Goal: Task Accomplishment & Management: Manage account settings

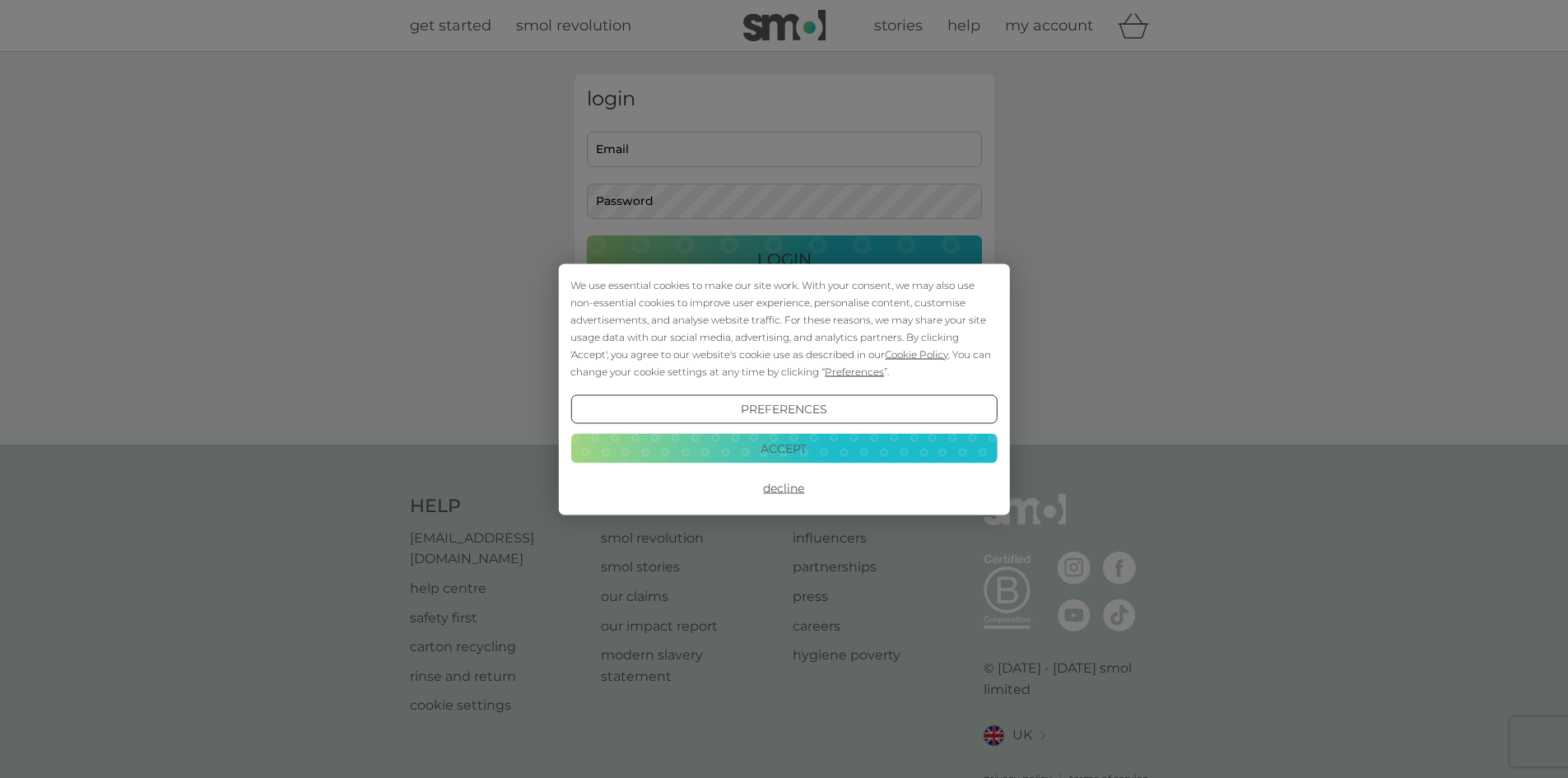
type input "[PERSON_NAME][EMAIL_ADDRESS][DOMAIN_NAME]"
click at [823, 448] on button "Accept" at bounding box center [784, 449] width 427 height 29
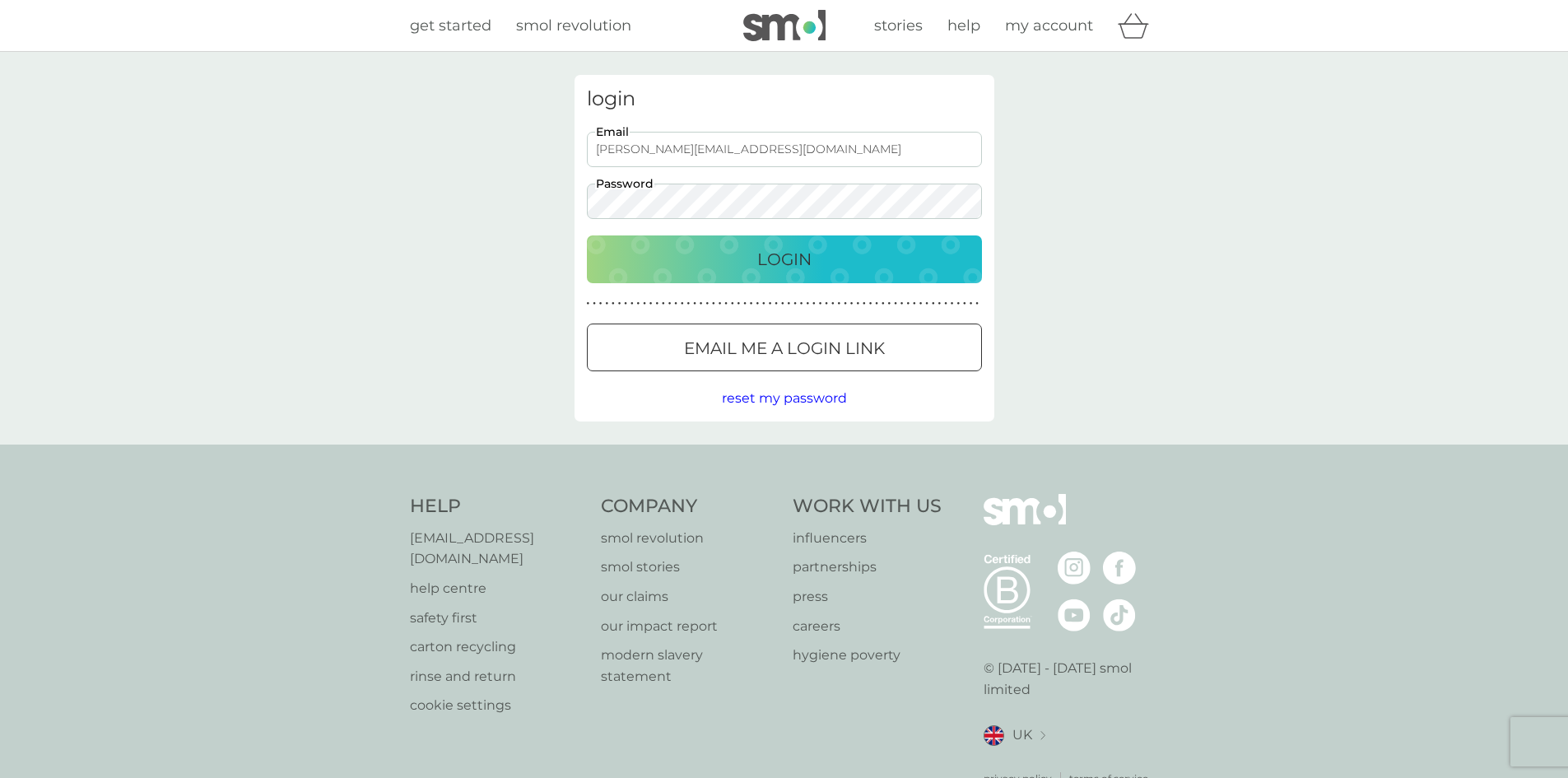
click at [796, 257] on p "Login" at bounding box center [784, 259] width 54 height 27
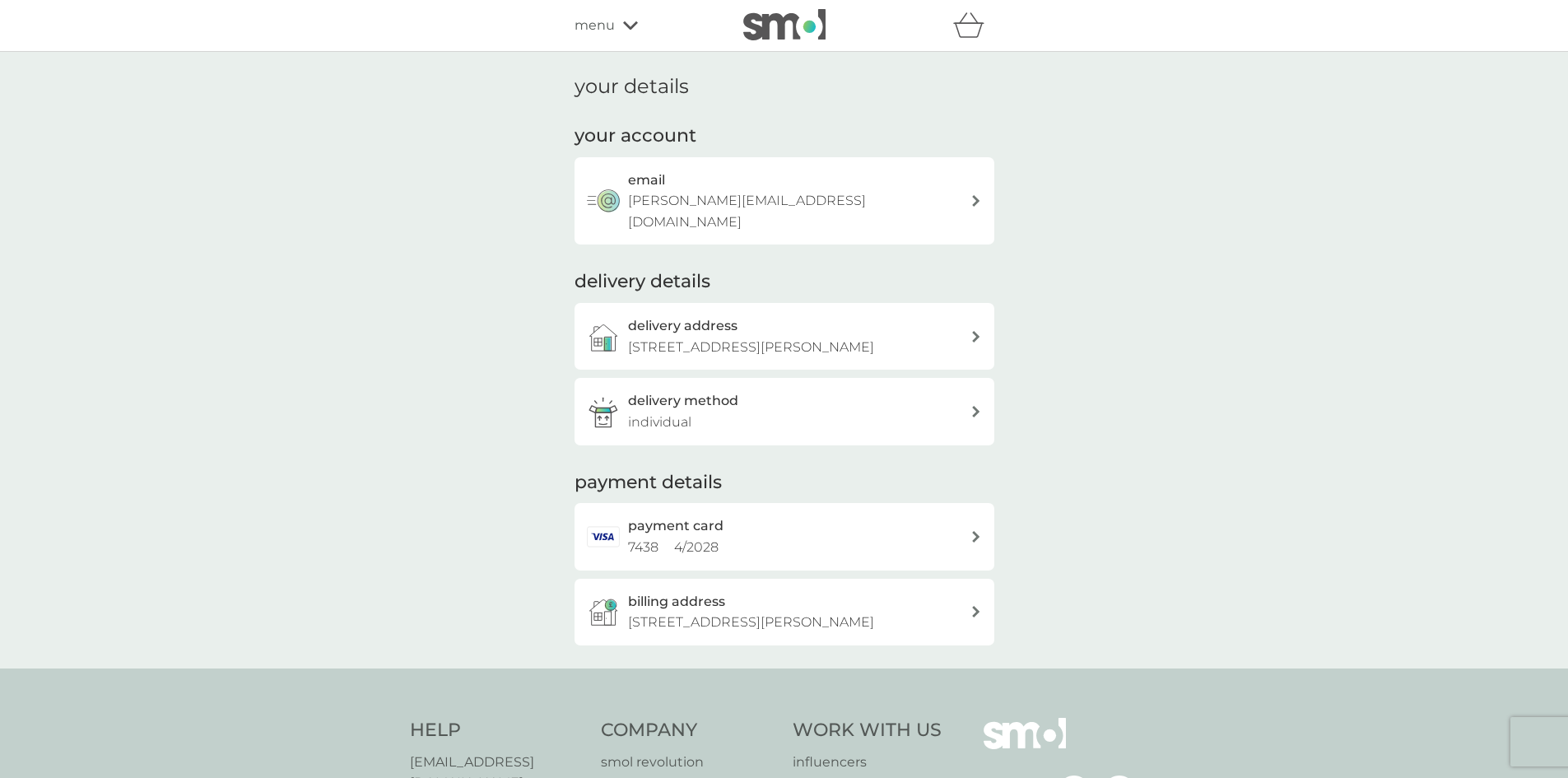
click at [983, 315] on div "delivery address 60 Fulford Grove, Watford, WD19 7QG" at bounding box center [784, 336] width 420 height 67
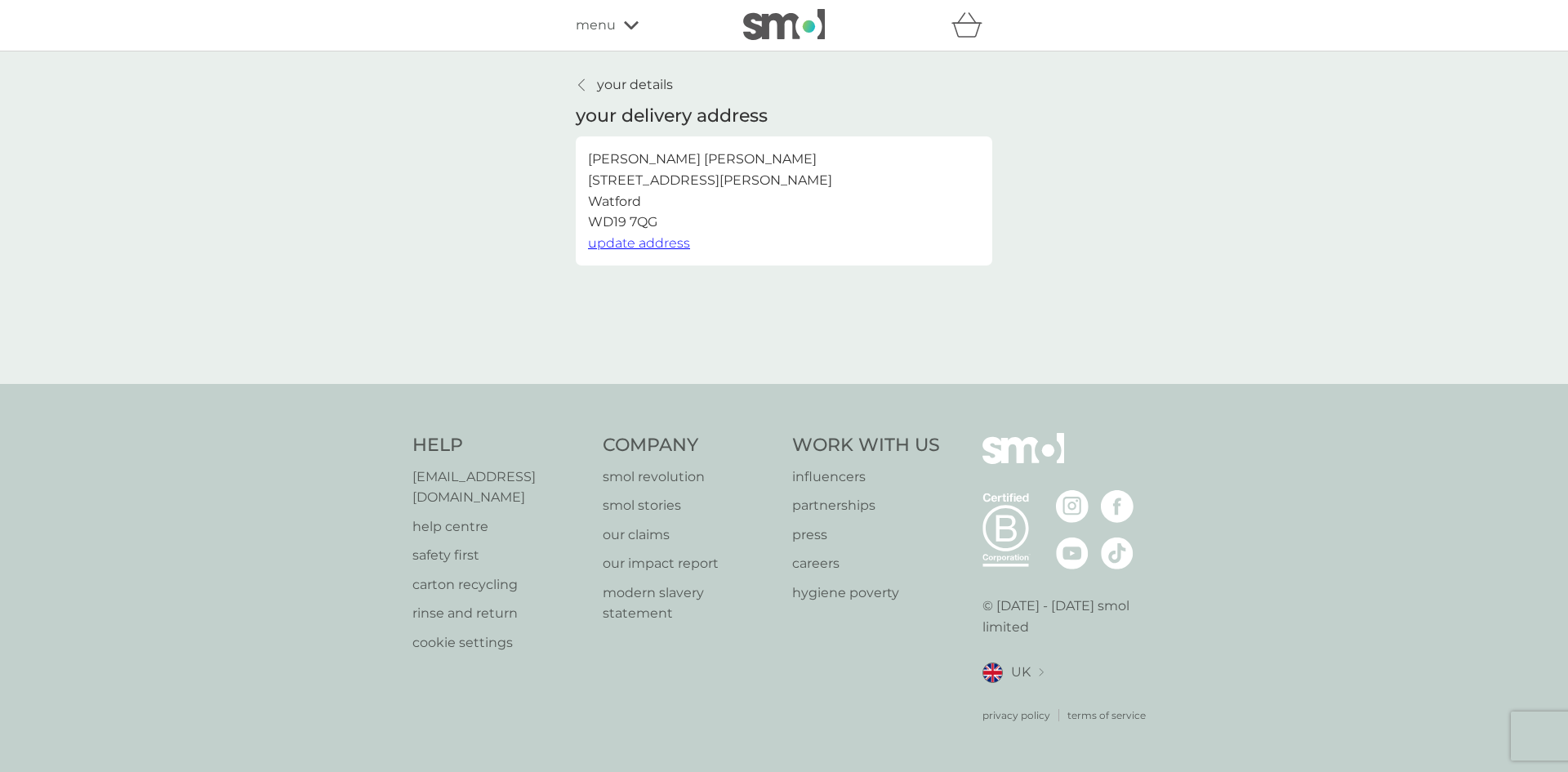
click at [679, 245] on span "update address" at bounding box center [639, 243] width 102 height 16
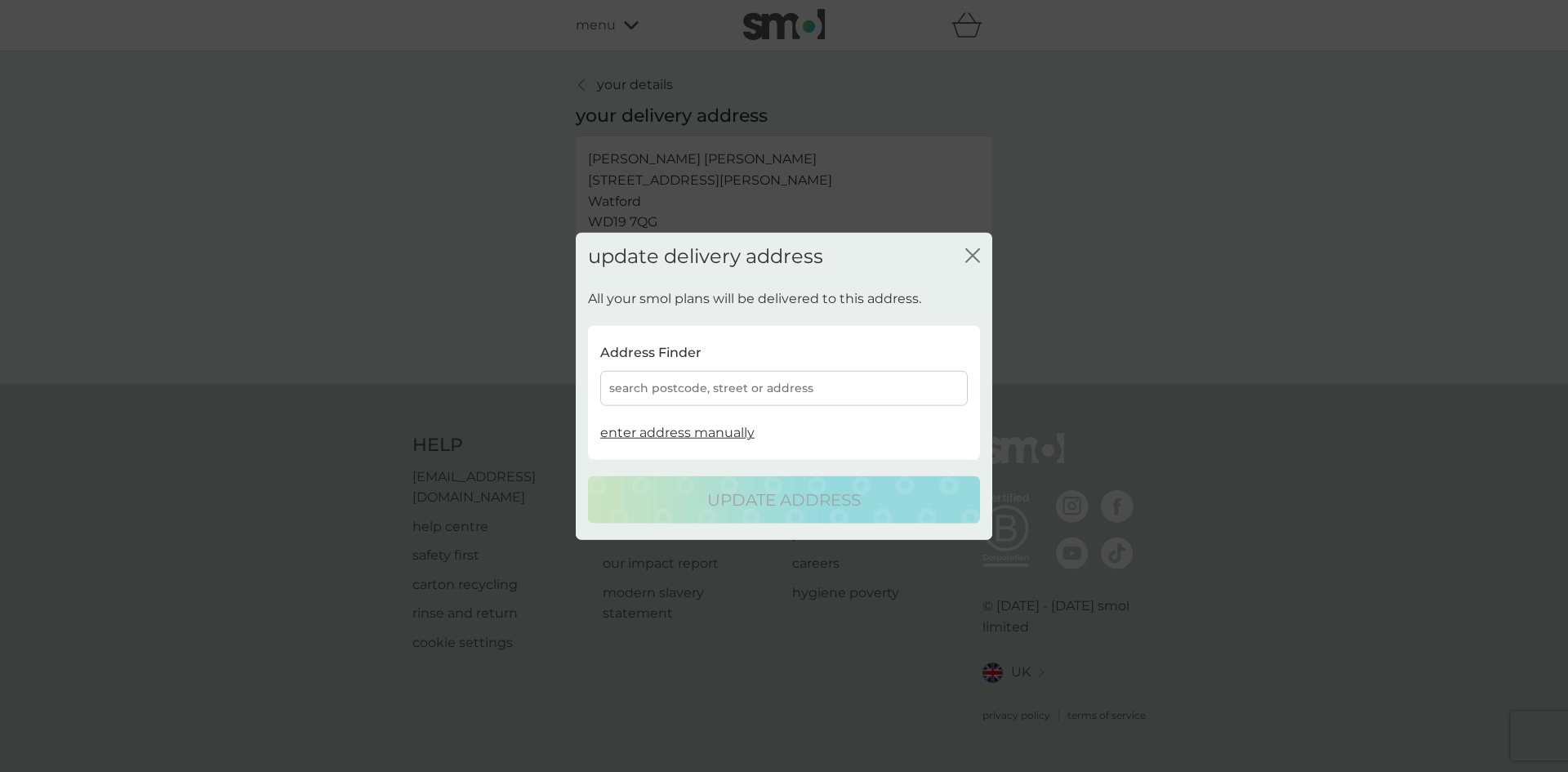
click at [821, 386] on div "search postcode, street or address" at bounding box center [784, 388] width 368 height 35
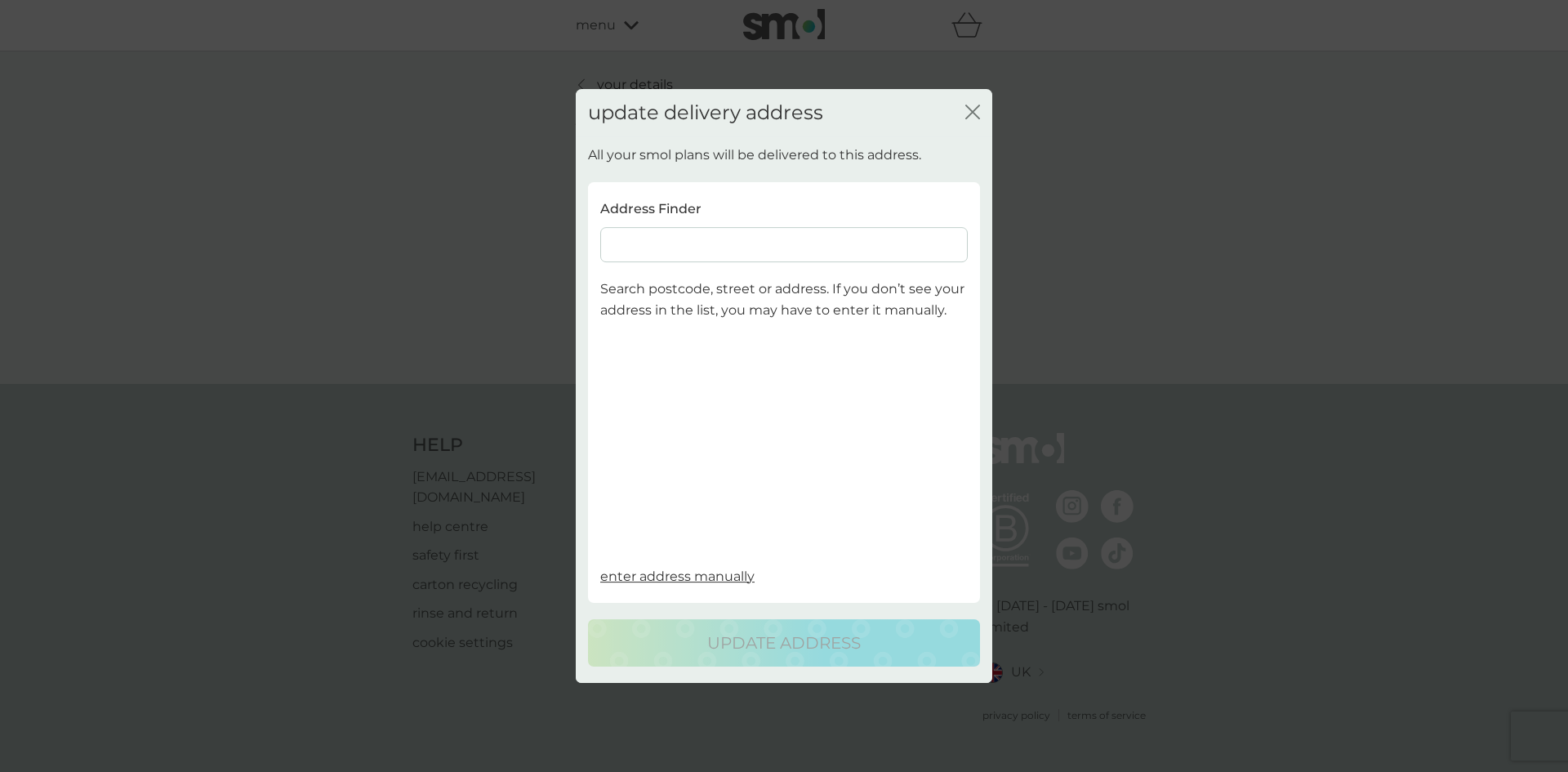
click at [778, 245] on input at bounding box center [784, 245] width 368 height 35
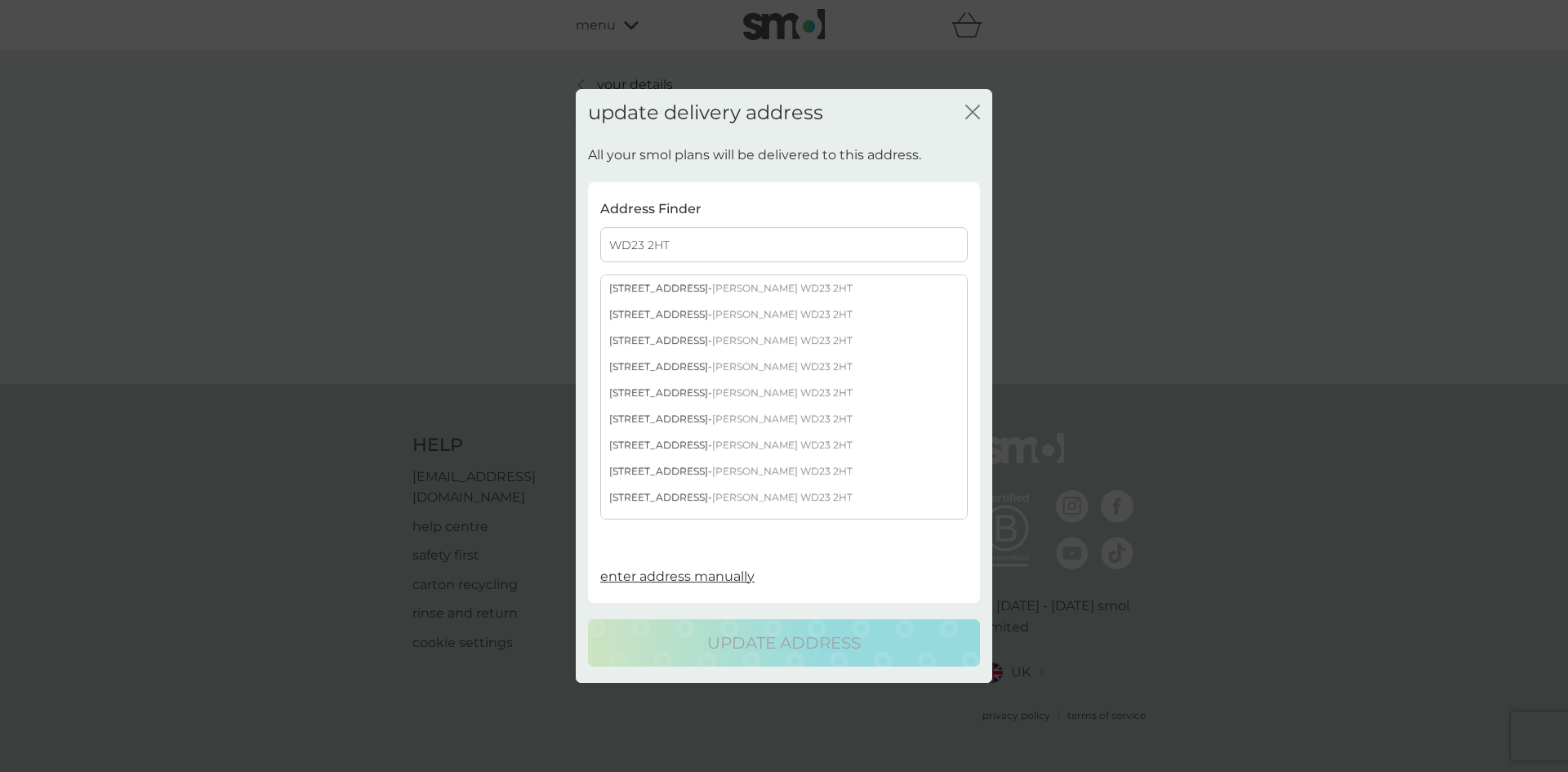
type input "WD23 2HT"
click at [716, 443] on span "Bushey WD23 2HT" at bounding box center [783, 445] width 140 height 12
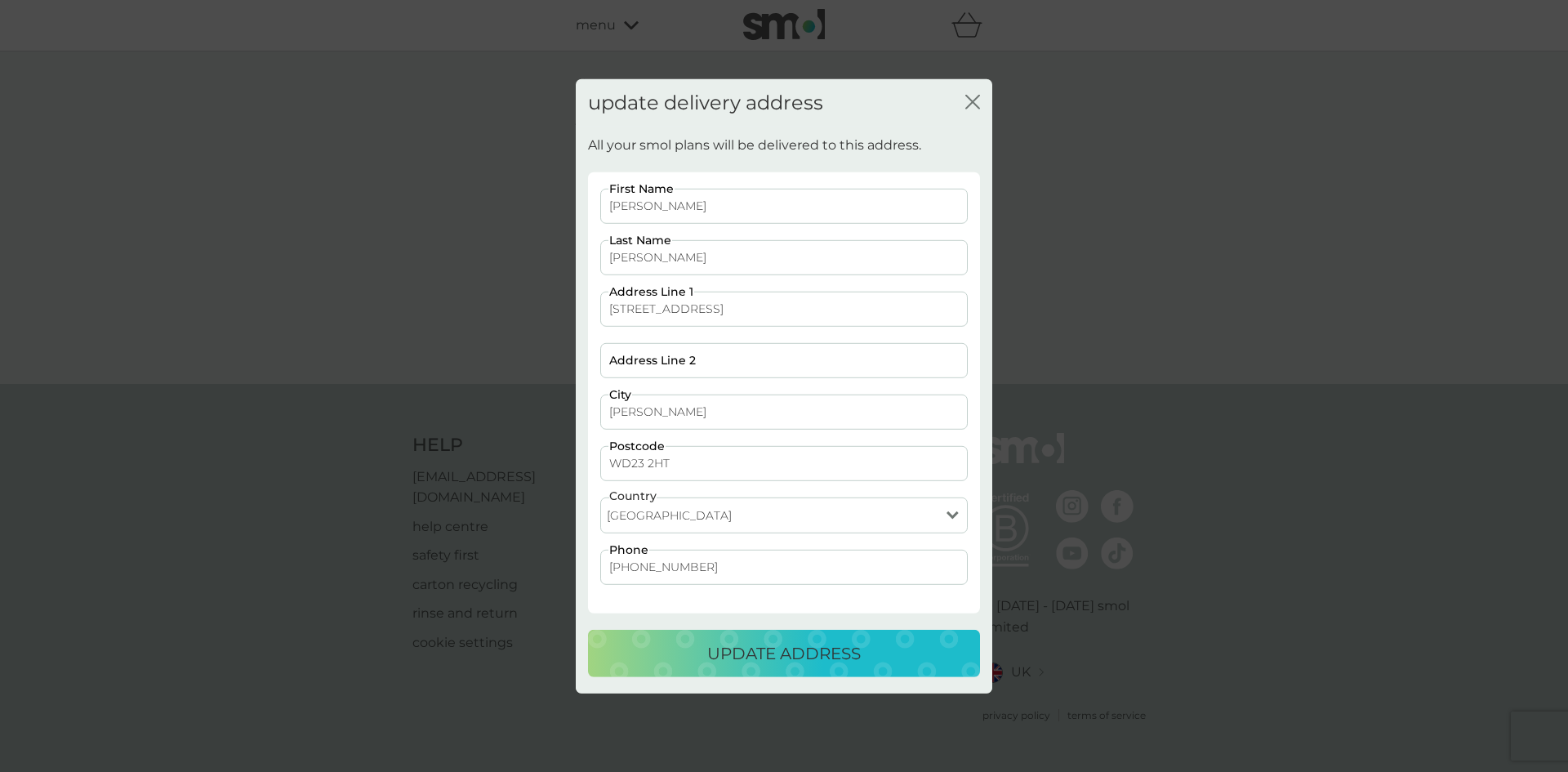
click at [667, 412] on input "Bushey" at bounding box center [784, 412] width 368 height 35
type input "Bushey, H"
click at [704, 358] on input "Address Line 2" at bounding box center [784, 360] width 368 height 35
type input "Bushey"
click at [687, 408] on input "Bushey, H" at bounding box center [784, 412] width 368 height 35
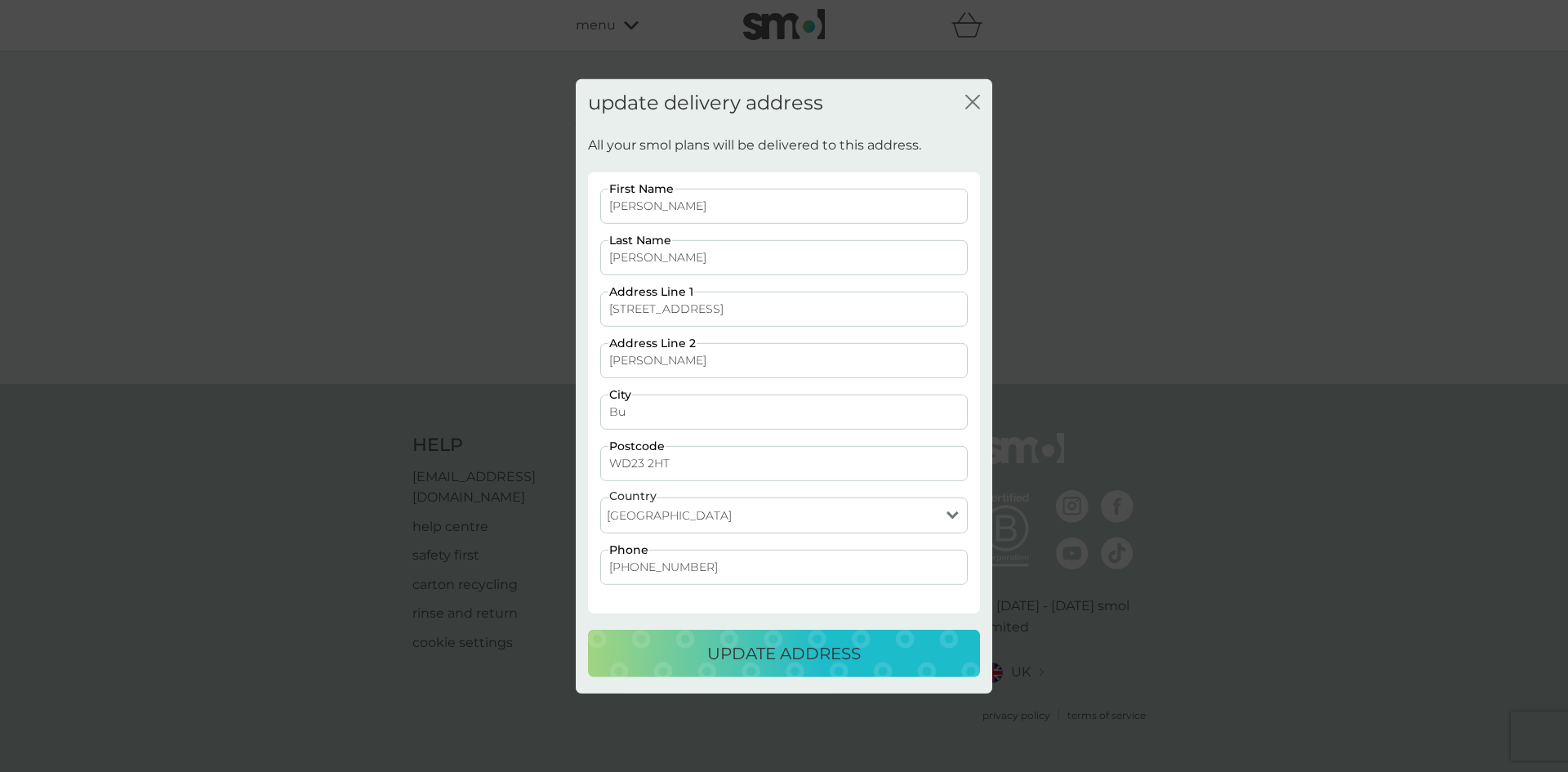
type input "B"
type input "Hertfordshire"
click at [722, 566] on input "+44 20 8428 8457" at bounding box center [784, 568] width 368 height 35
type input "+"
type input "07762 100 193"
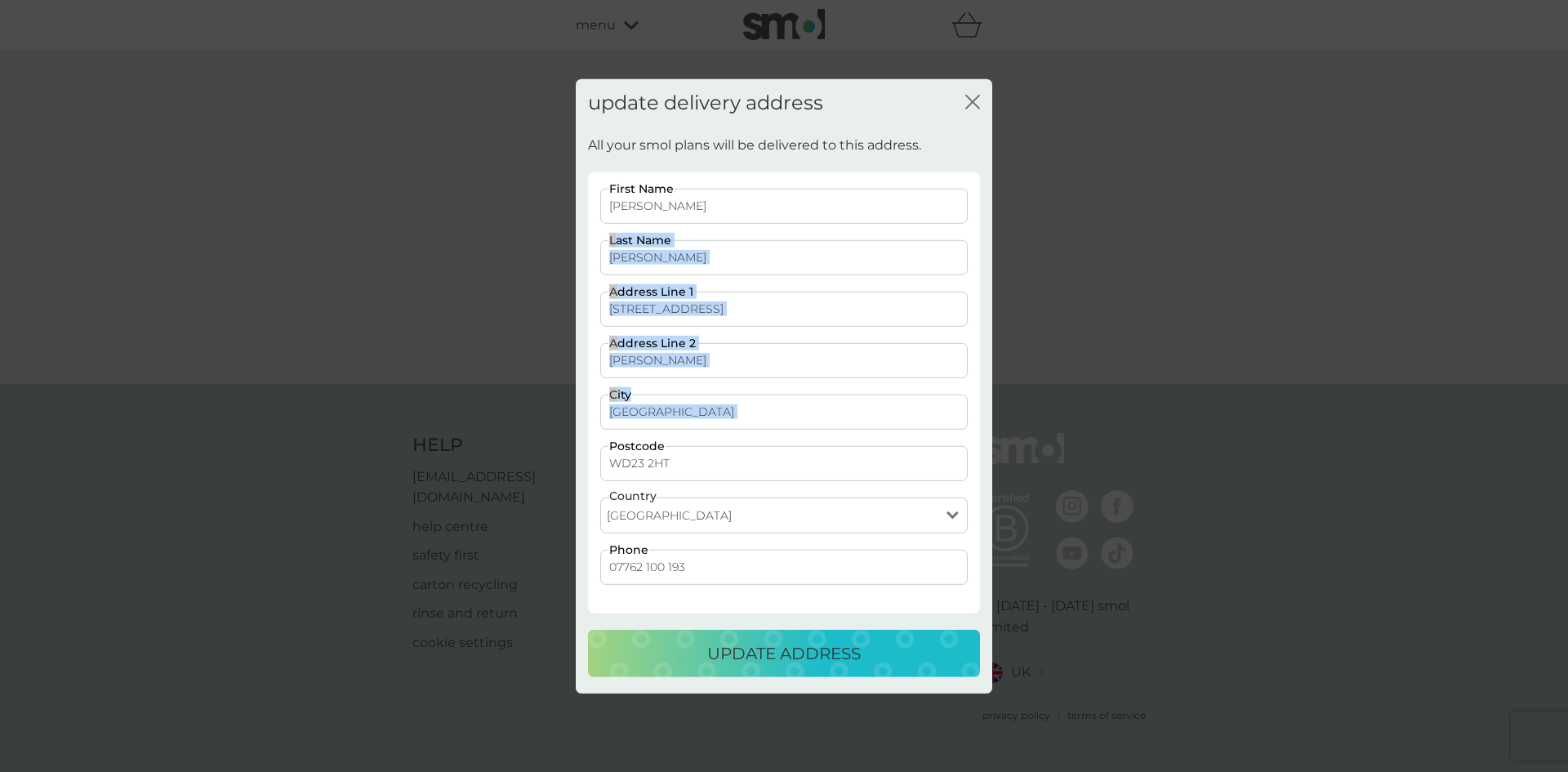
drag, startPoint x: 965, startPoint y: 224, endPoint x: 919, endPoint y: 457, distance: 237.5
click at [919, 457] on div "Elizabeth First Name Munro Manchester Last Name 23 Greatham Road Address Line 1…" at bounding box center [784, 395] width 379 height 412
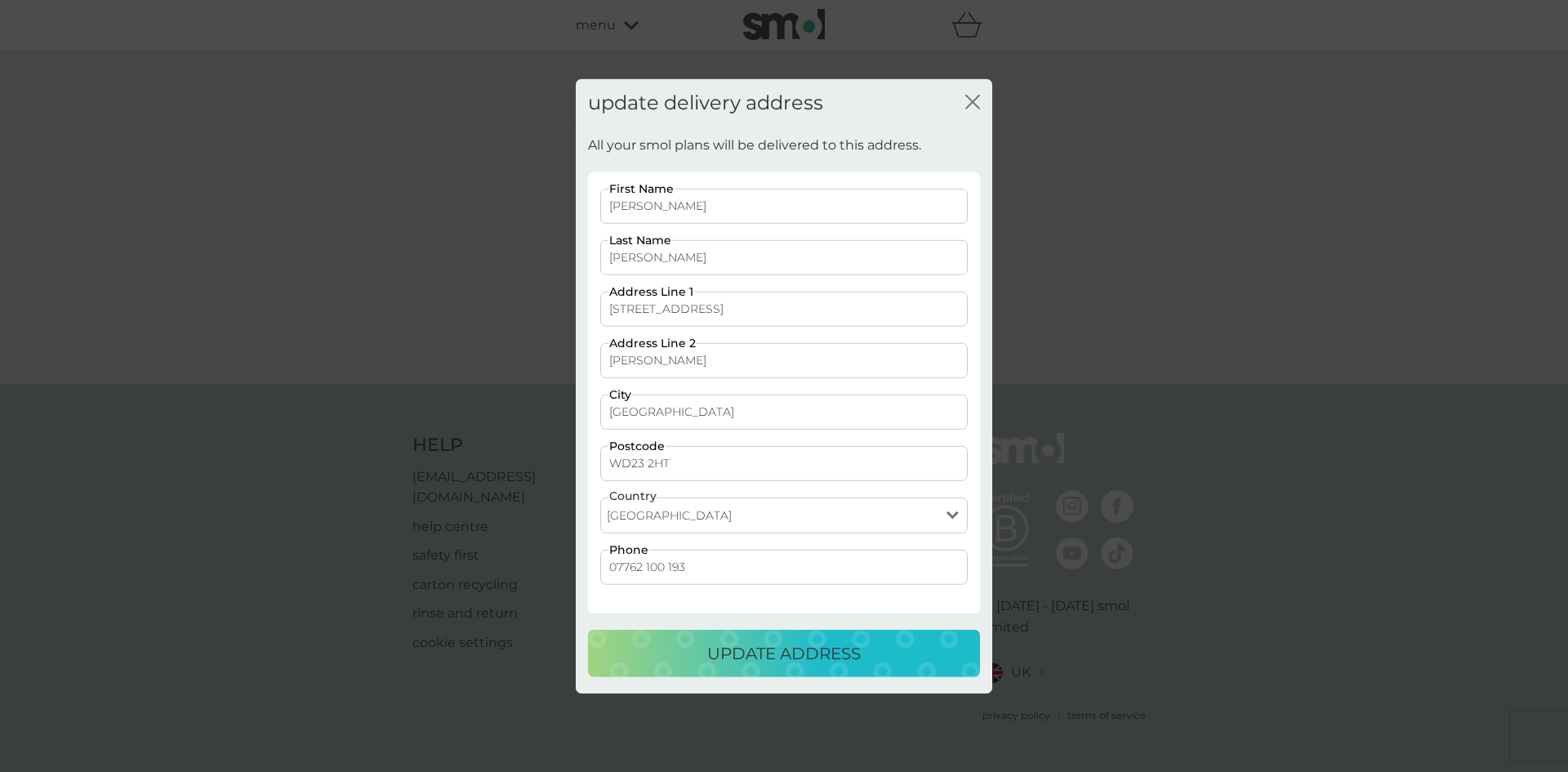
click at [1089, 189] on div "update delivery address close All your smol plans will be delivered to this add…" at bounding box center [784, 386] width 1568 height 772
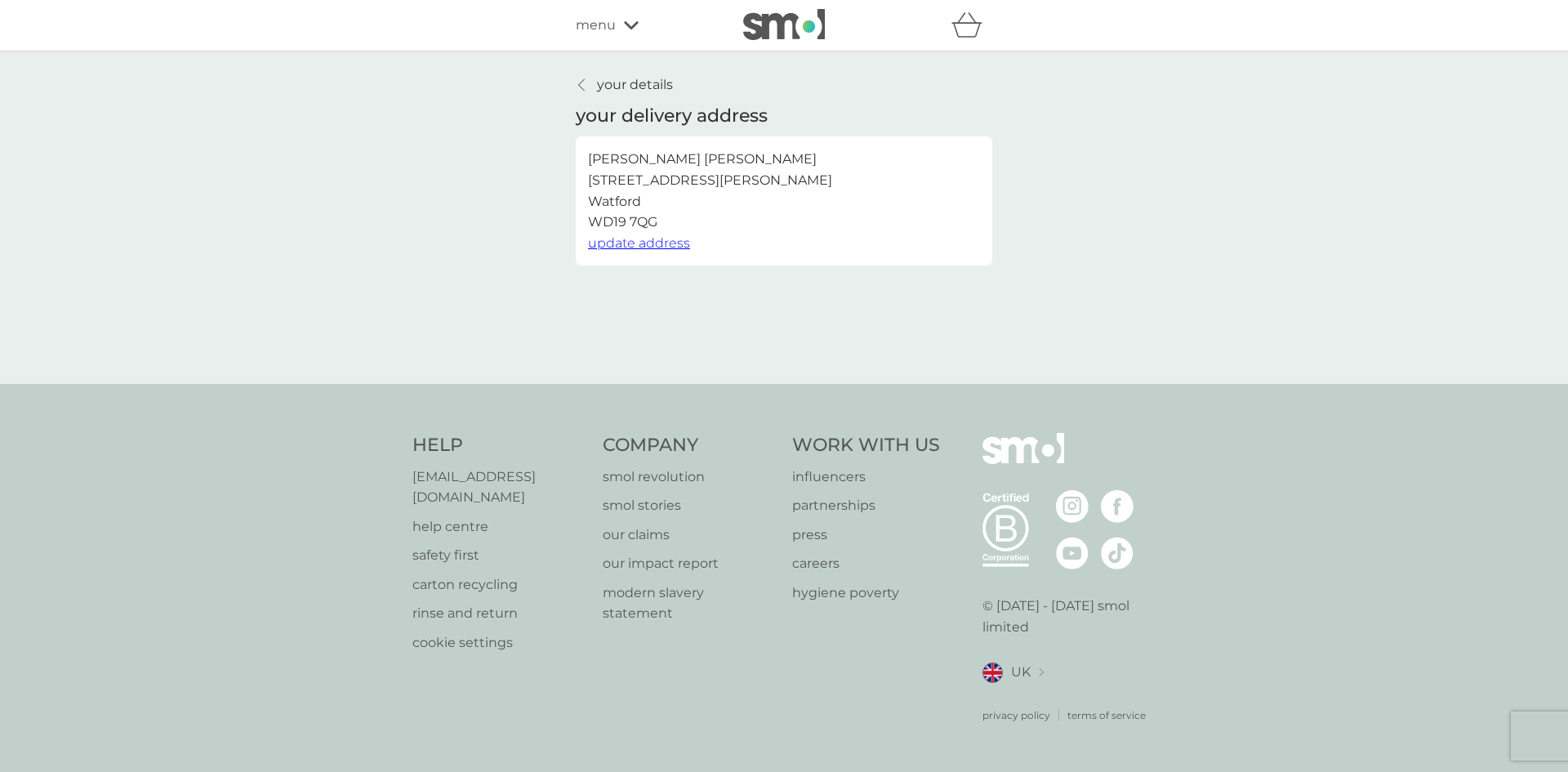
click at [579, 83] on icon at bounding box center [581, 85] width 6 height 13
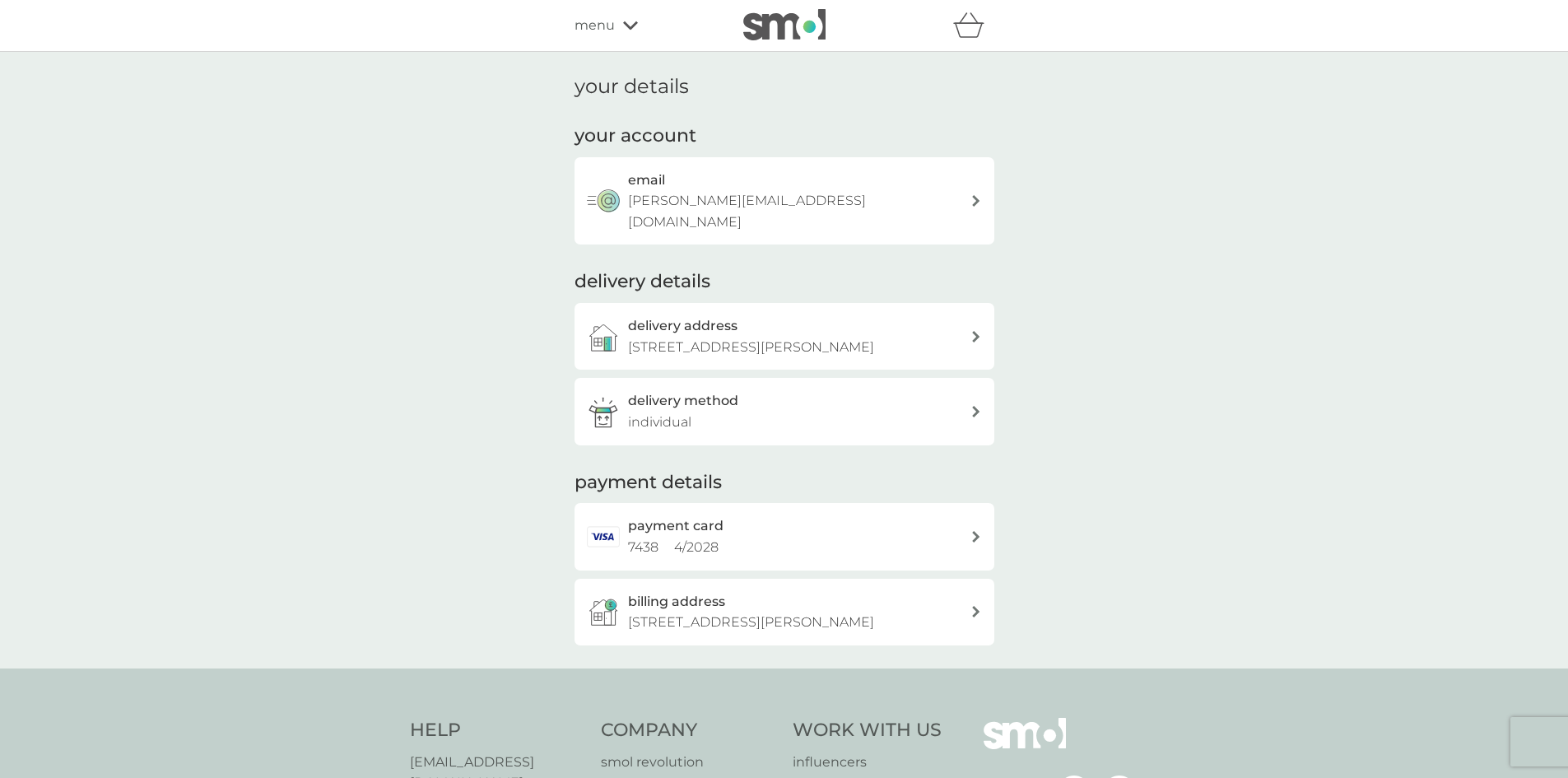
click at [976, 406] on icon at bounding box center [976, 411] width 8 height 12
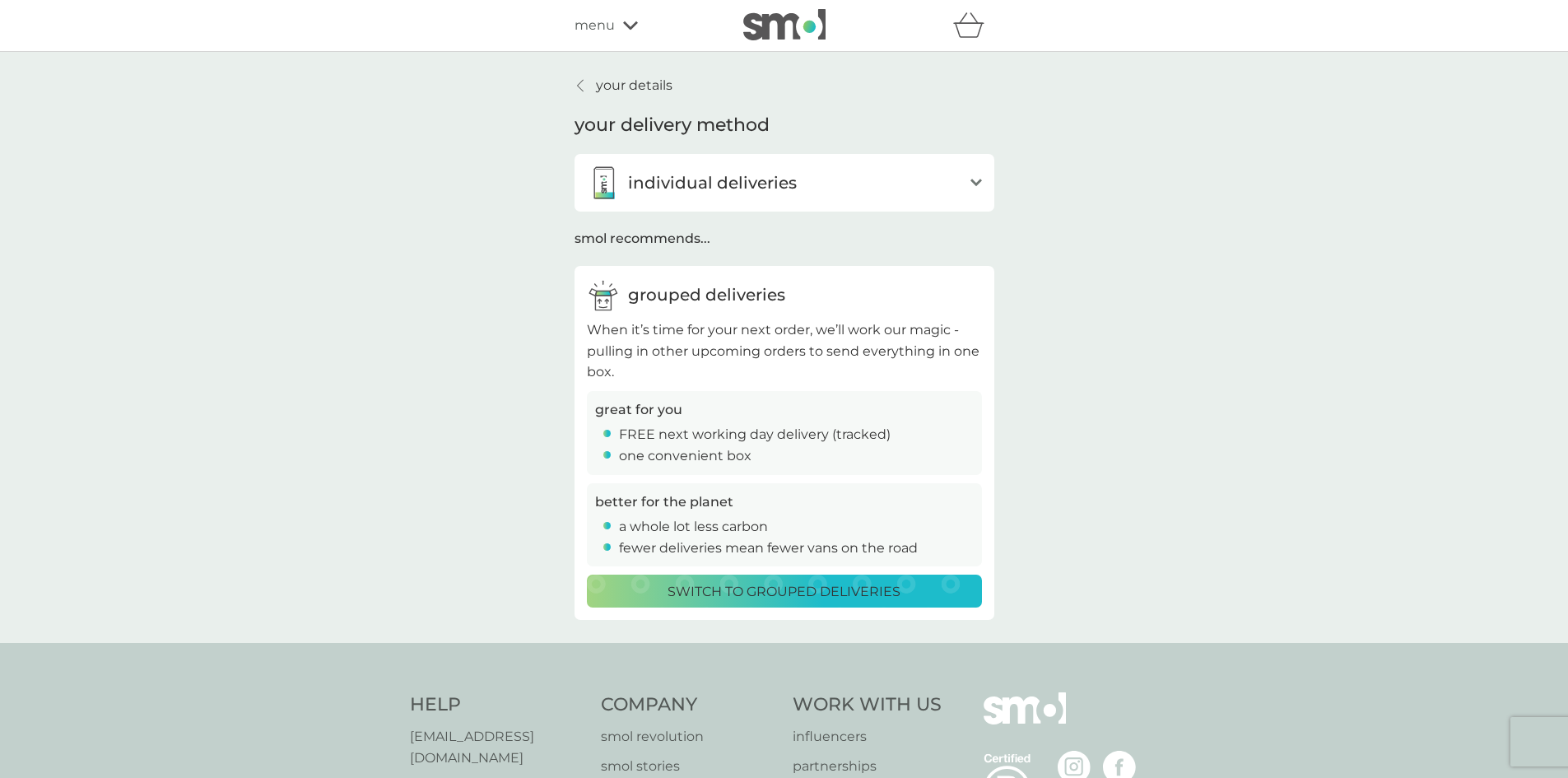
click at [878, 592] on p "Switch to grouped deliveries" at bounding box center [784, 591] width 233 height 21
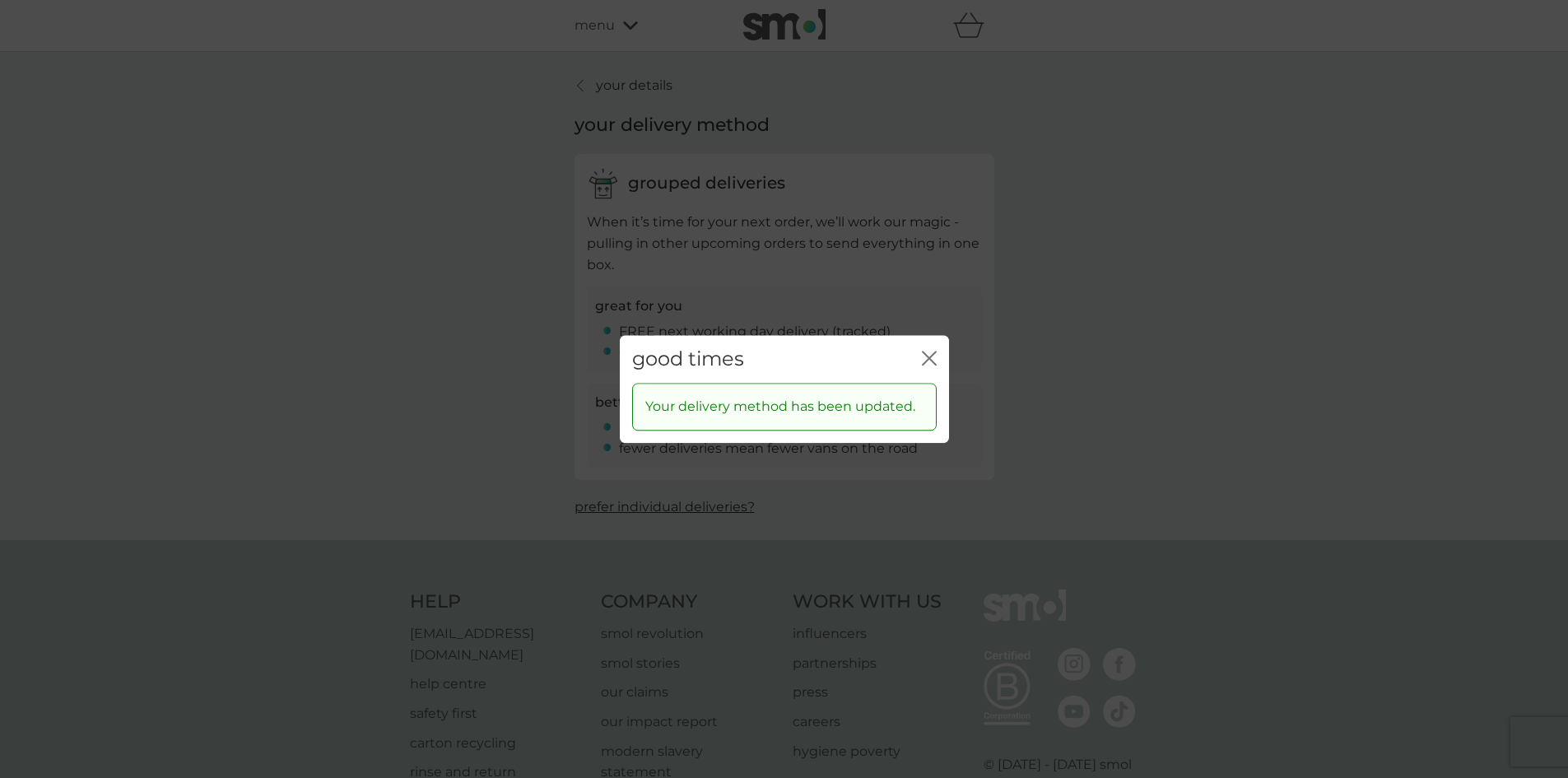
click at [896, 416] on p "Your delivery method has been updated." at bounding box center [781, 407] width 270 height 21
click at [930, 356] on icon "close" at bounding box center [930, 358] width 15 height 15
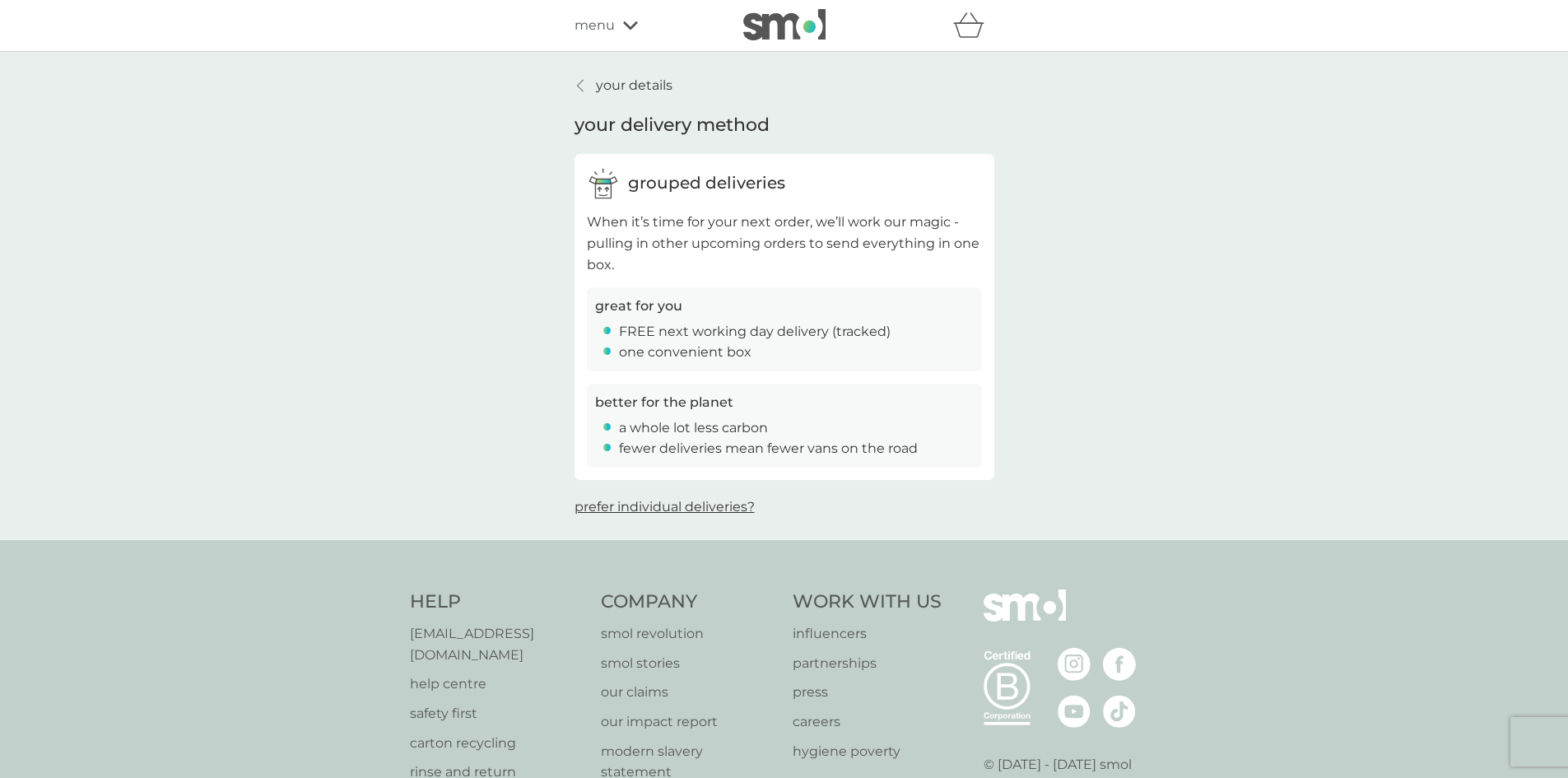
click at [633, 28] on icon at bounding box center [631, 25] width 15 height 10
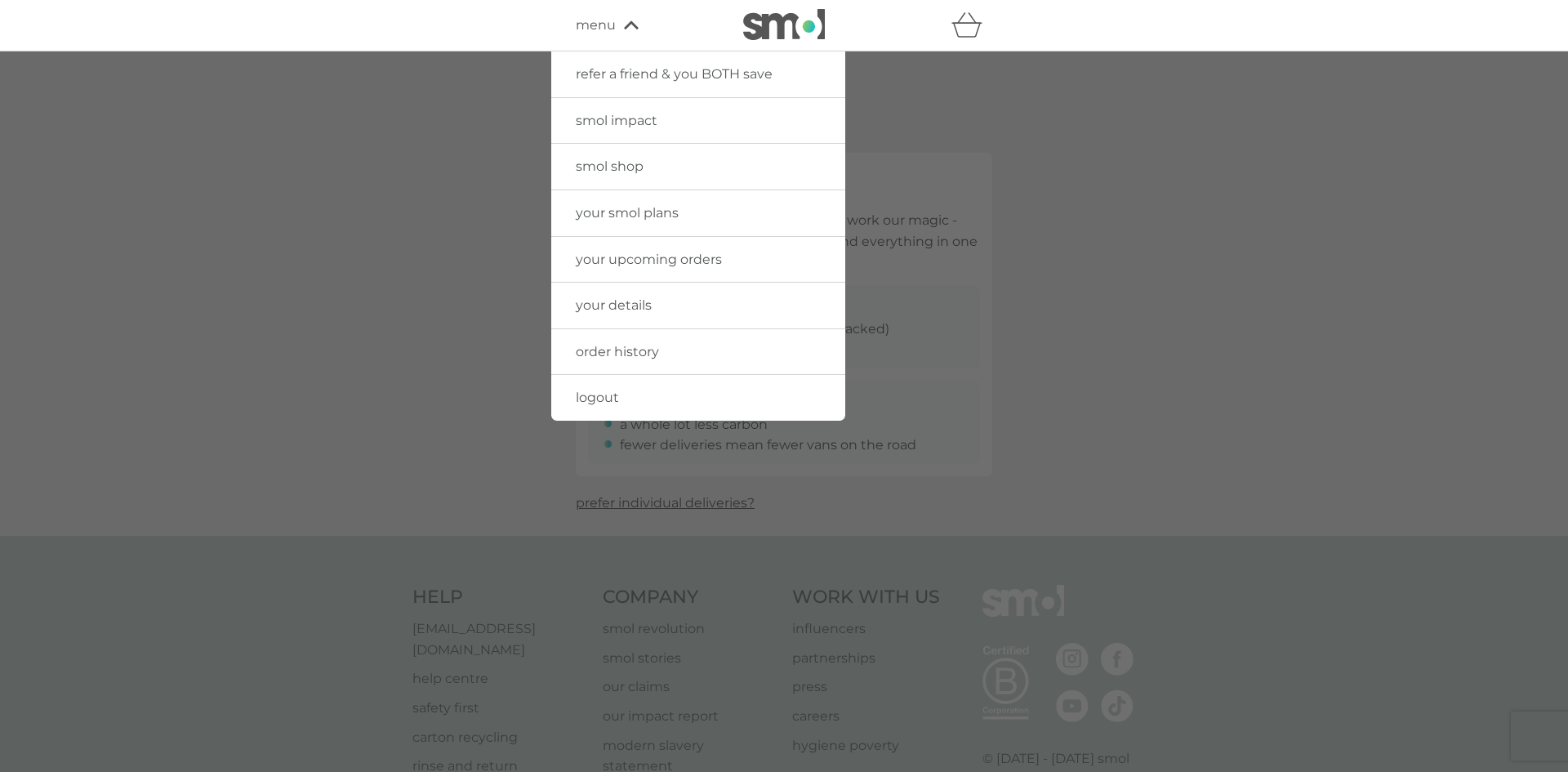
click at [715, 258] on span "your upcoming orders" at bounding box center [649, 259] width 146 height 16
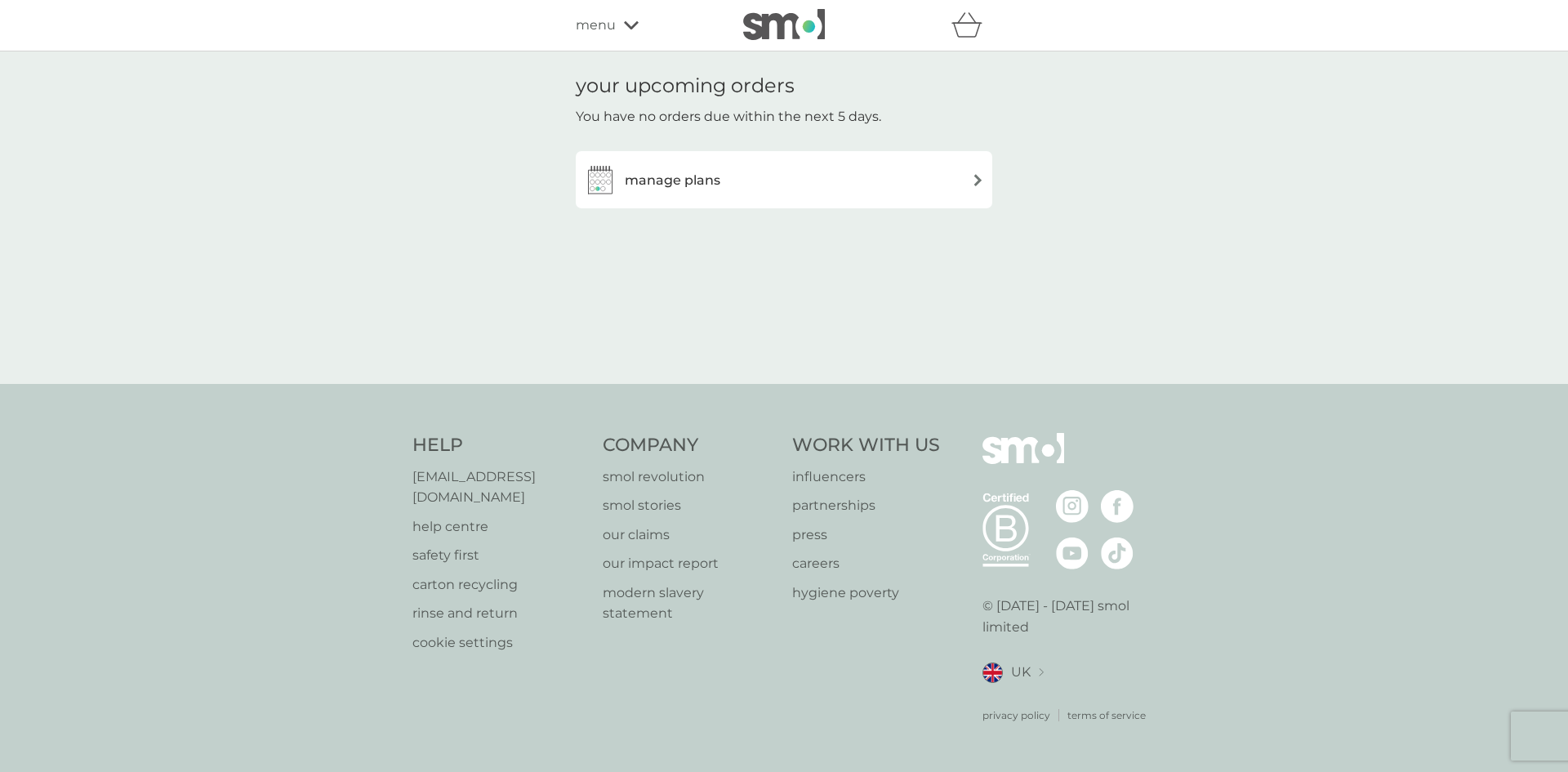
click at [977, 181] on img at bounding box center [977, 180] width 12 height 12
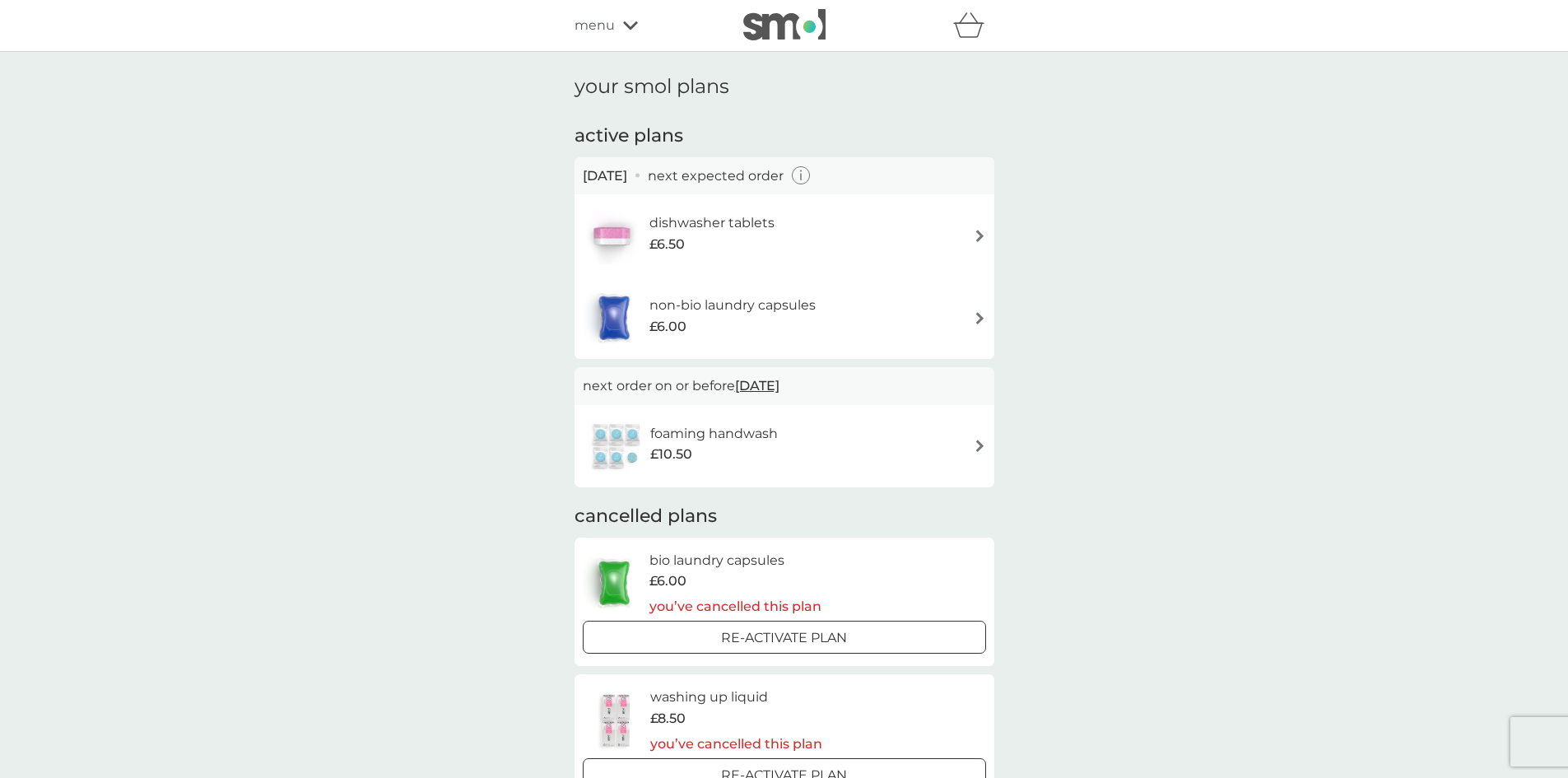
click at [980, 235] on img at bounding box center [979, 235] width 12 height 12
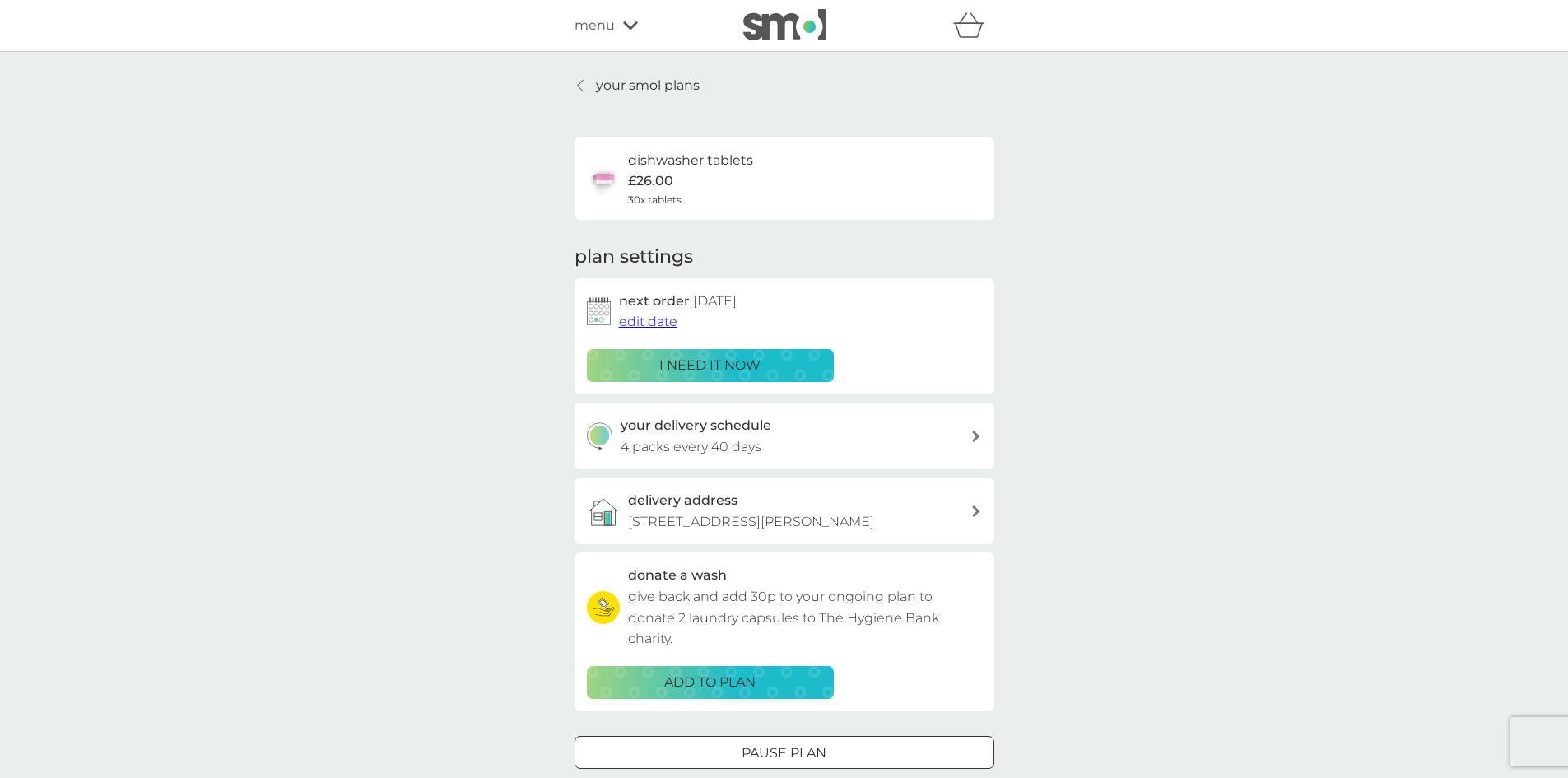
click at [658, 319] on span "edit date" at bounding box center [648, 321] width 59 height 16
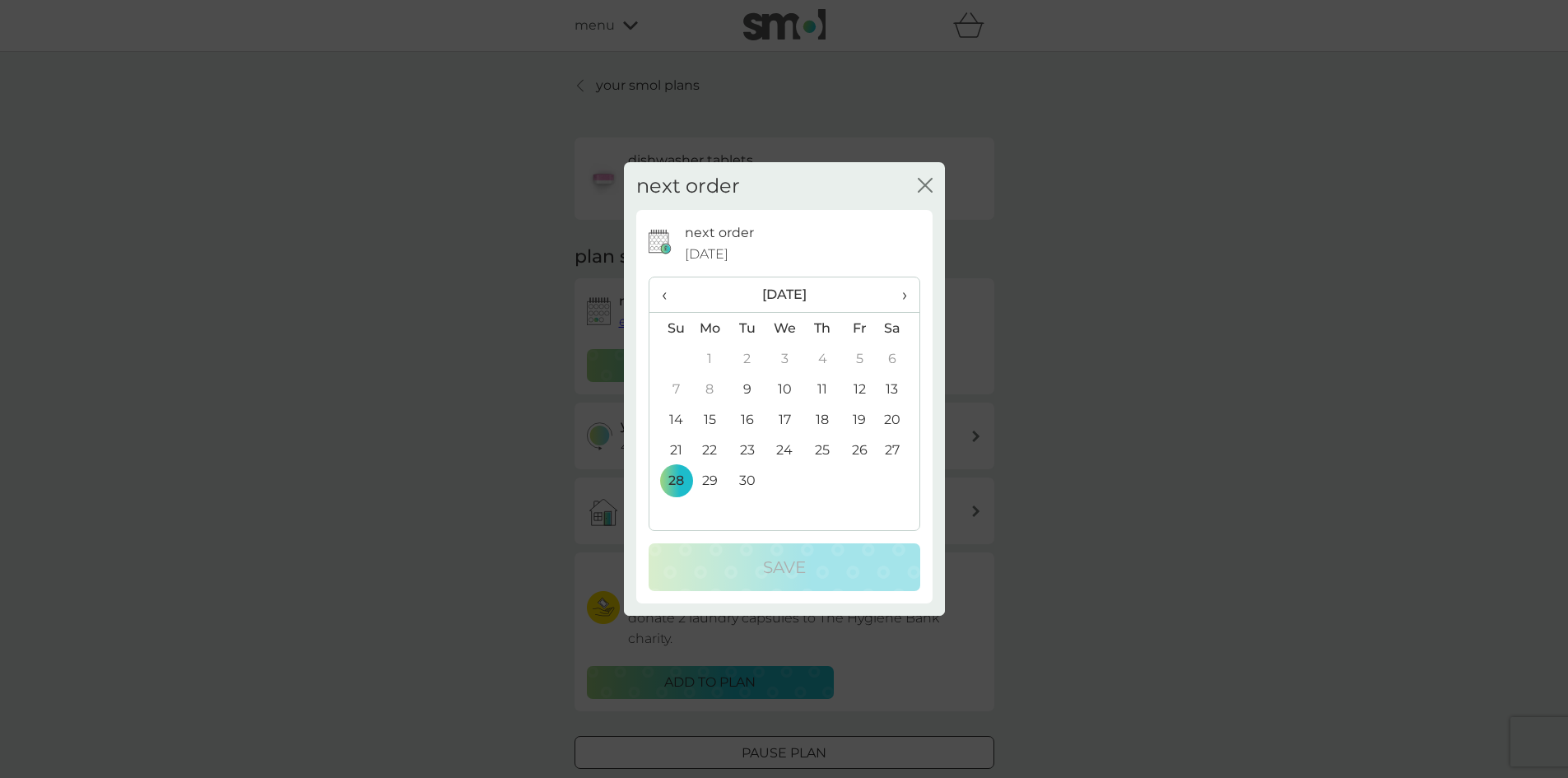
click at [904, 298] on span "›" at bounding box center [898, 295] width 17 height 35
click at [925, 185] on icon "close" at bounding box center [928, 185] width 6 height 13
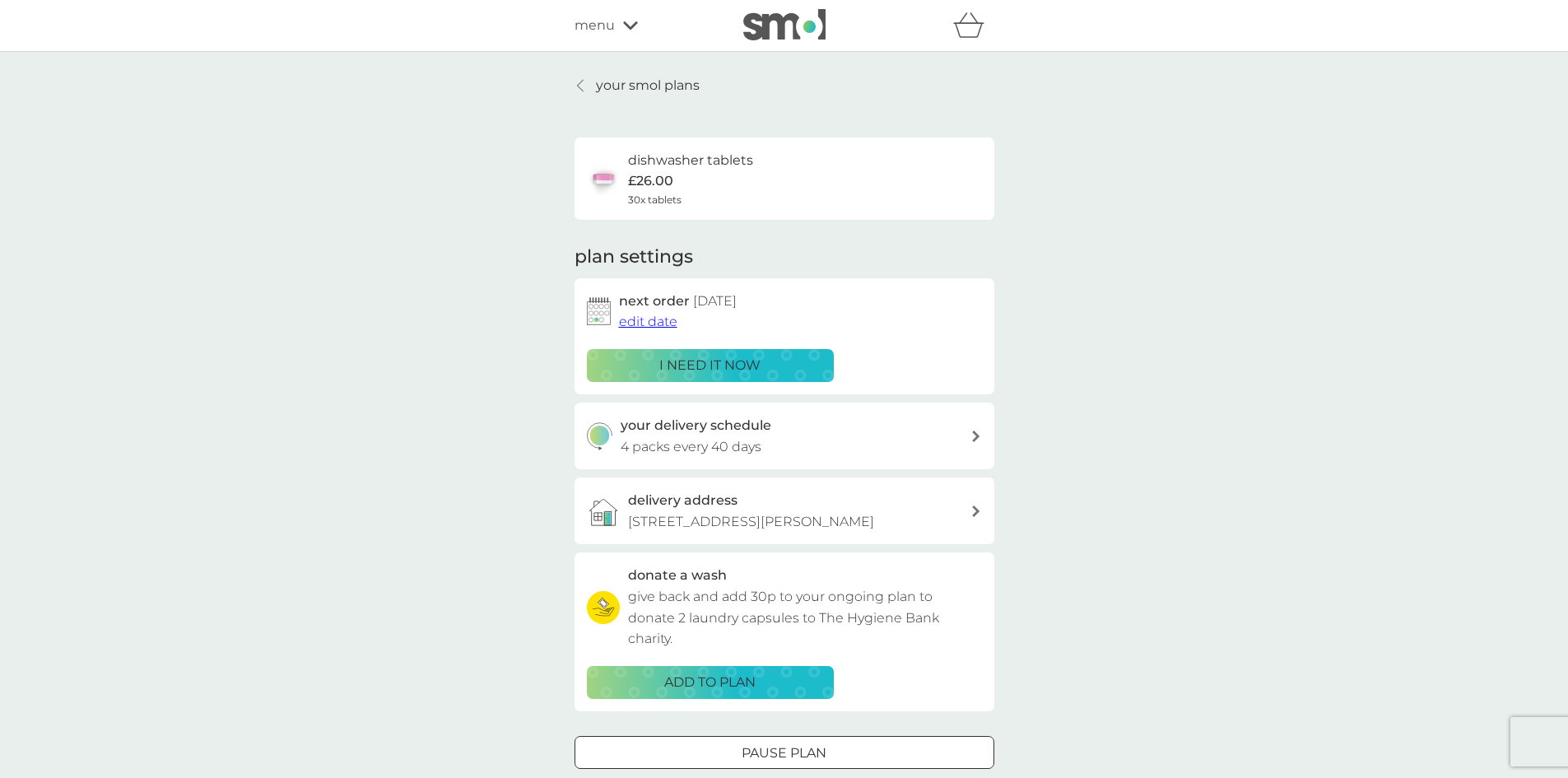
click at [822, 177] on div "dishwasher tablets £26.00 30x tablets" at bounding box center [784, 178] width 395 height 58
click at [665, 324] on span "edit date" at bounding box center [648, 321] width 59 height 16
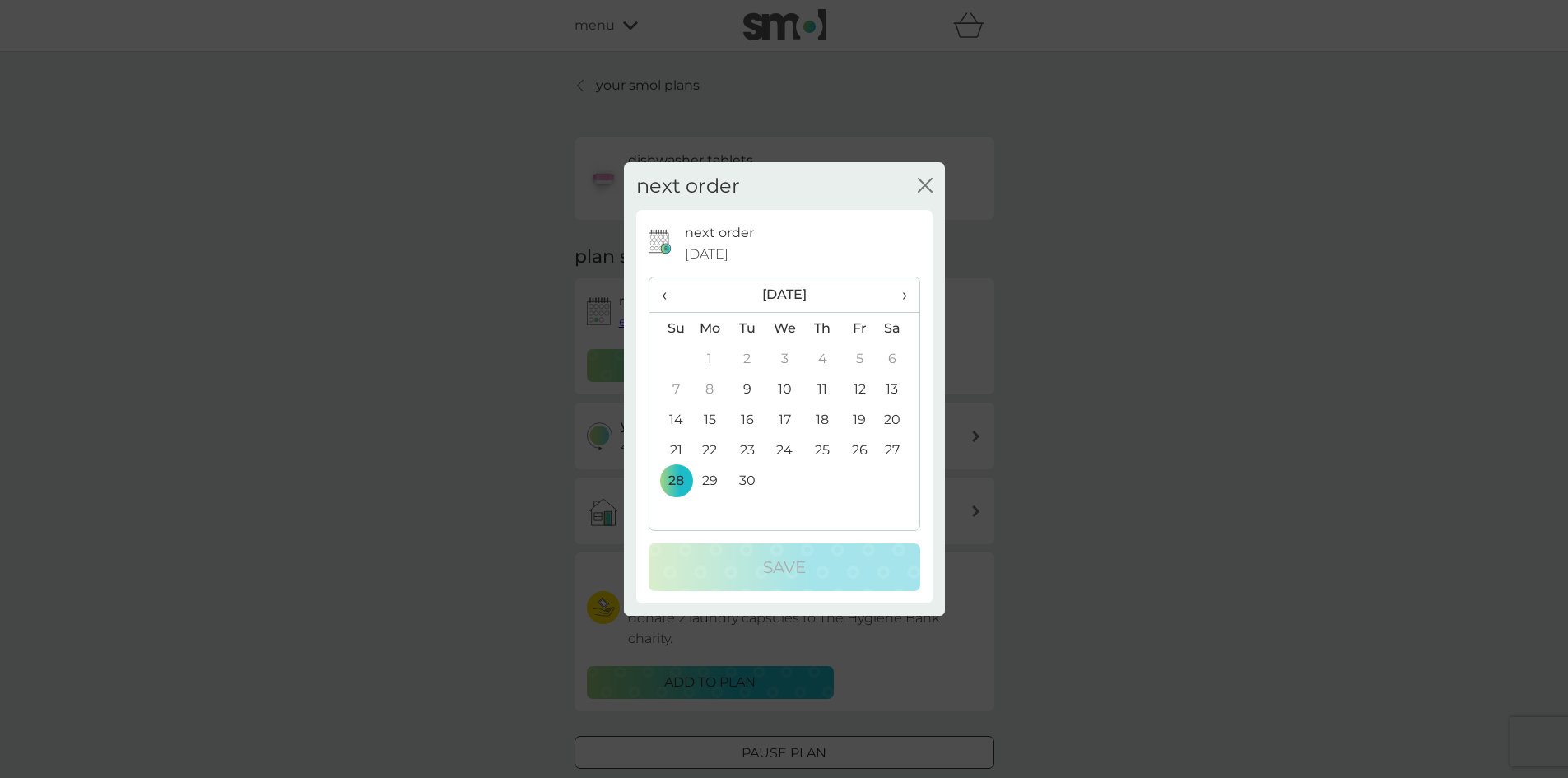
click at [903, 294] on span "›" at bounding box center [898, 295] width 17 height 35
click at [858, 471] on td "28" at bounding box center [860, 480] width 37 height 30
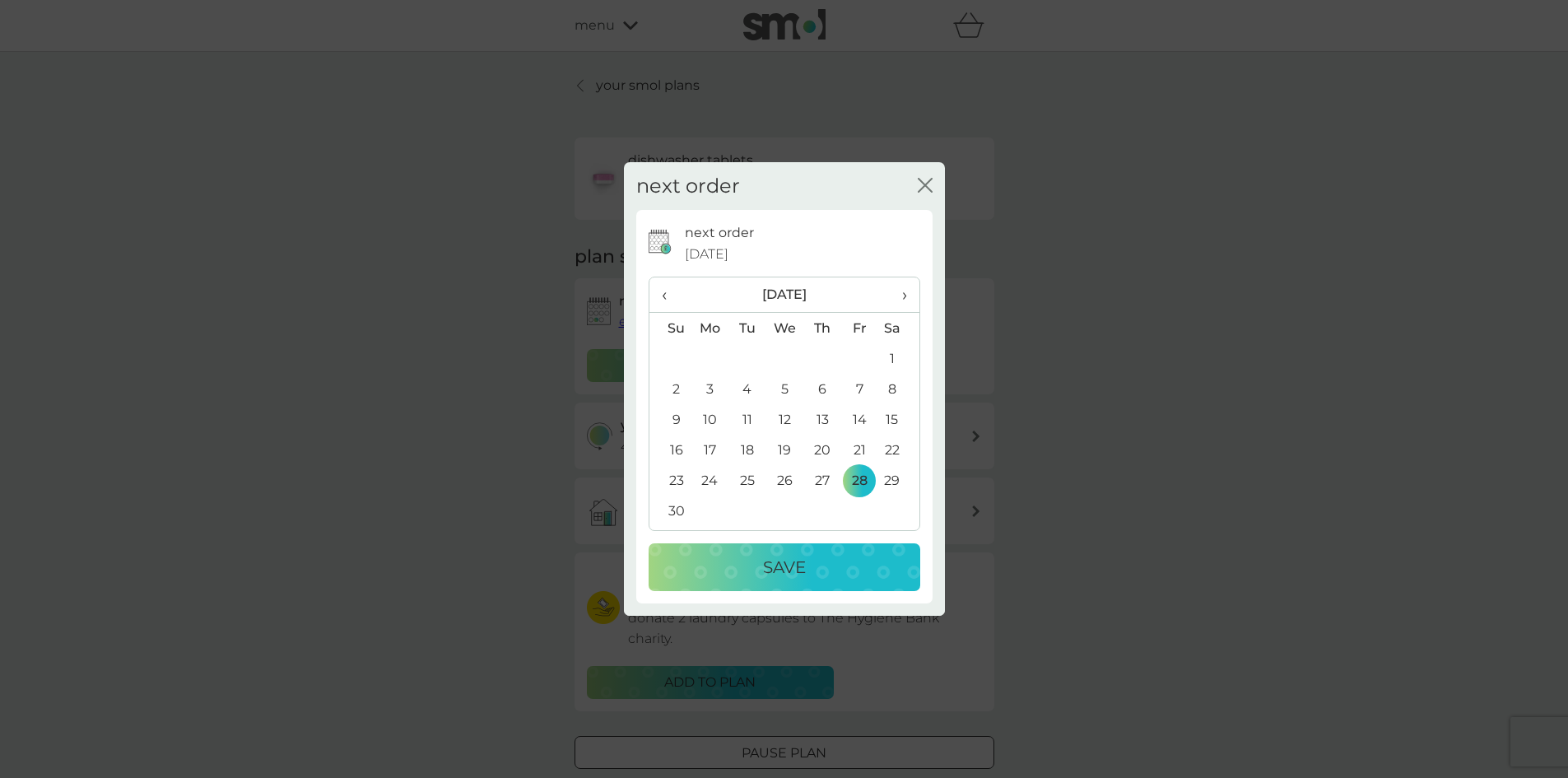
click at [793, 566] on p "Save" at bounding box center [784, 567] width 43 height 27
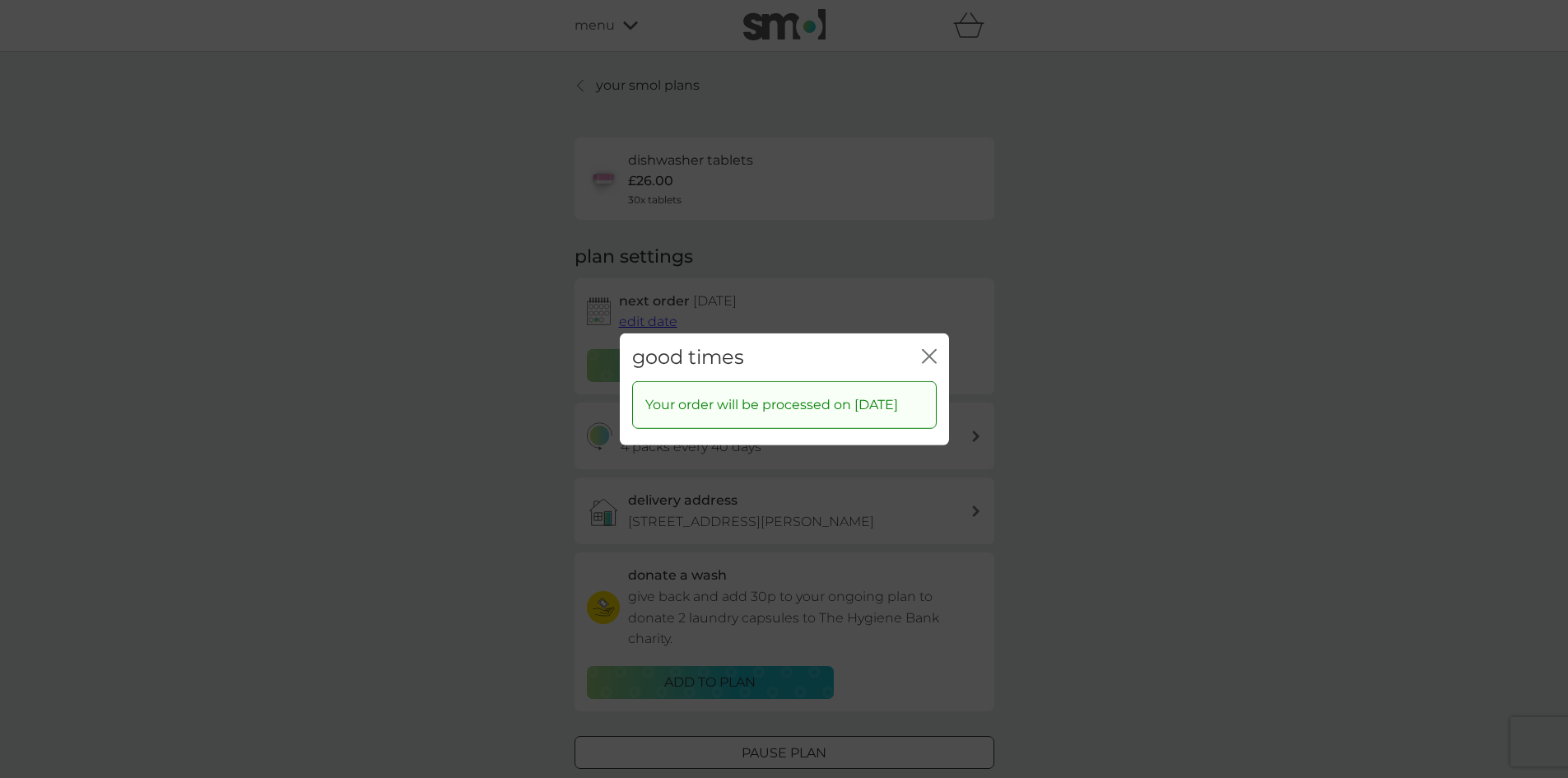
click at [930, 349] on icon "close" at bounding box center [933, 356] width 6 height 13
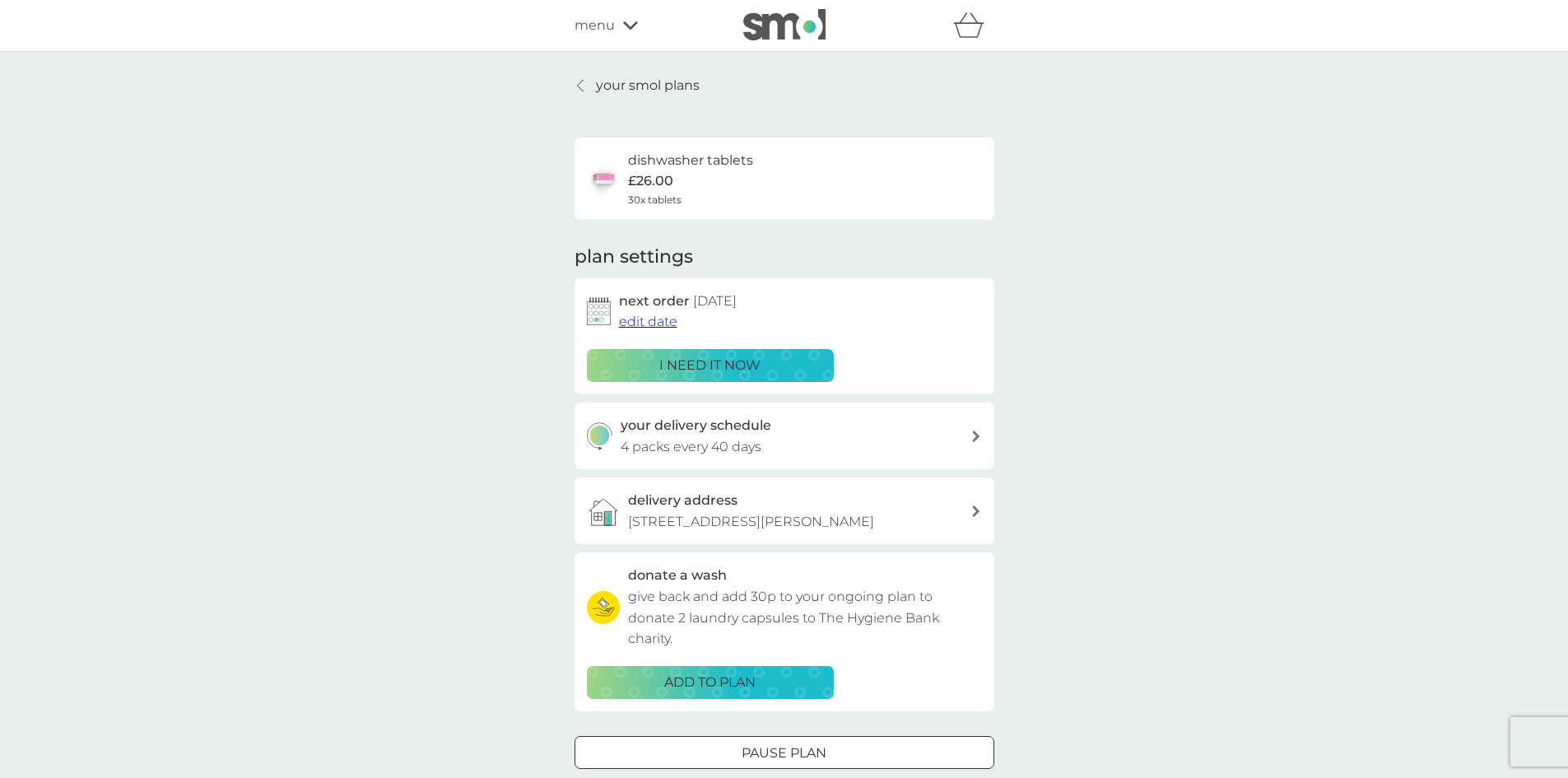
click at [578, 86] on icon at bounding box center [580, 86] width 6 height 12
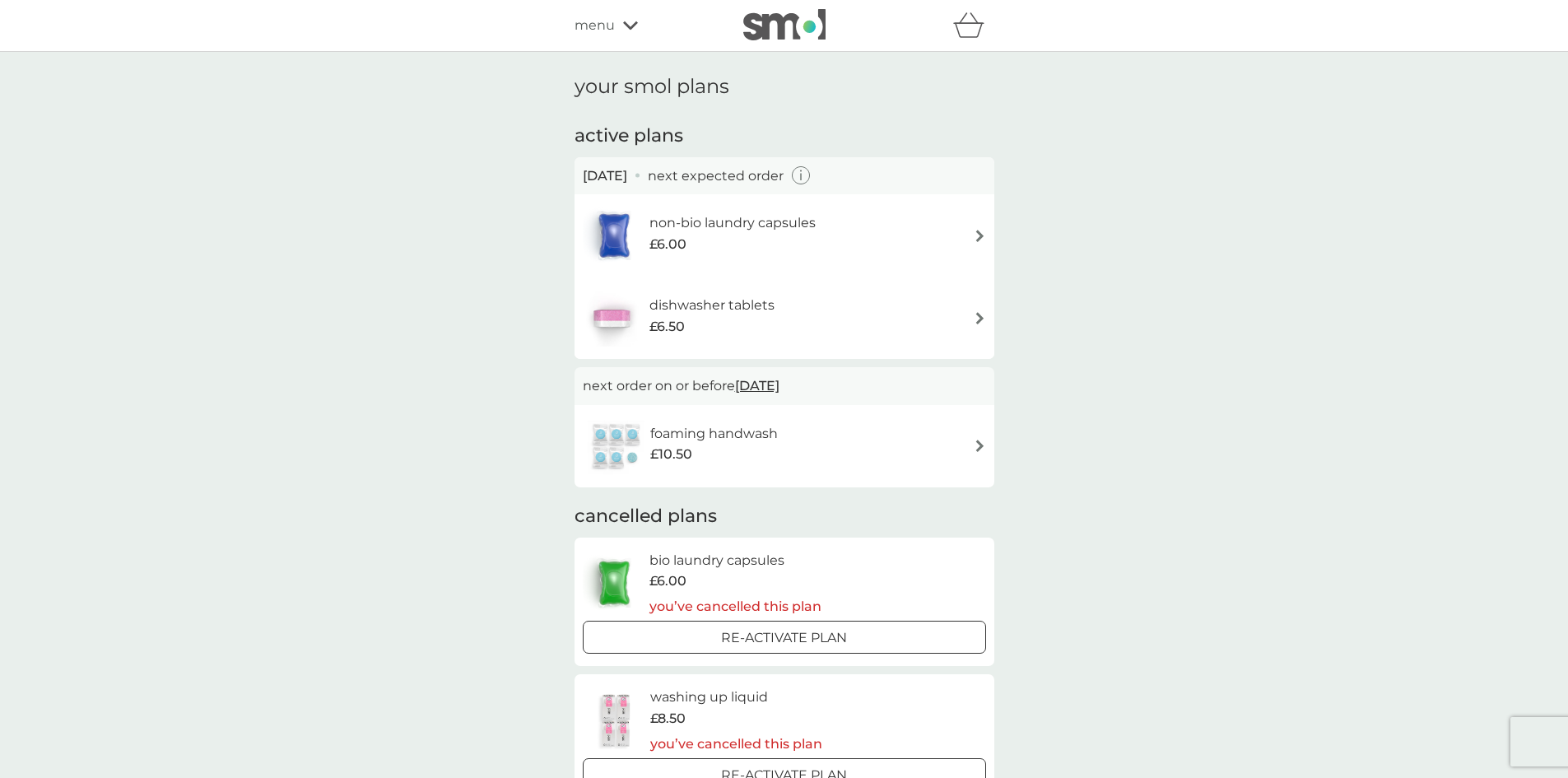
click at [632, 29] on icon at bounding box center [631, 25] width 15 height 10
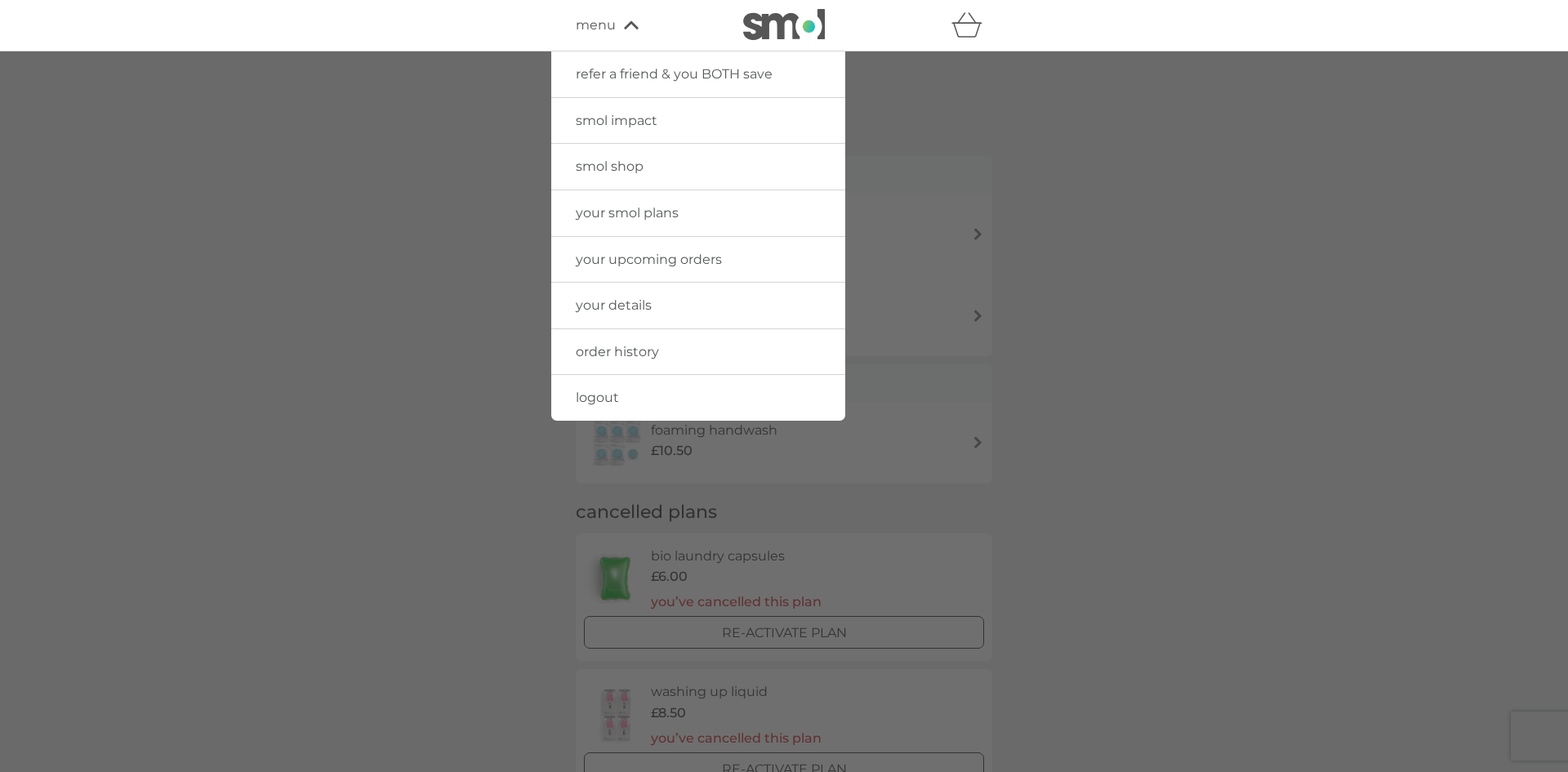
click at [647, 350] on span "order history" at bounding box center [617, 351] width 83 height 16
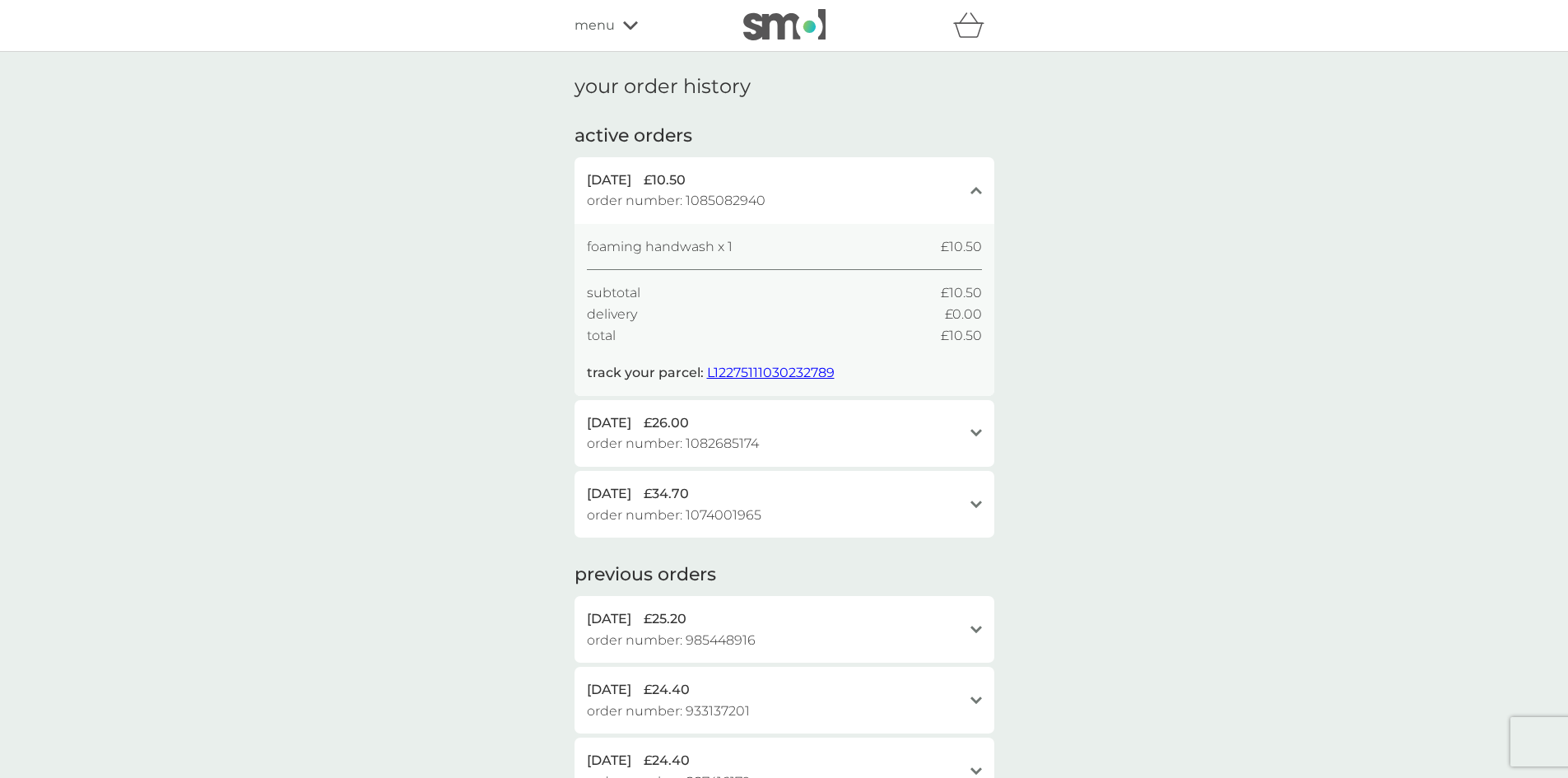
click at [977, 430] on icon "open" at bounding box center [976, 432] width 12 height 8
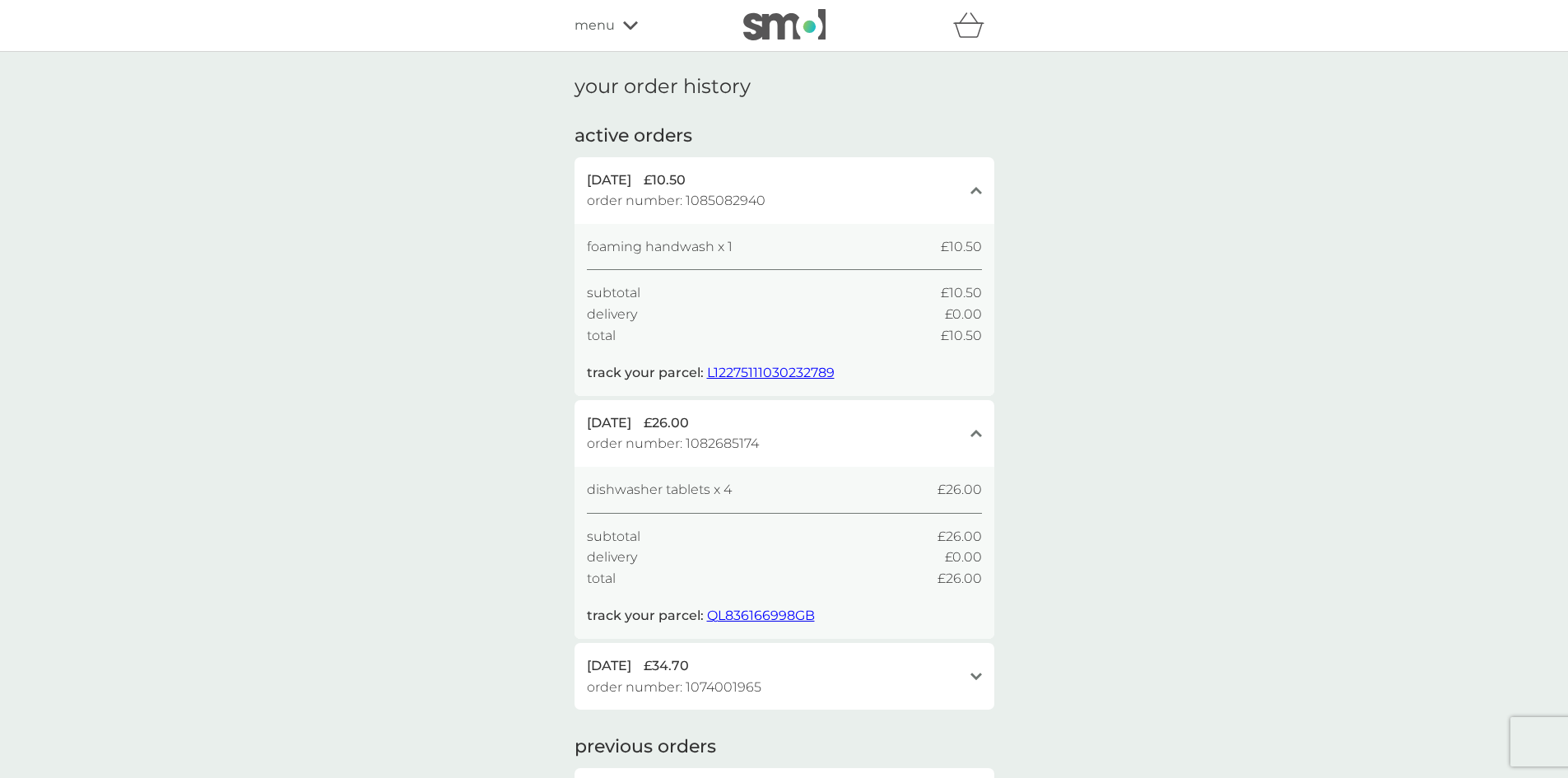
click at [979, 434] on icon at bounding box center [976, 433] width 12 height 7
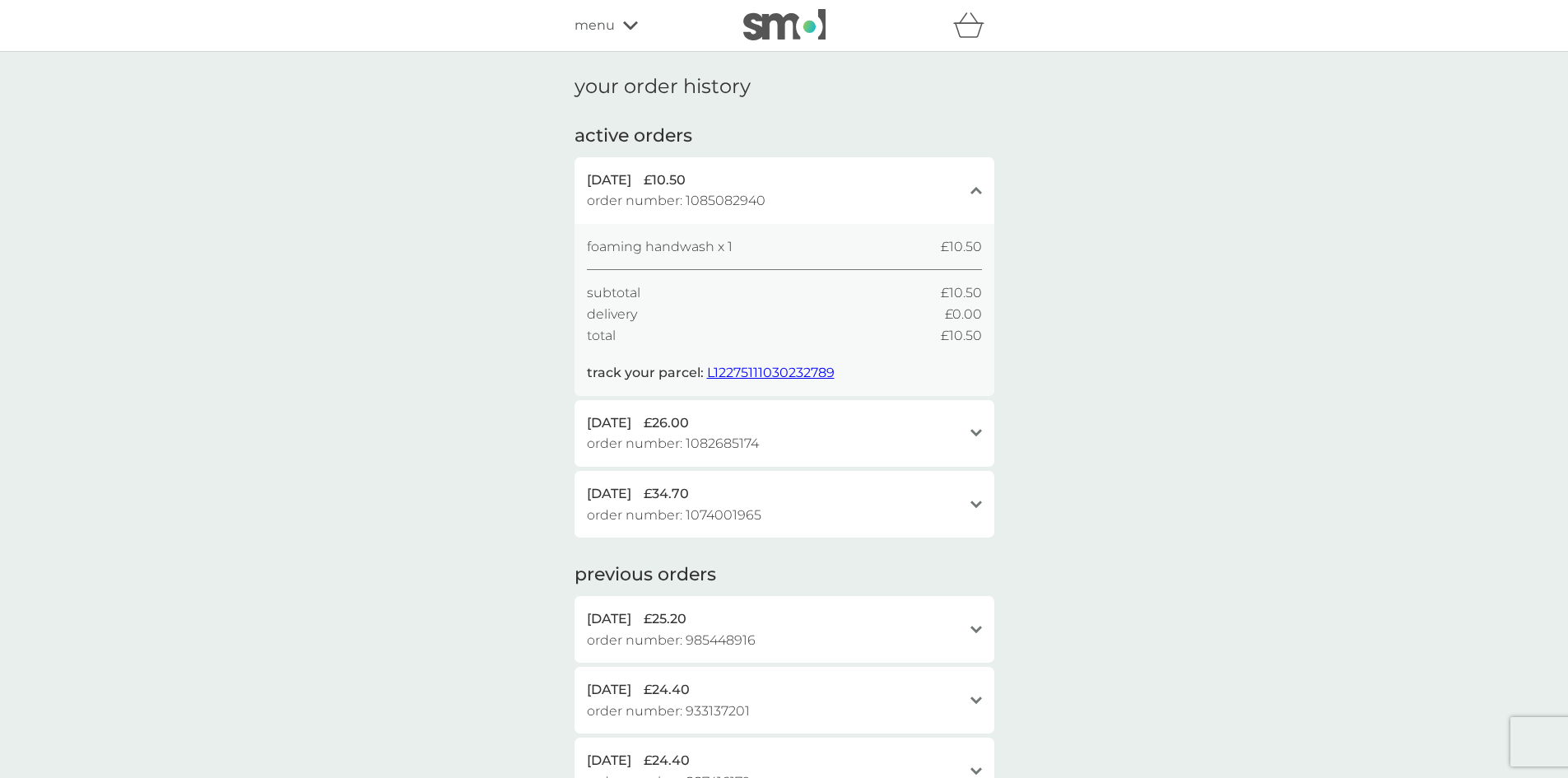
click at [977, 502] on icon "open" at bounding box center [976, 504] width 12 height 8
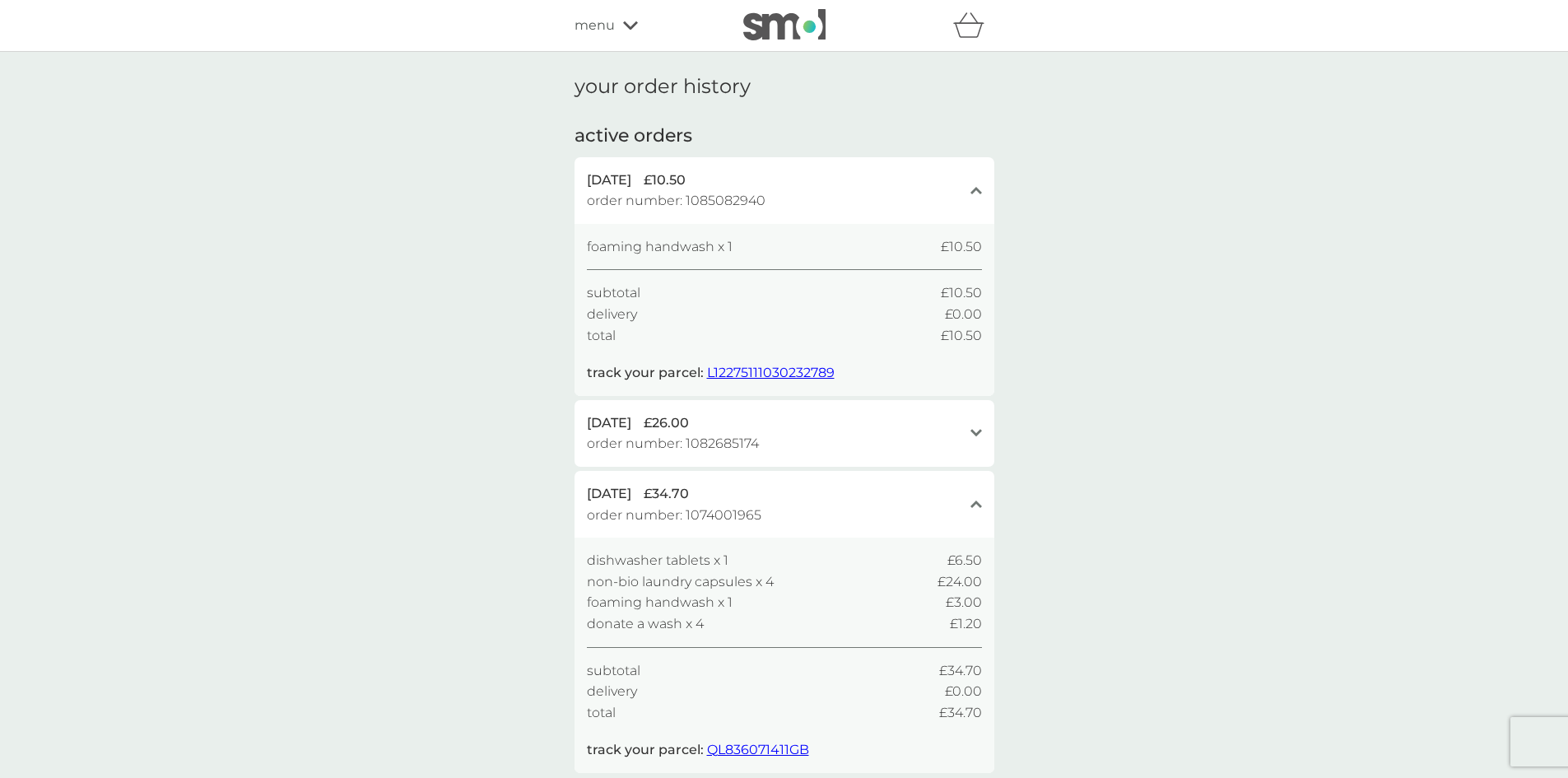
click at [977, 502] on icon at bounding box center [976, 504] width 12 height 7
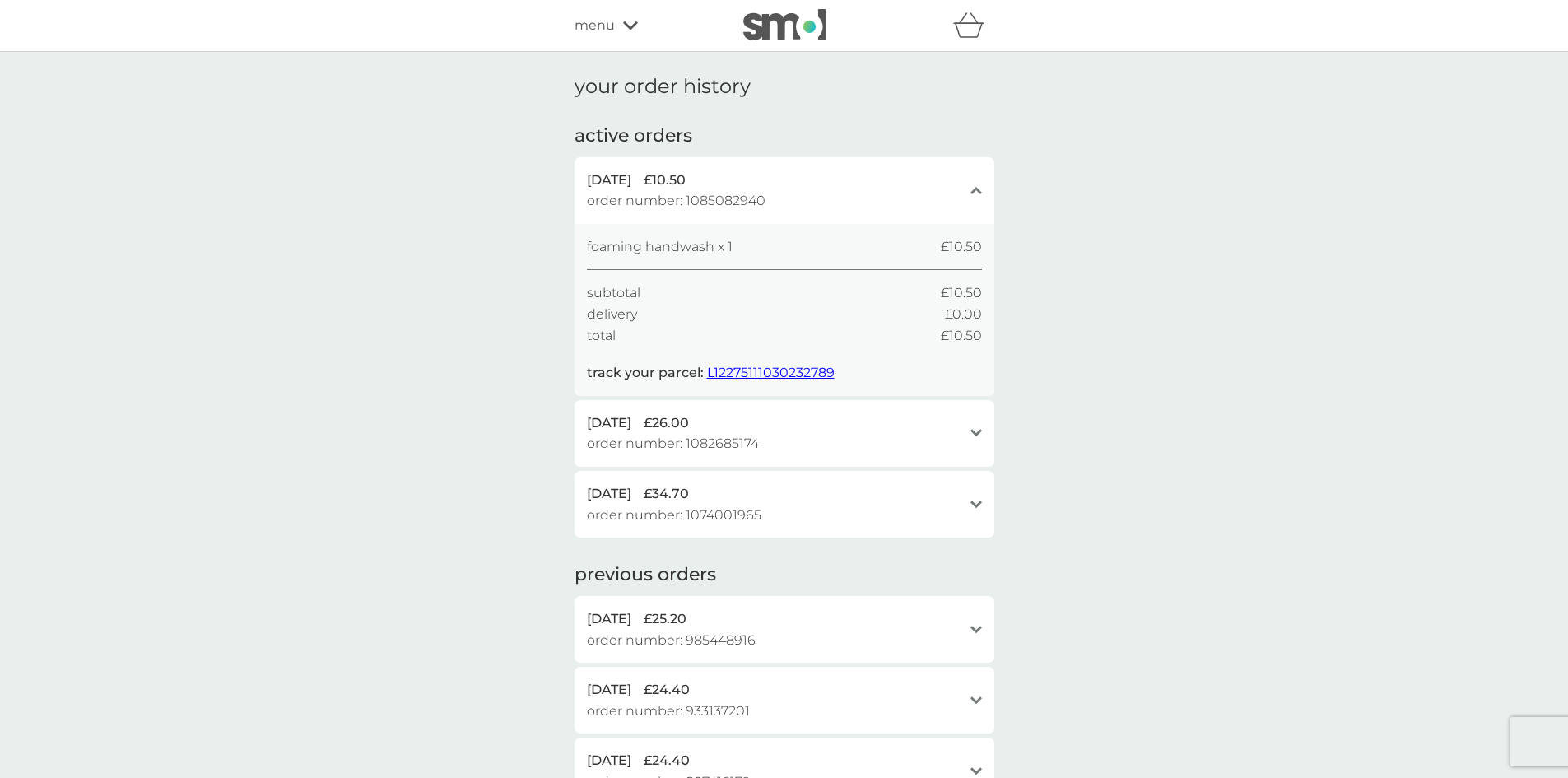
click at [979, 190] on icon "close" at bounding box center [976, 189] width 12 height 8
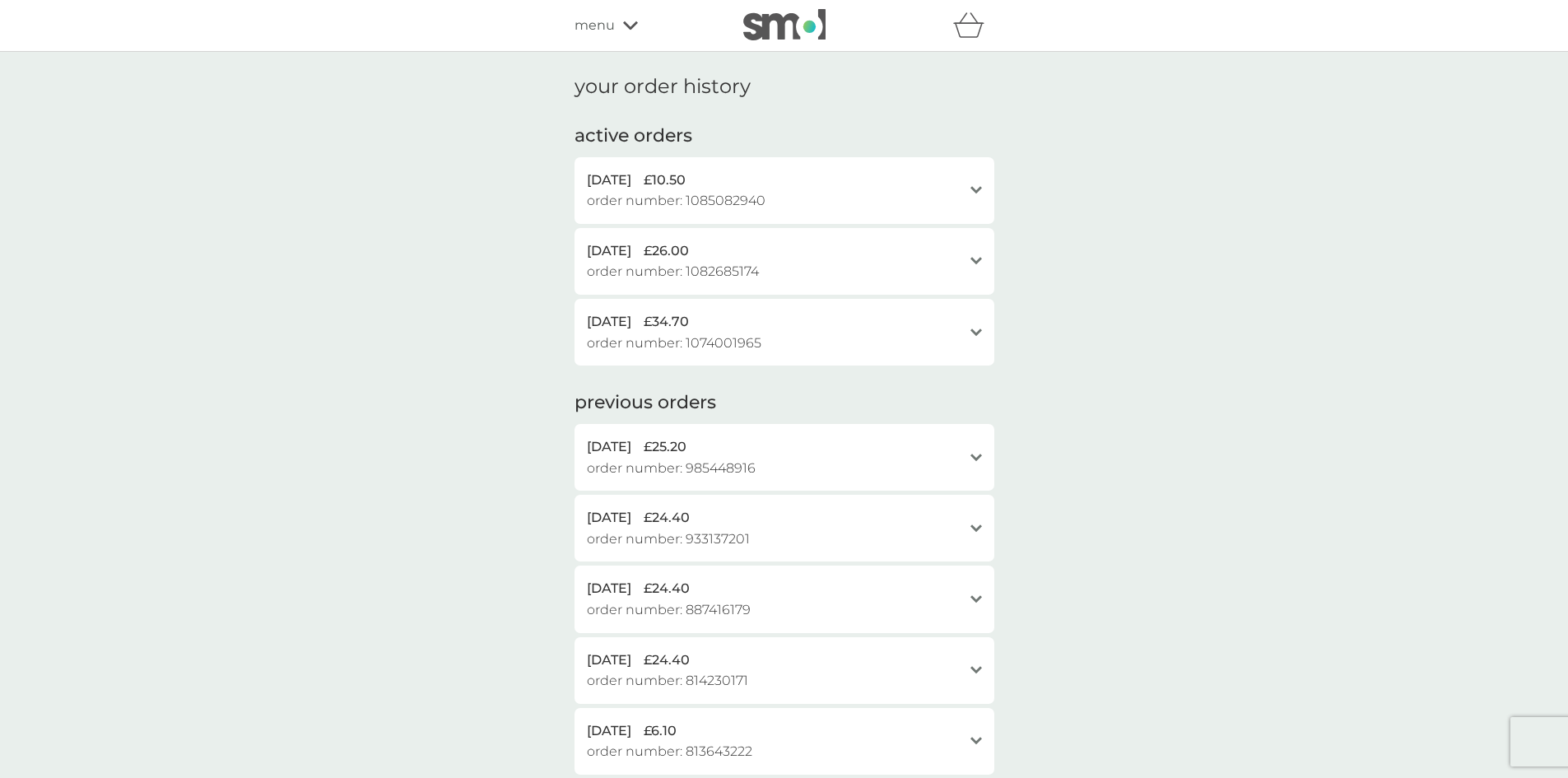
click at [630, 28] on icon at bounding box center [631, 25] width 15 height 8
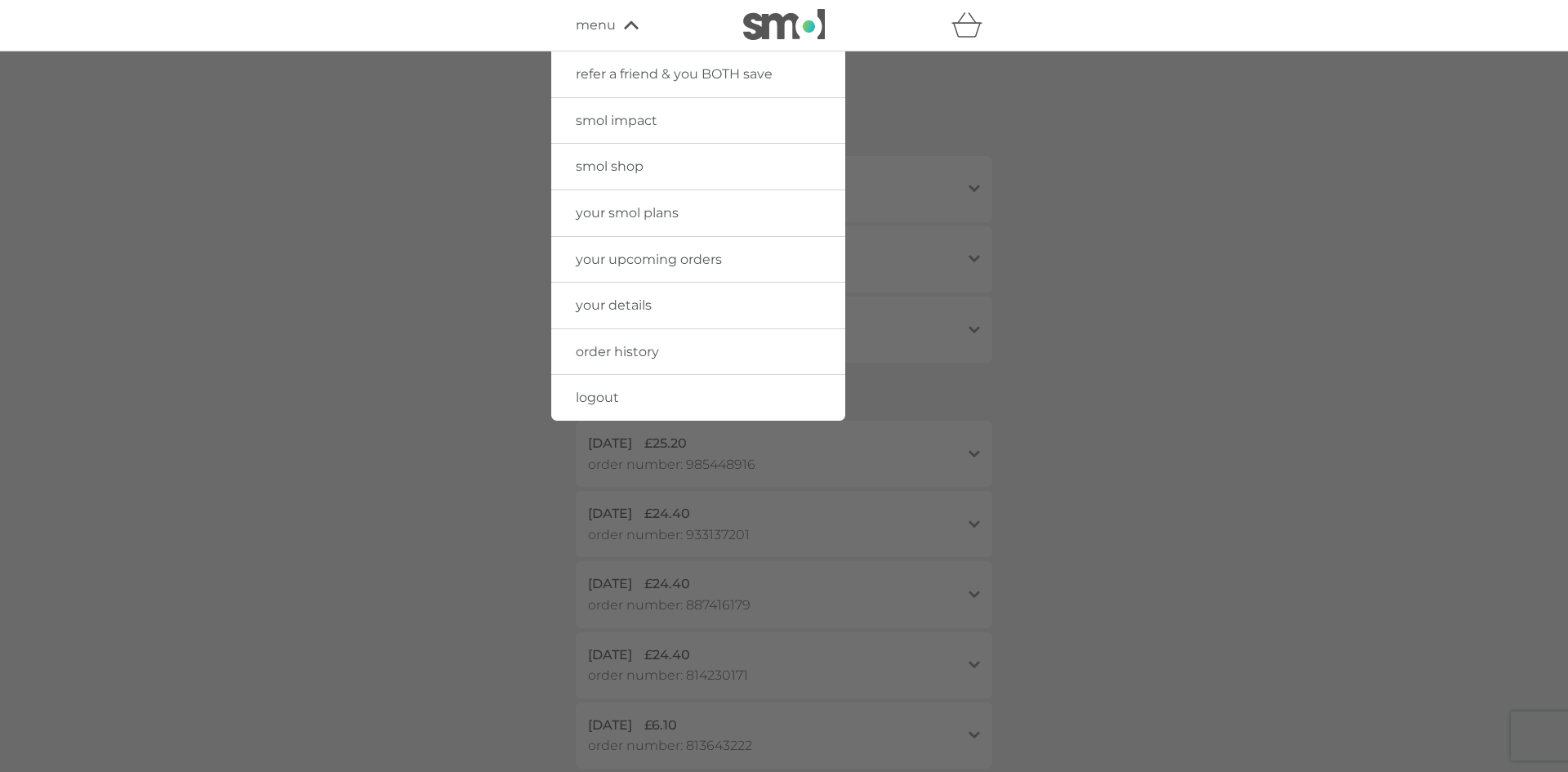
click at [717, 257] on span "your upcoming orders" at bounding box center [649, 259] width 146 height 16
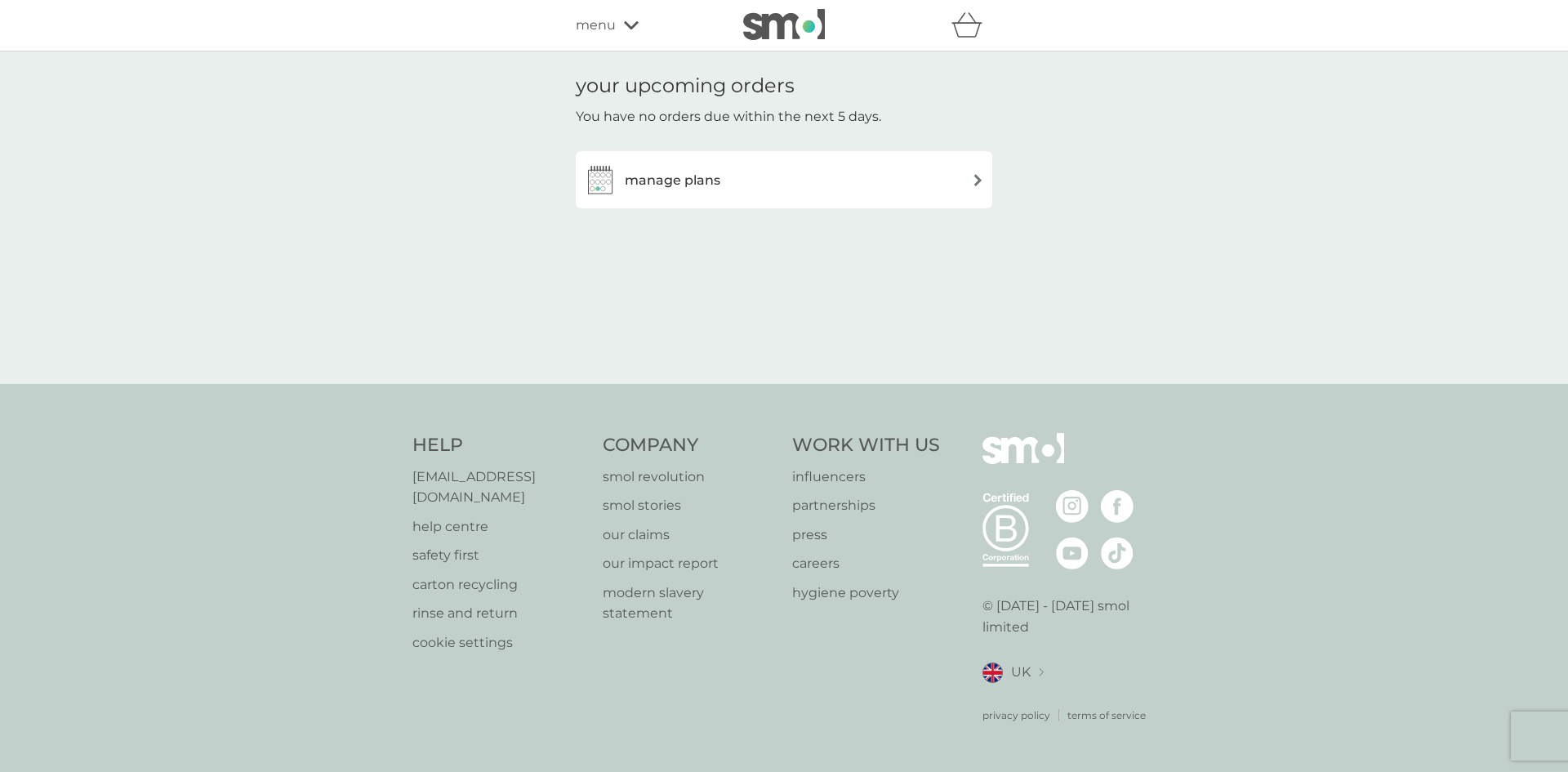
click at [978, 181] on img at bounding box center [977, 180] width 12 height 12
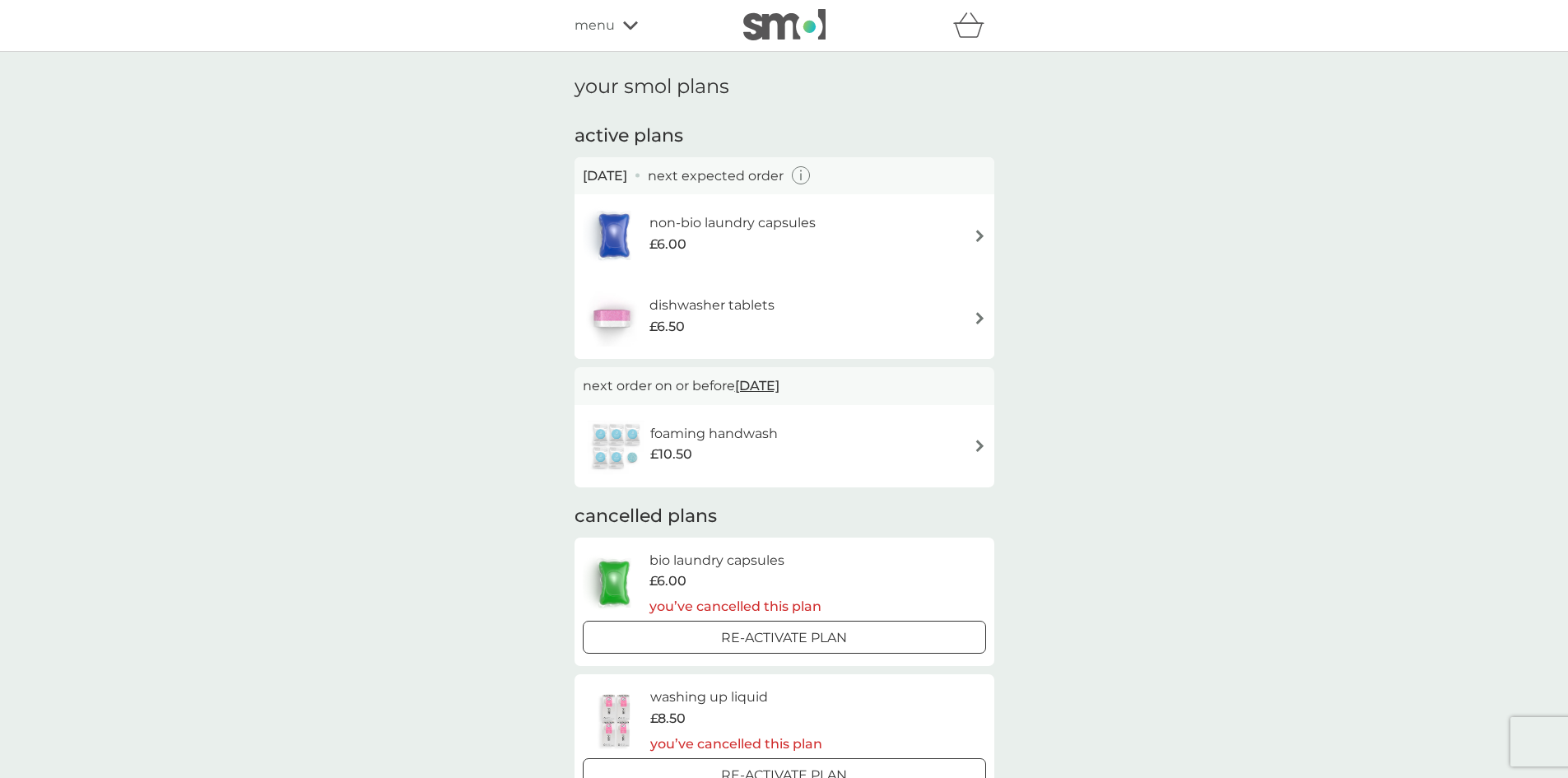
click at [632, 28] on icon at bounding box center [631, 25] width 15 height 8
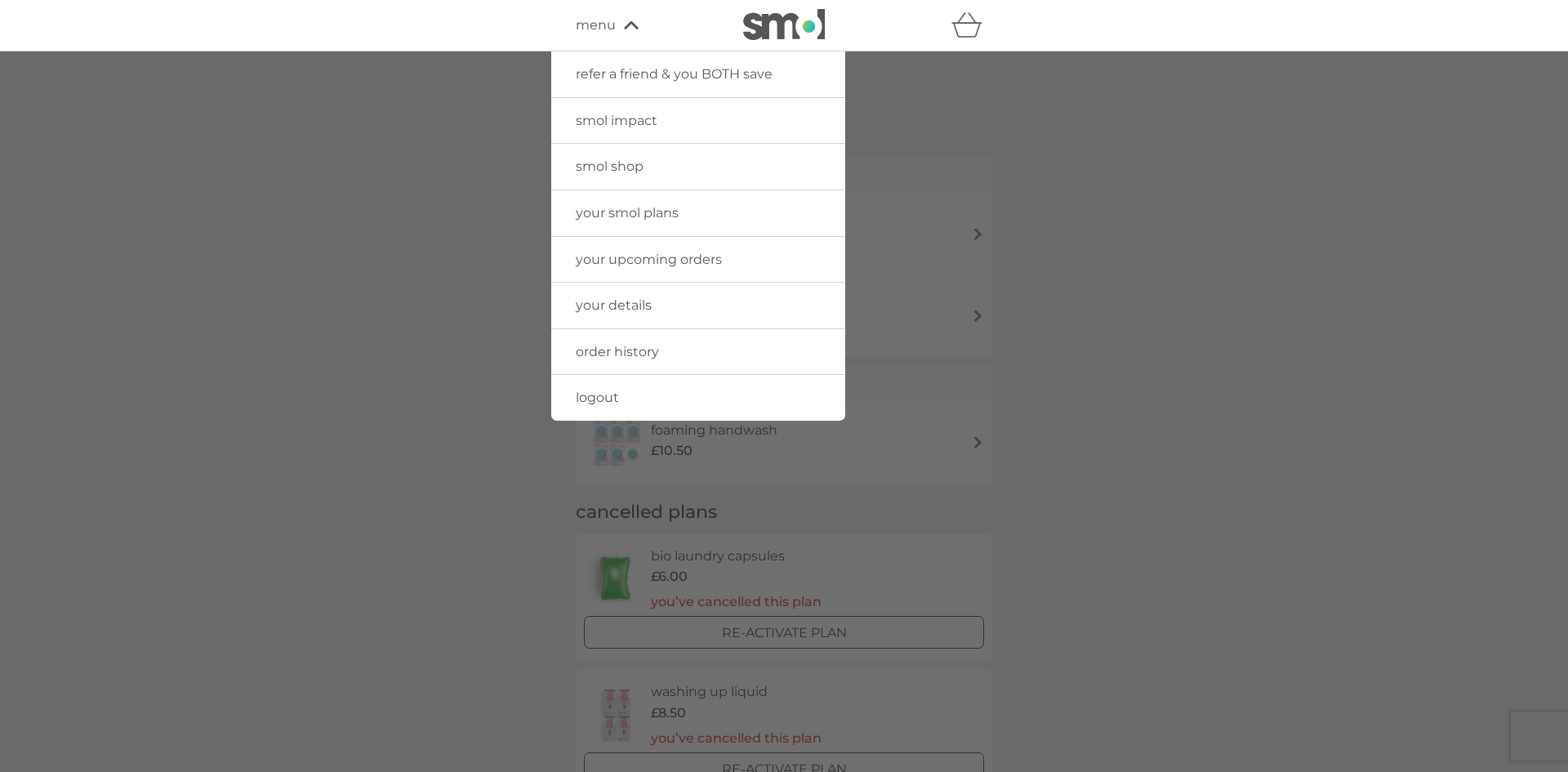
click at [645, 308] on span "your details" at bounding box center [613, 305] width 76 height 16
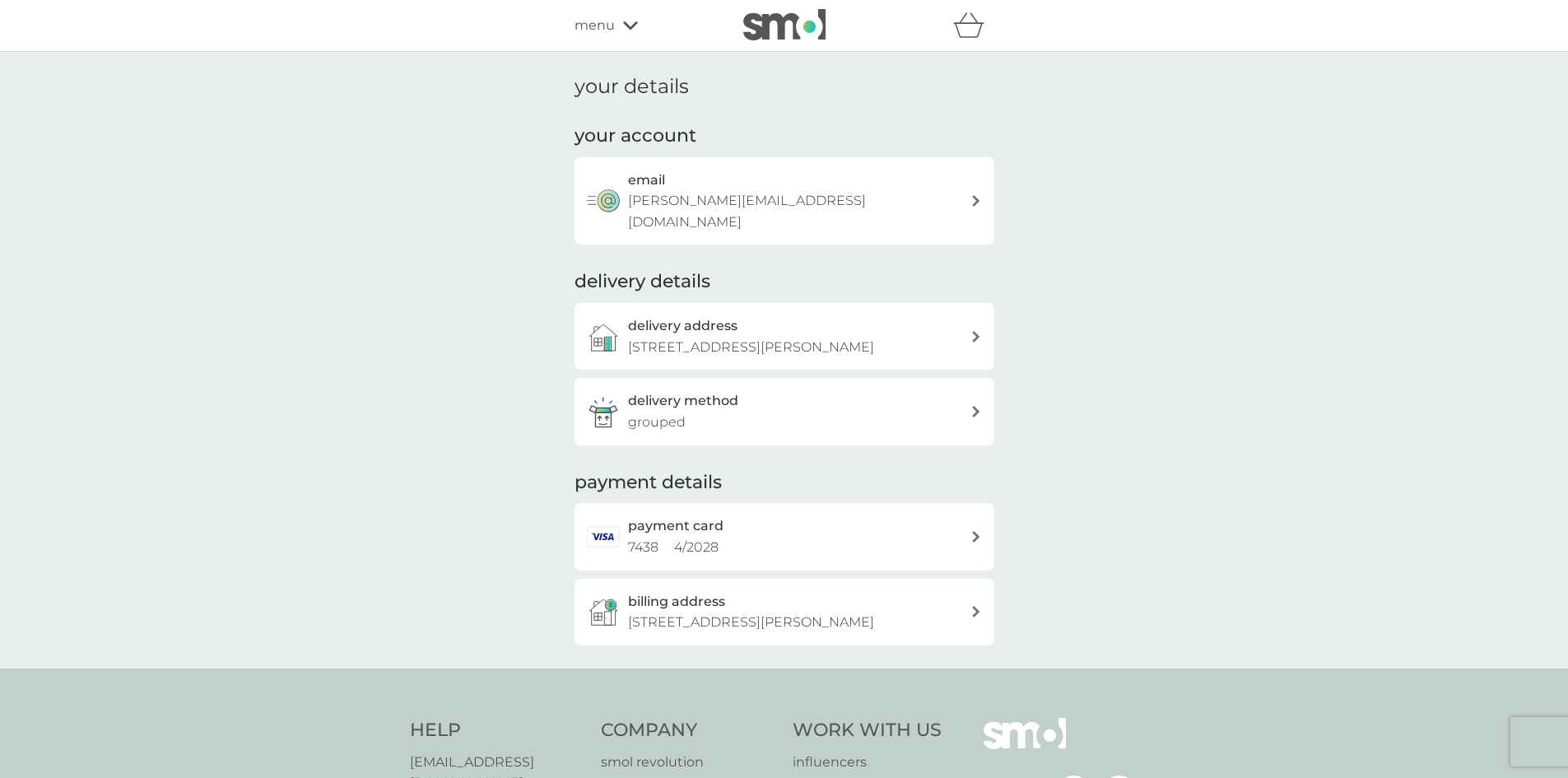
click at [976, 331] on icon at bounding box center [976, 337] width 8 height 12
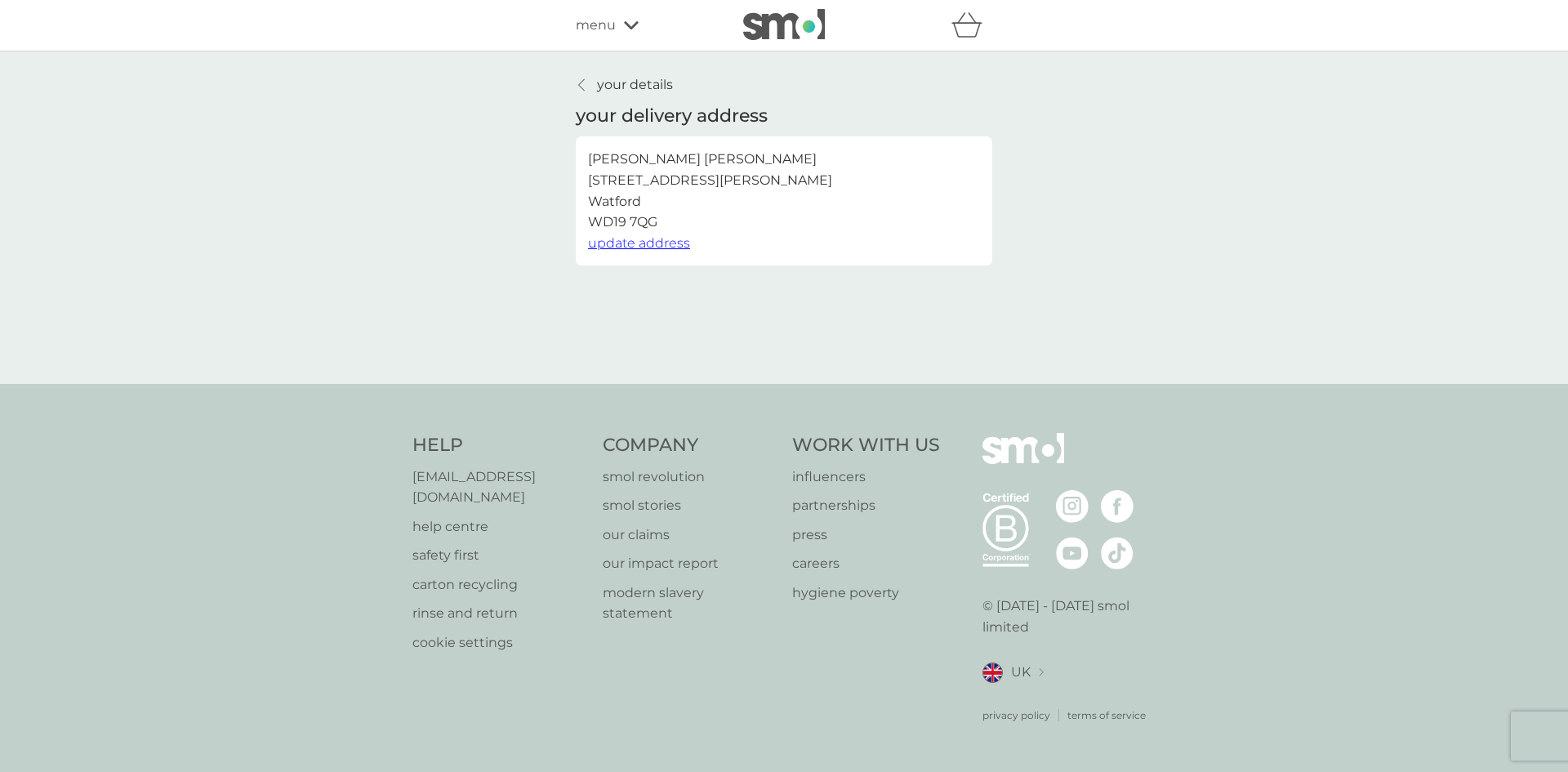
click at [668, 245] on span "update address" at bounding box center [639, 243] width 102 height 16
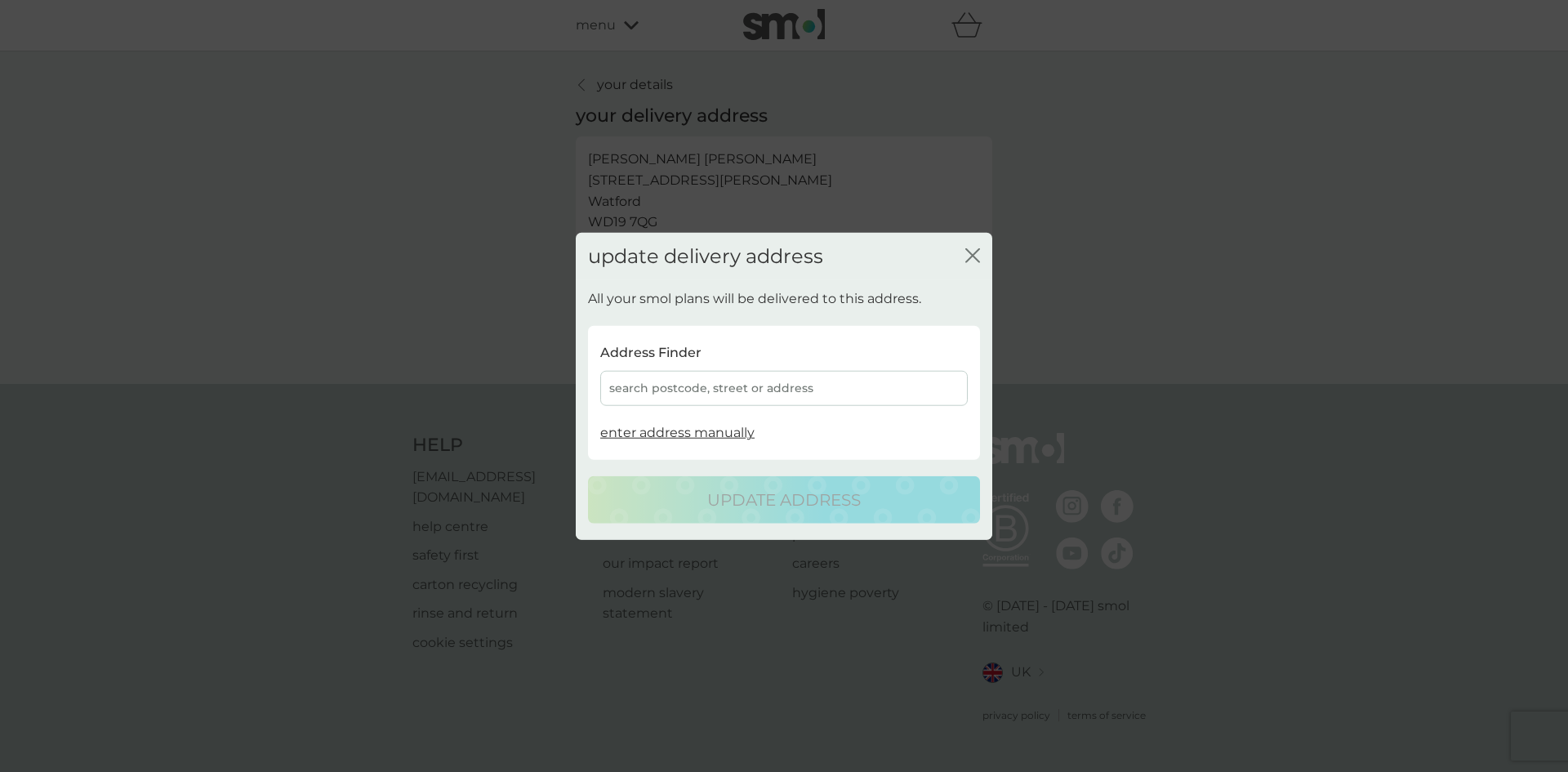
click at [690, 386] on div "search postcode, street or address" at bounding box center [784, 388] width 368 height 35
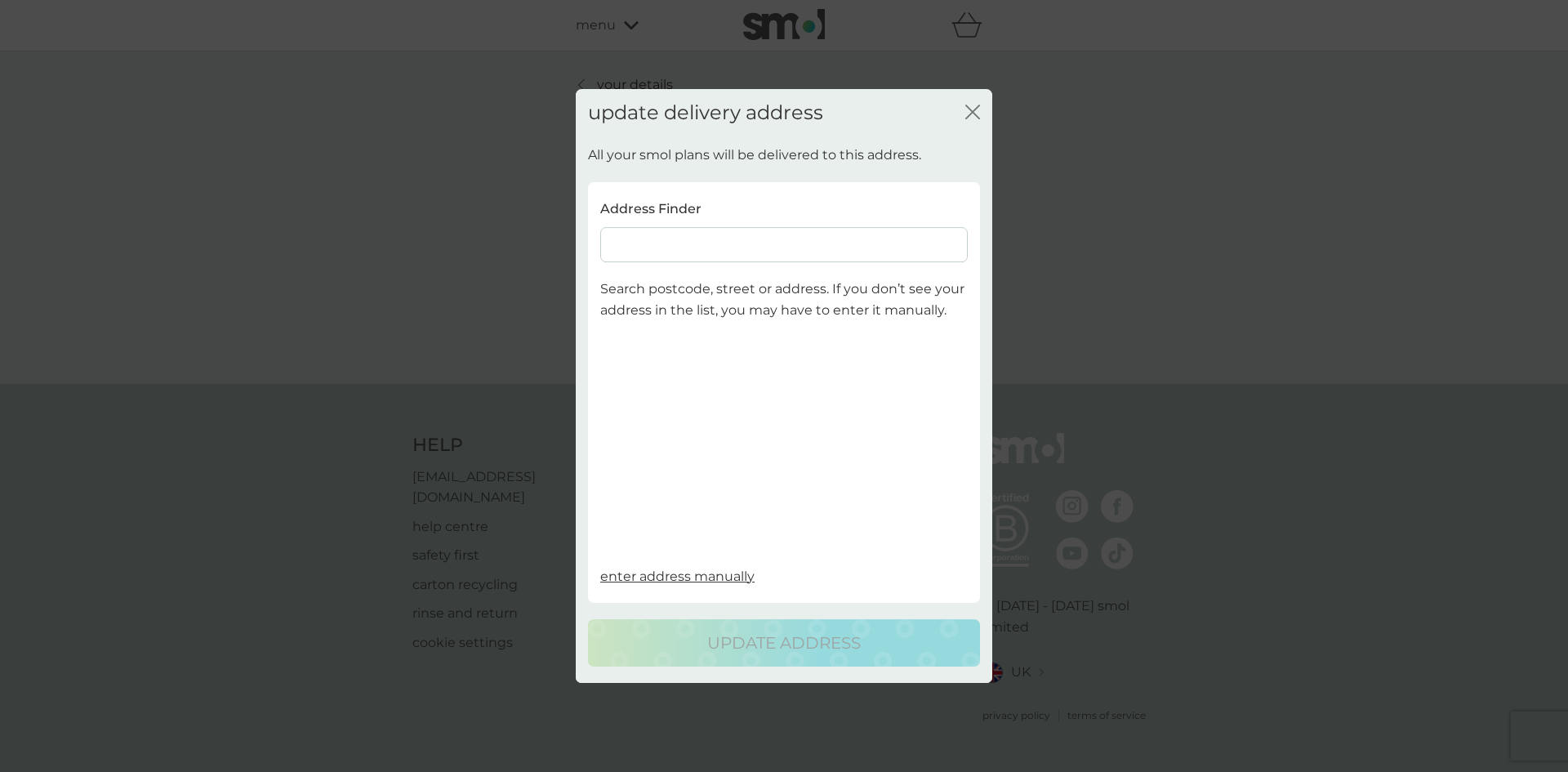
click at [730, 241] on input at bounding box center [784, 245] width 368 height 35
type input "23, Greatham Road"
click at [760, 288] on span "Bushey WD23 2HT" at bounding box center [783, 288] width 140 height 12
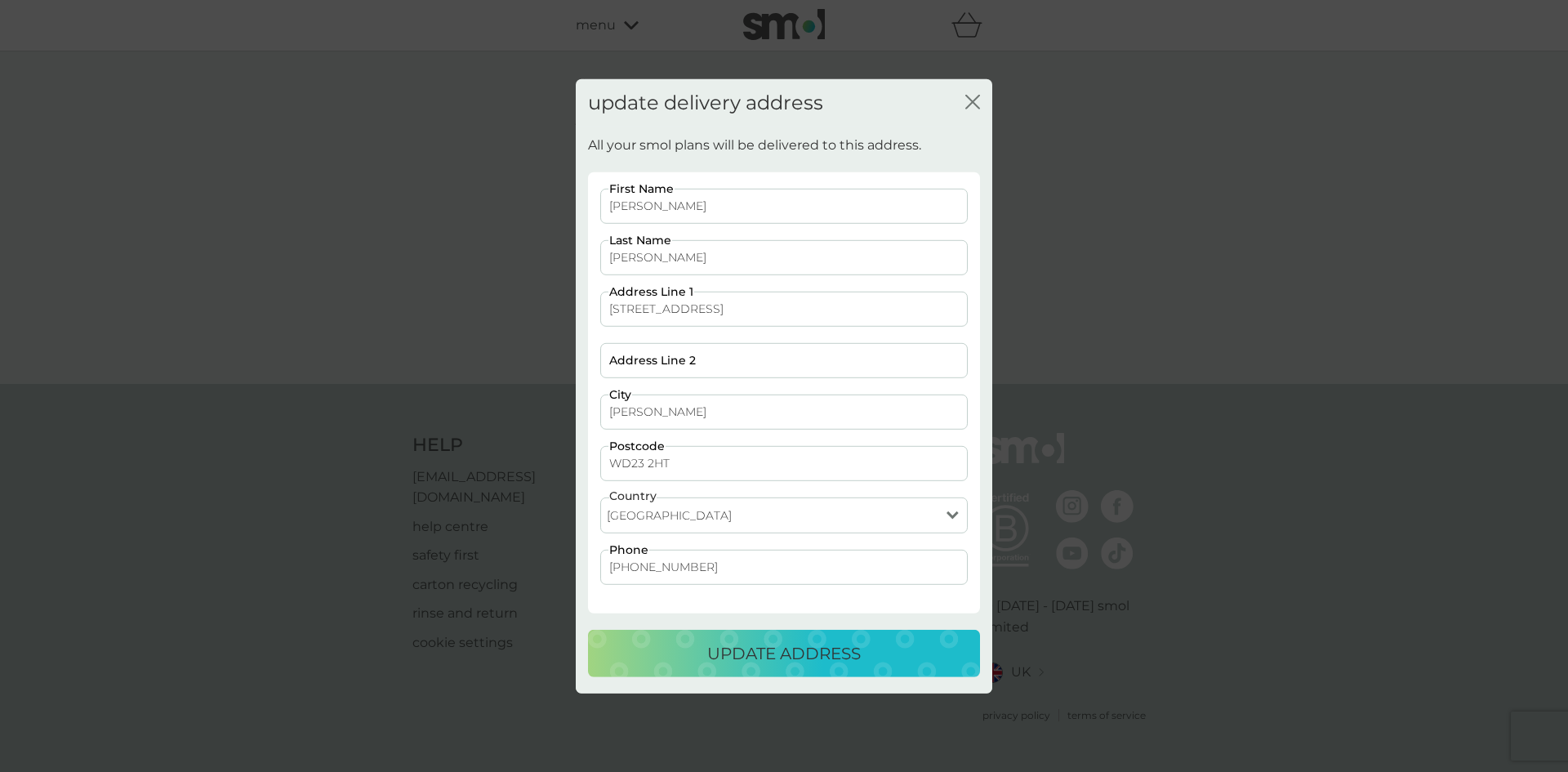
click at [660, 410] on input "Bushey" at bounding box center [784, 412] width 368 height 35
click at [710, 361] on input "Address Line 2" at bounding box center [784, 360] width 368 height 35
click at [842, 417] on input "Bushey" at bounding box center [784, 412] width 368 height 35
click at [664, 412] on input "Bushey" at bounding box center [784, 412] width 368 height 35
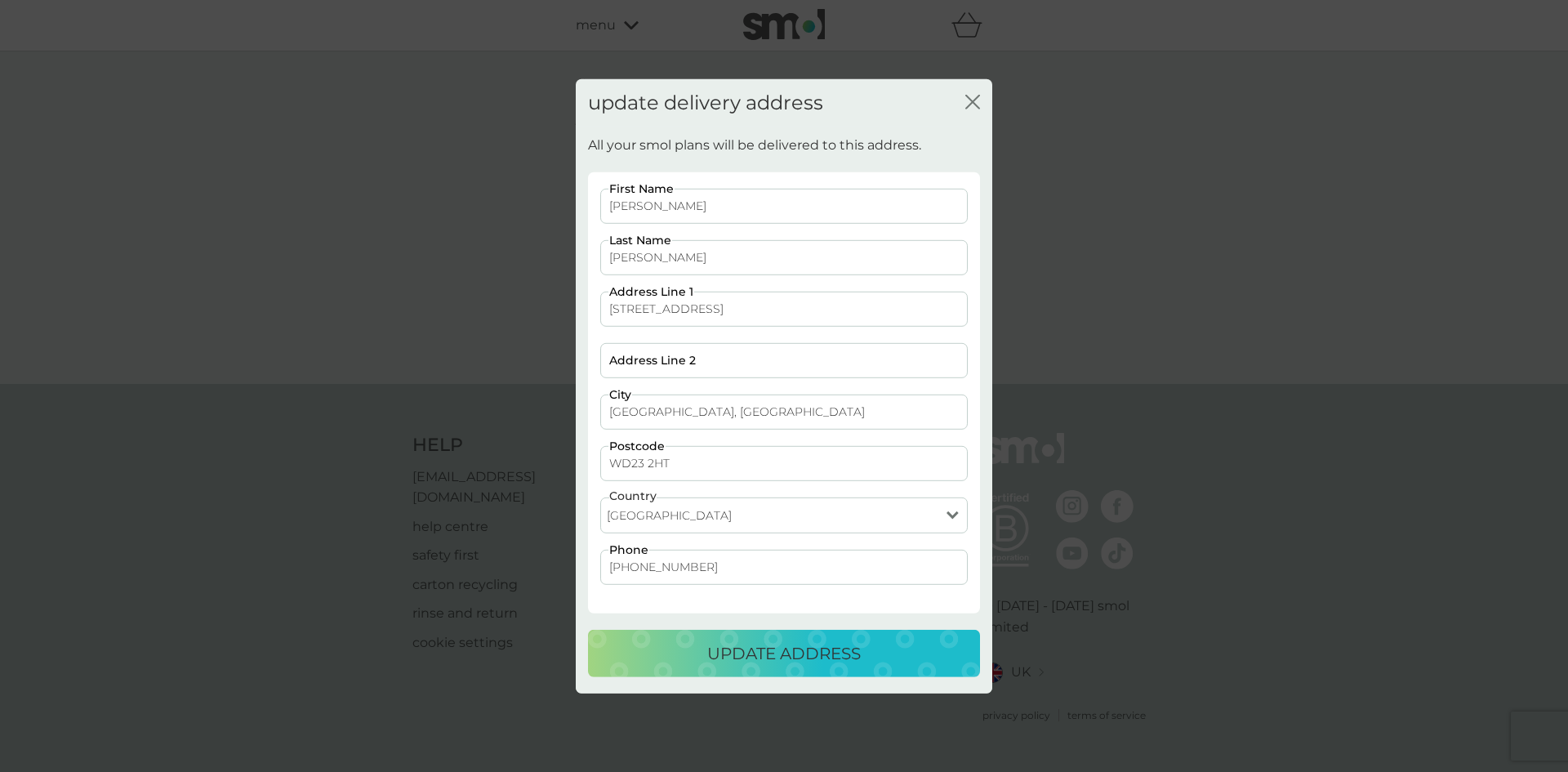
type input "Bushey, Hertfordshire"
click at [733, 565] on input "+44 20 8428 8457" at bounding box center [784, 568] width 368 height 35
type input "+"
type input "07762100193"
click at [747, 646] on p "update address" at bounding box center [784, 653] width 153 height 26
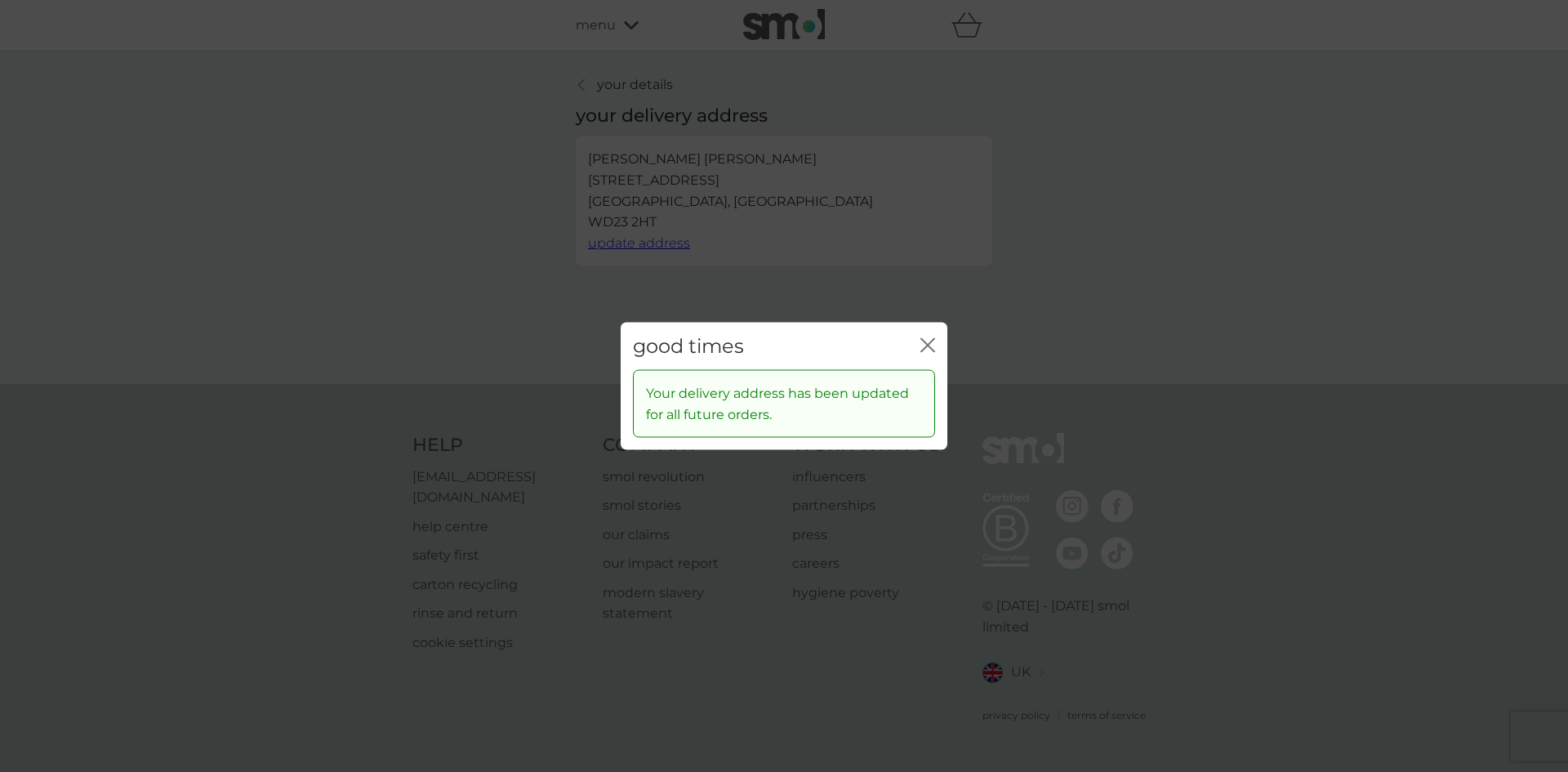
click at [928, 344] on icon "close" at bounding box center [930, 345] width 6 height 13
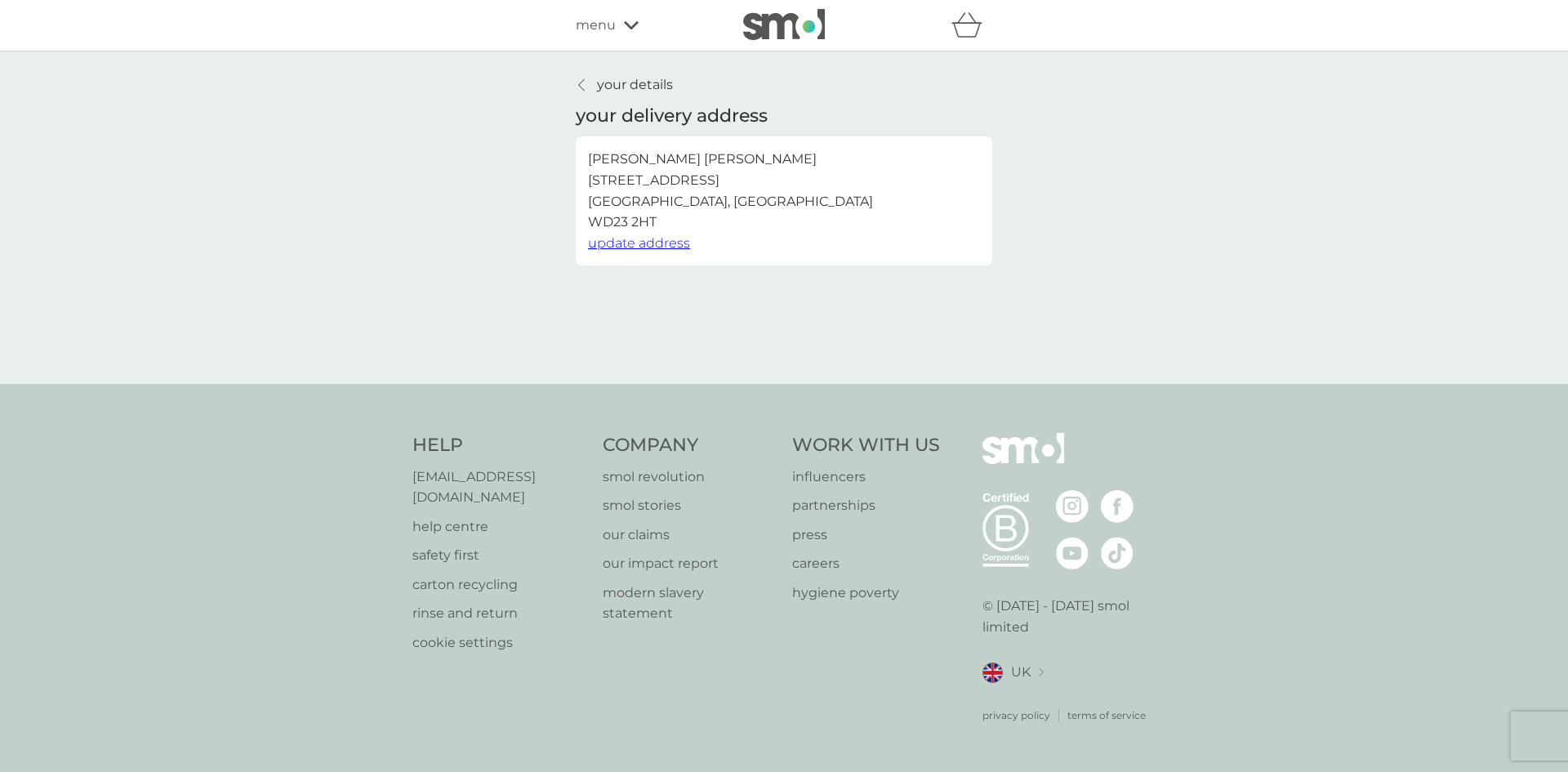
click at [631, 28] on icon at bounding box center [631, 25] width 15 height 8
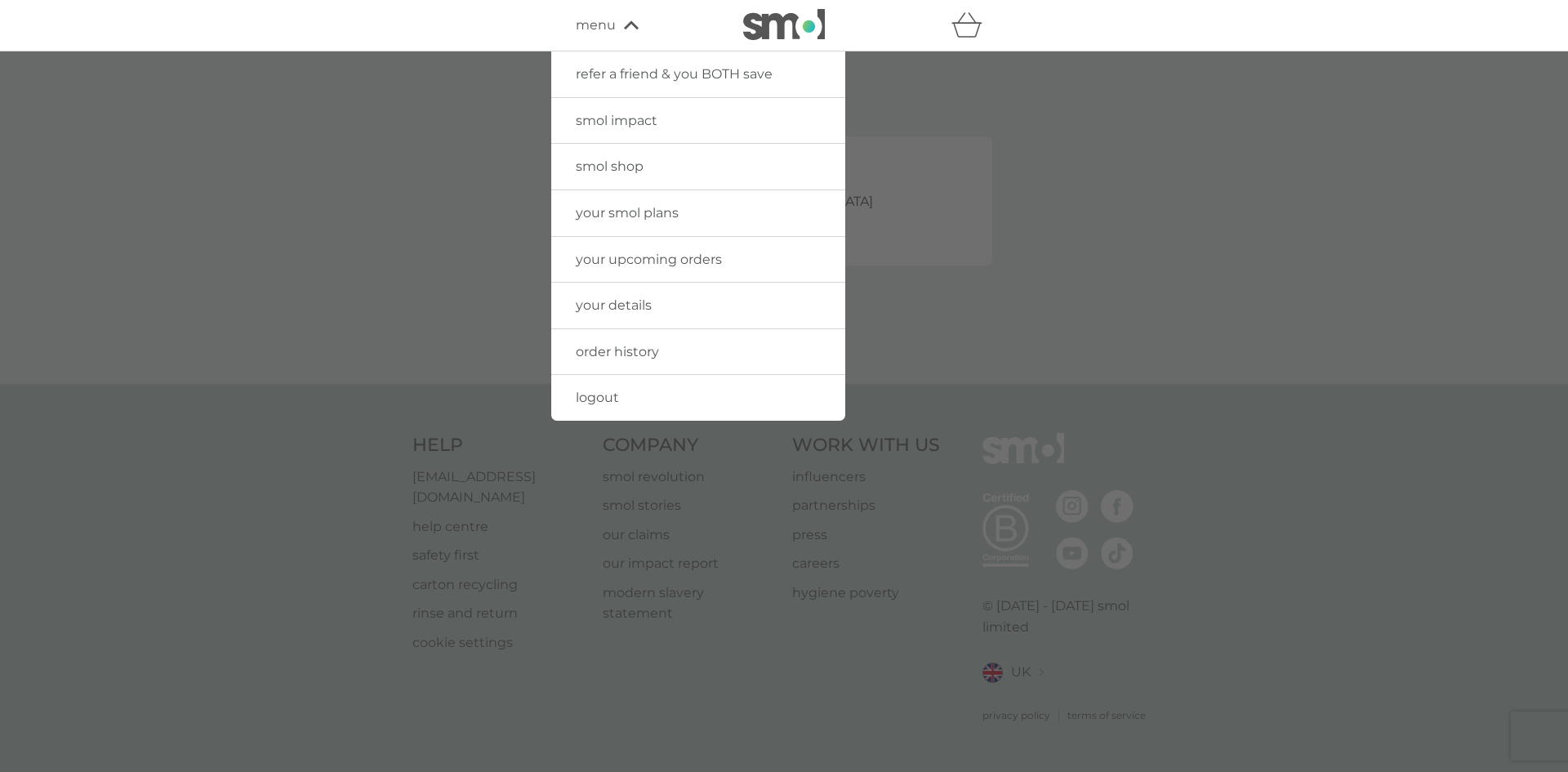
click at [641, 304] on span "your details" at bounding box center [613, 305] width 76 height 16
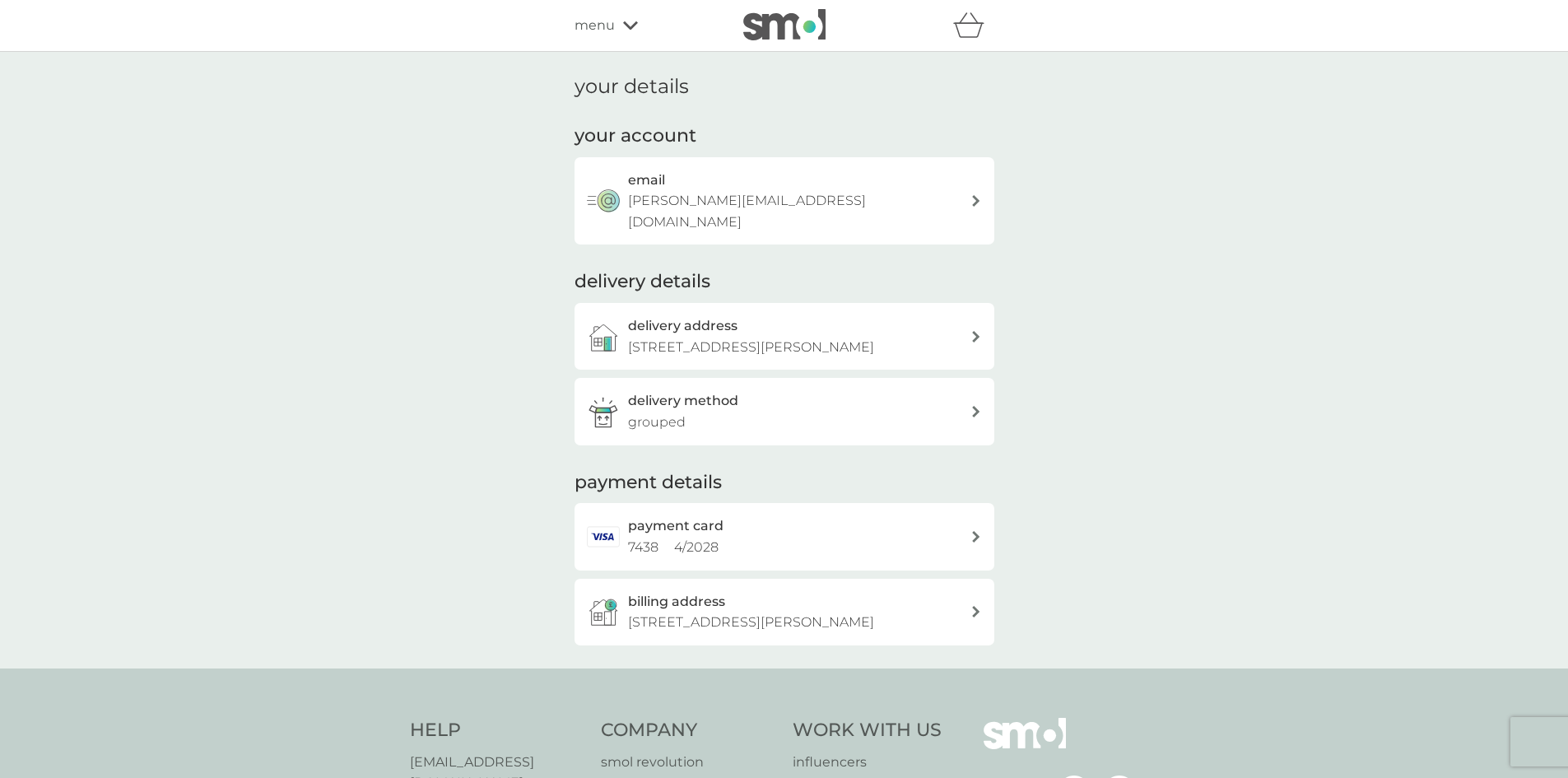
click at [979, 411] on icon at bounding box center [976, 411] width 7 height 12
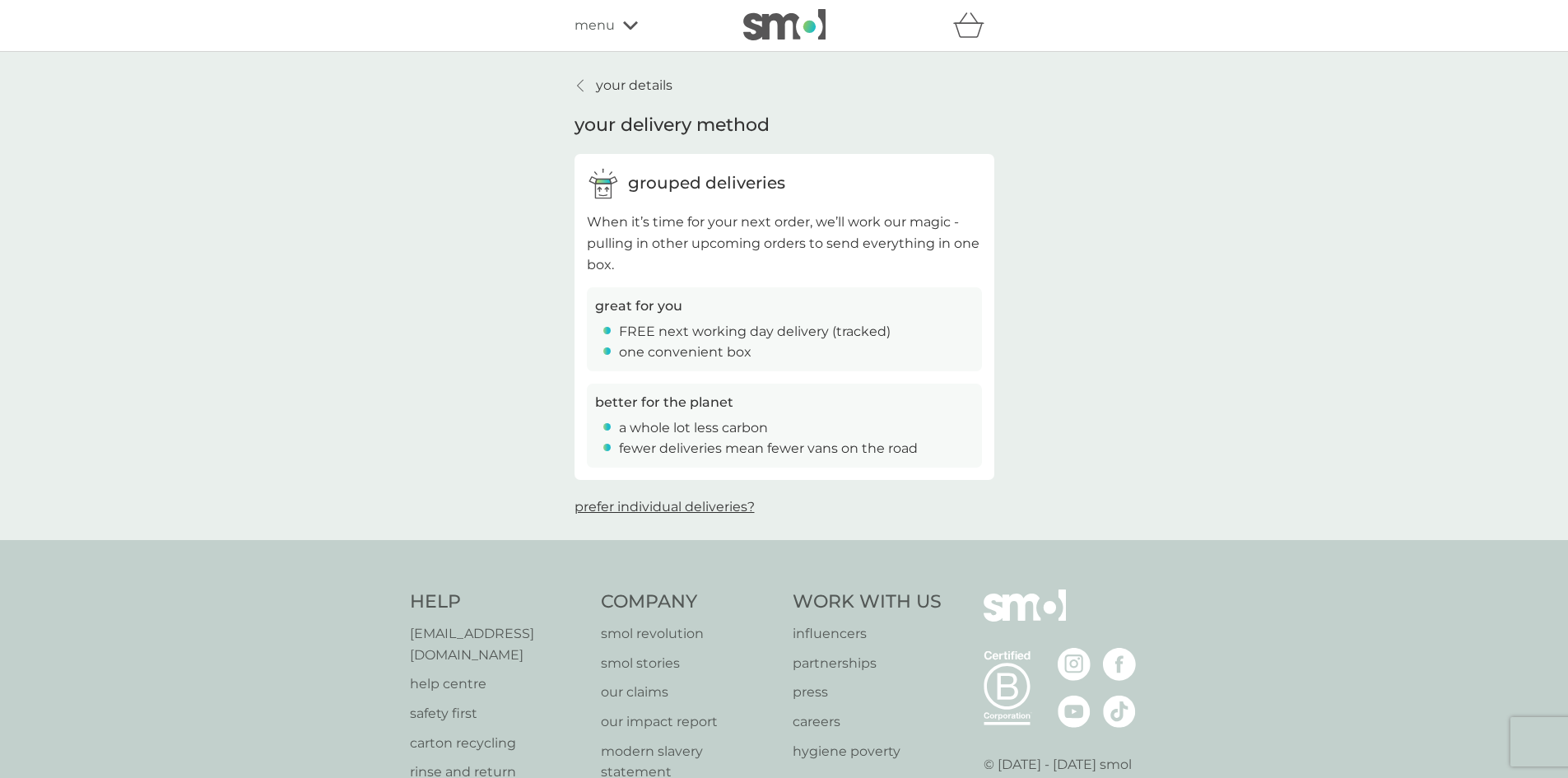
click at [632, 26] on icon at bounding box center [631, 25] width 15 height 8
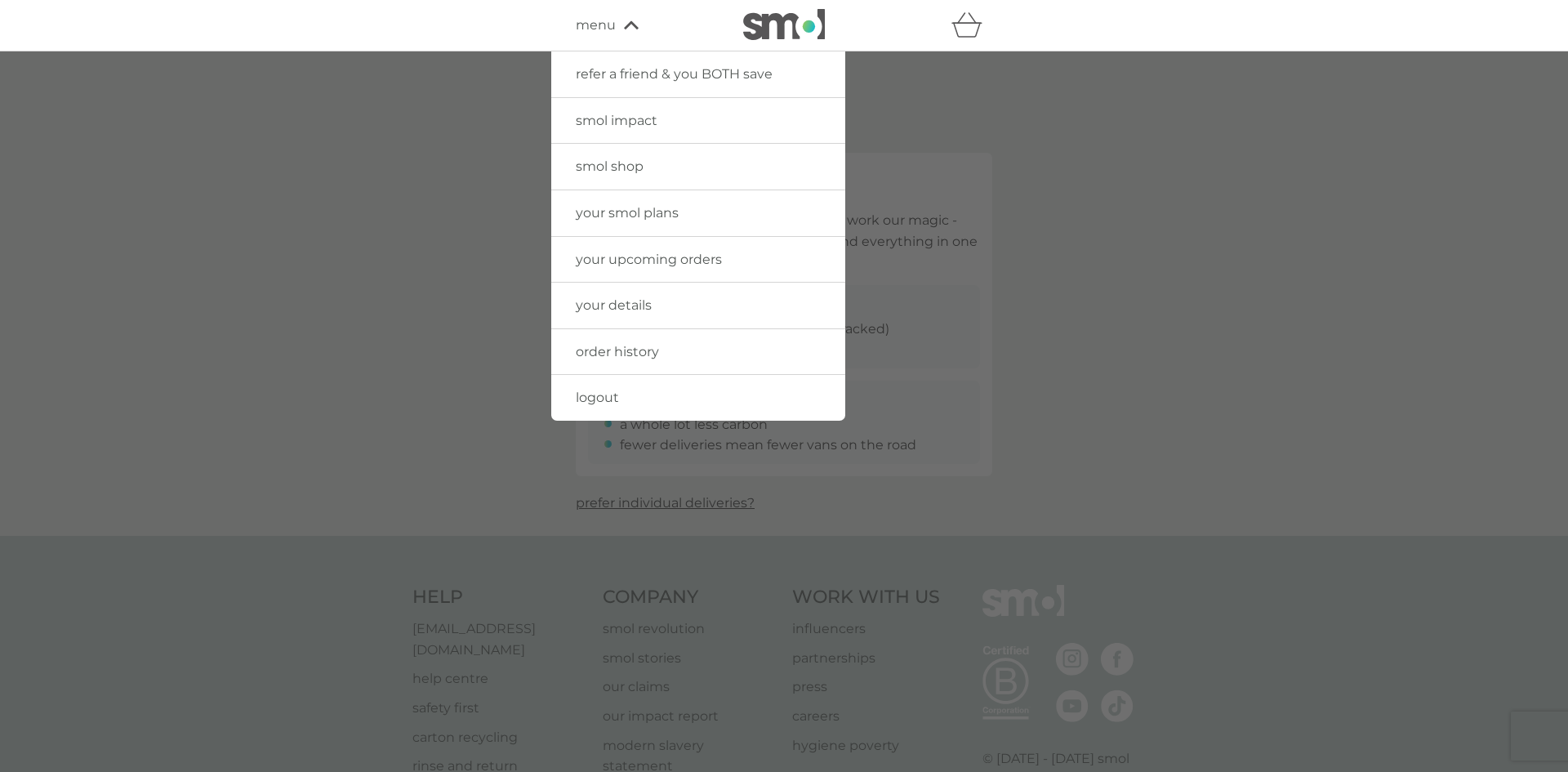
click at [690, 261] on span "your upcoming orders" at bounding box center [649, 259] width 146 height 16
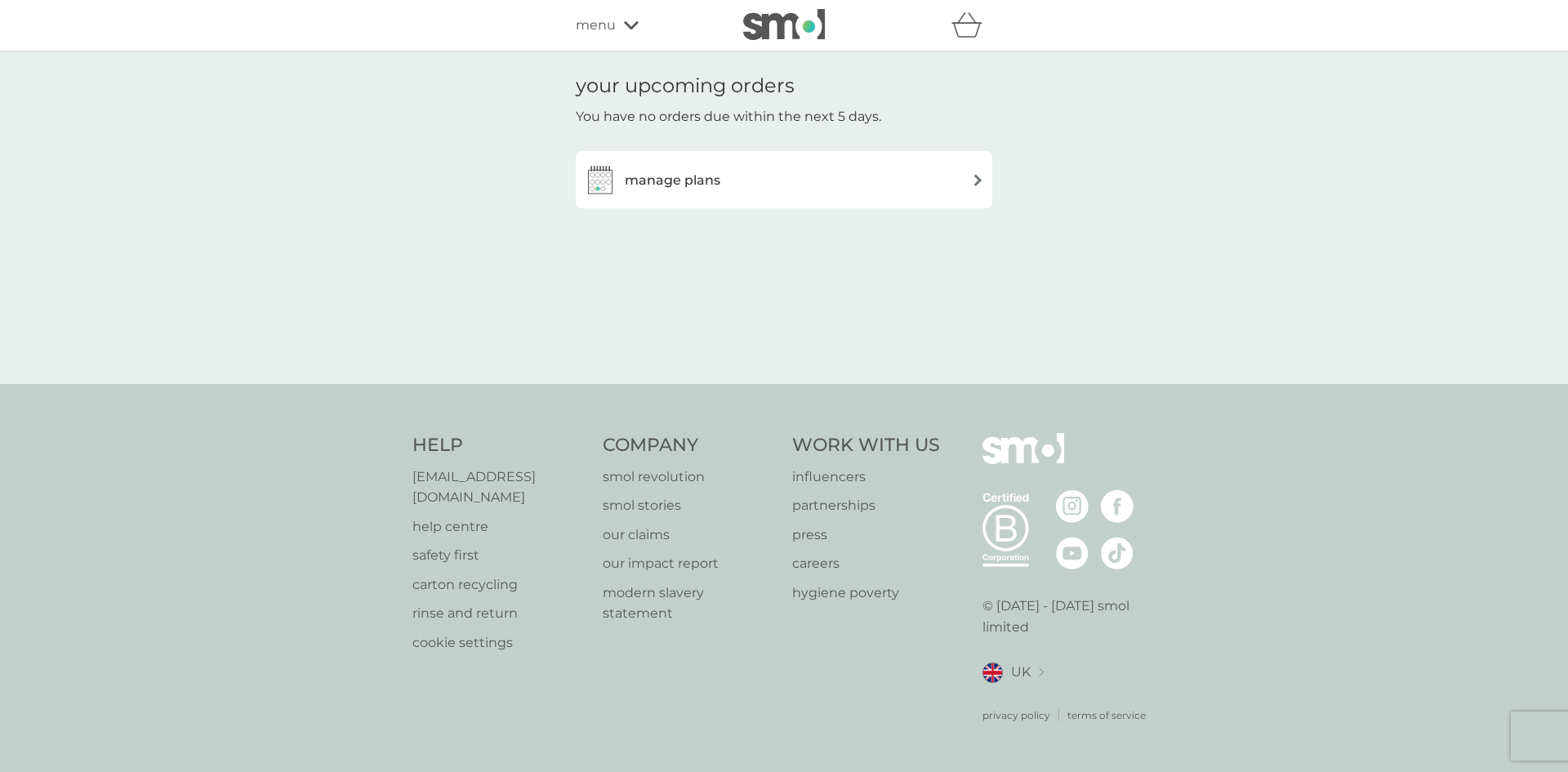
click at [979, 180] on img at bounding box center [977, 180] width 12 height 12
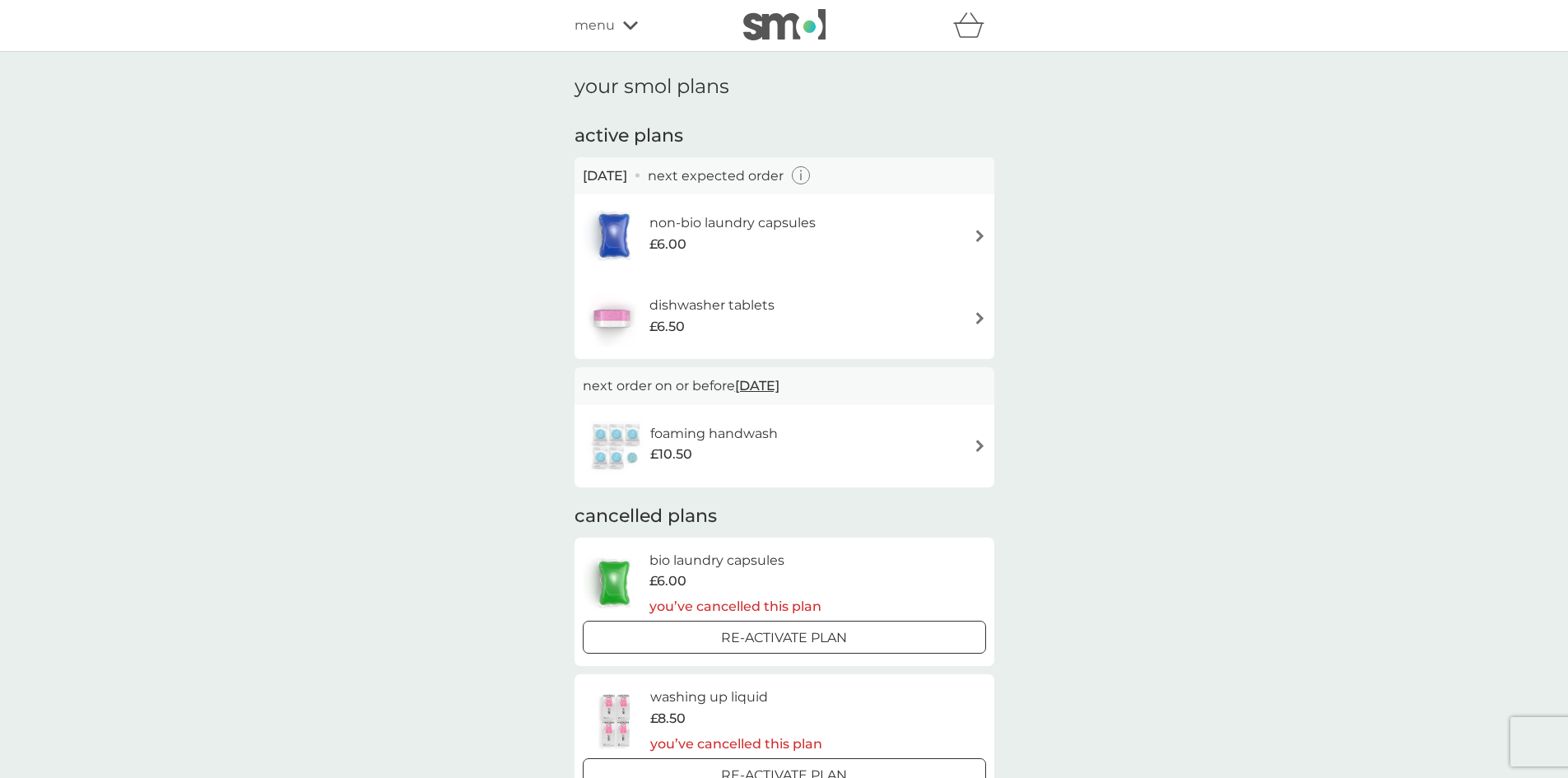
click at [979, 317] on img at bounding box center [979, 317] width 12 height 12
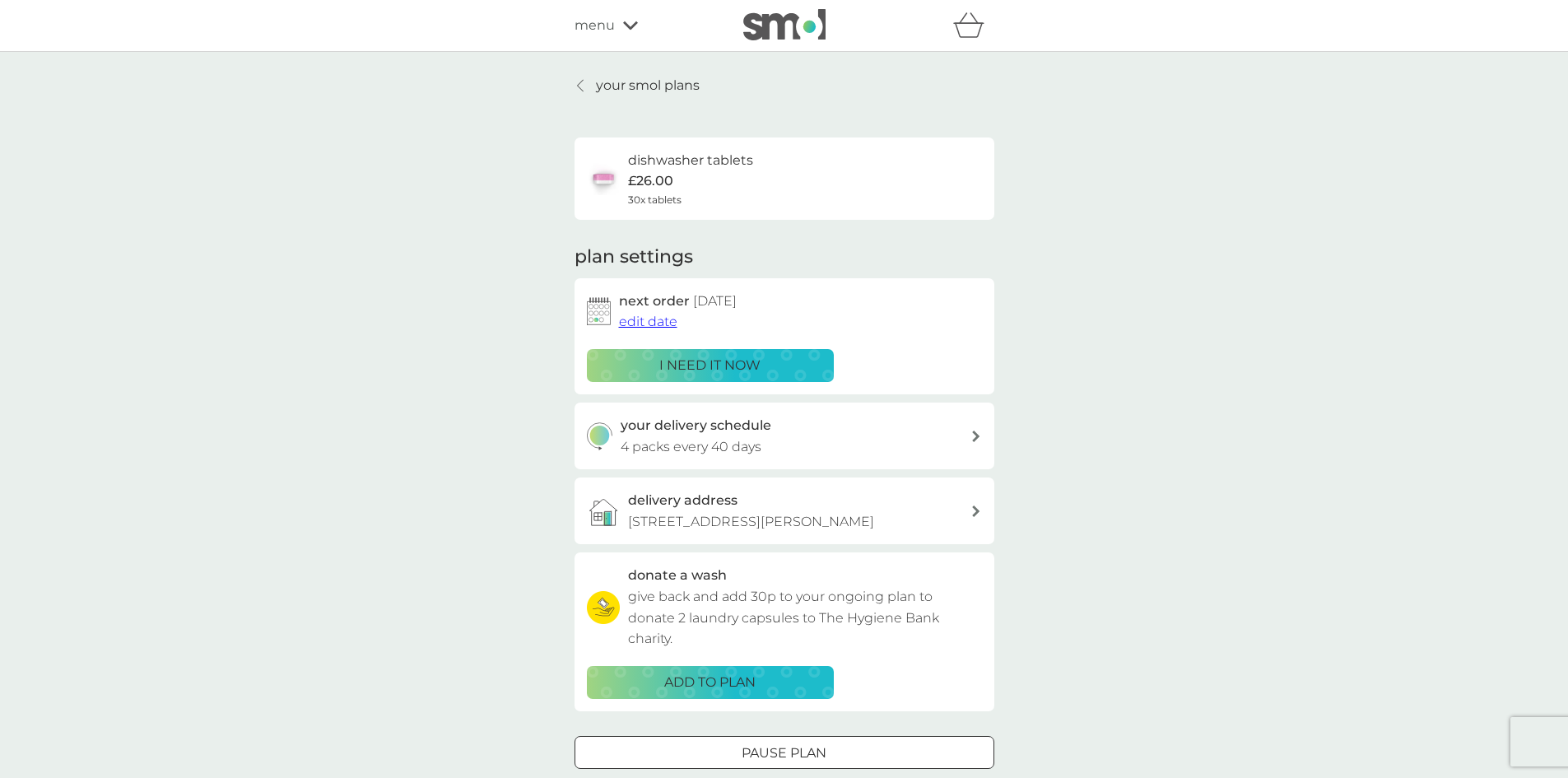
click at [668, 323] on span "edit date" at bounding box center [648, 321] width 59 height 16
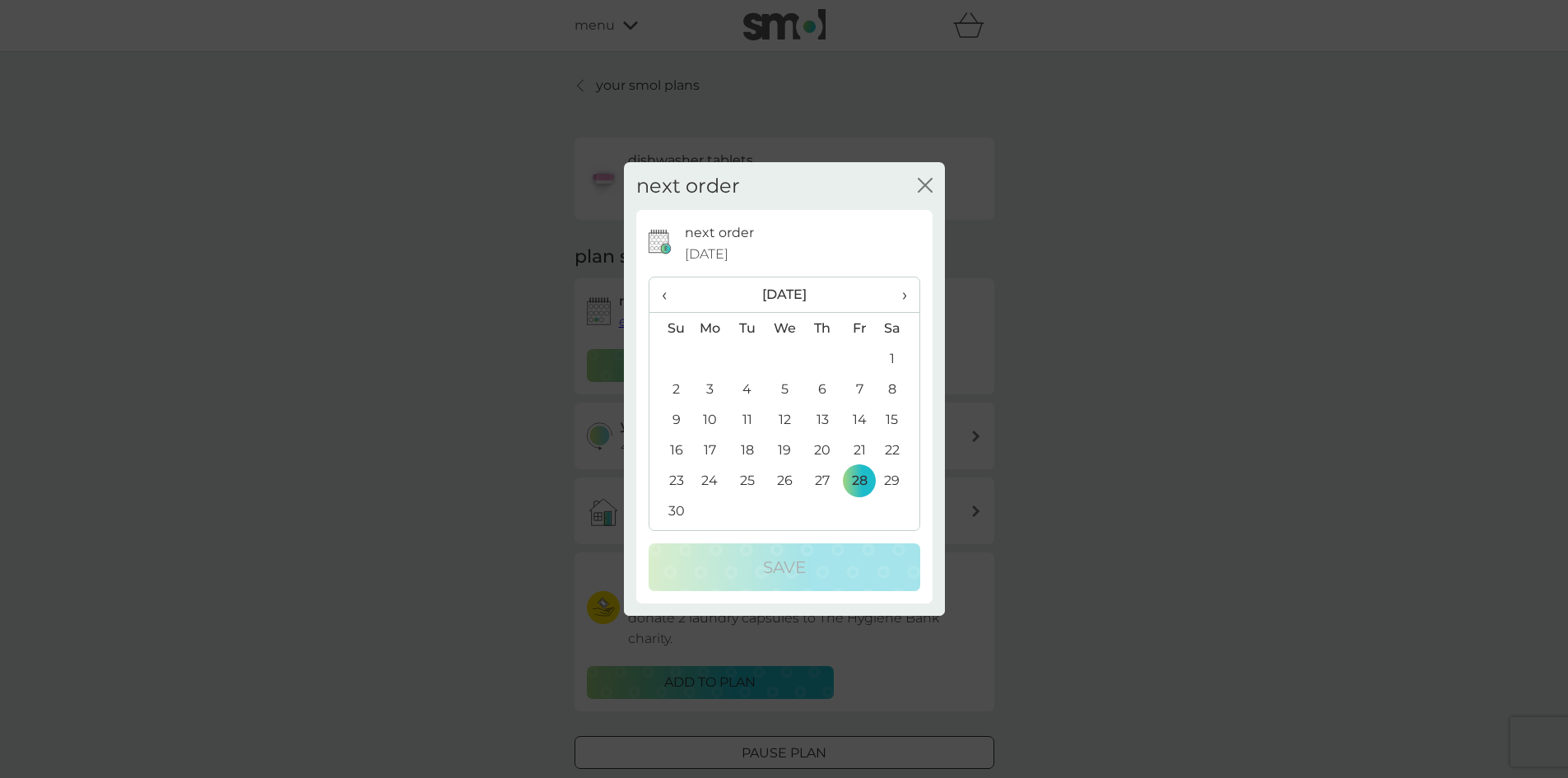
click at [857, 474] on td "28" at bounding box center [860, 480] width 37 height 30
click at [923, 182] on icon "close" at bounding box center [925, 185] width 15 height 15
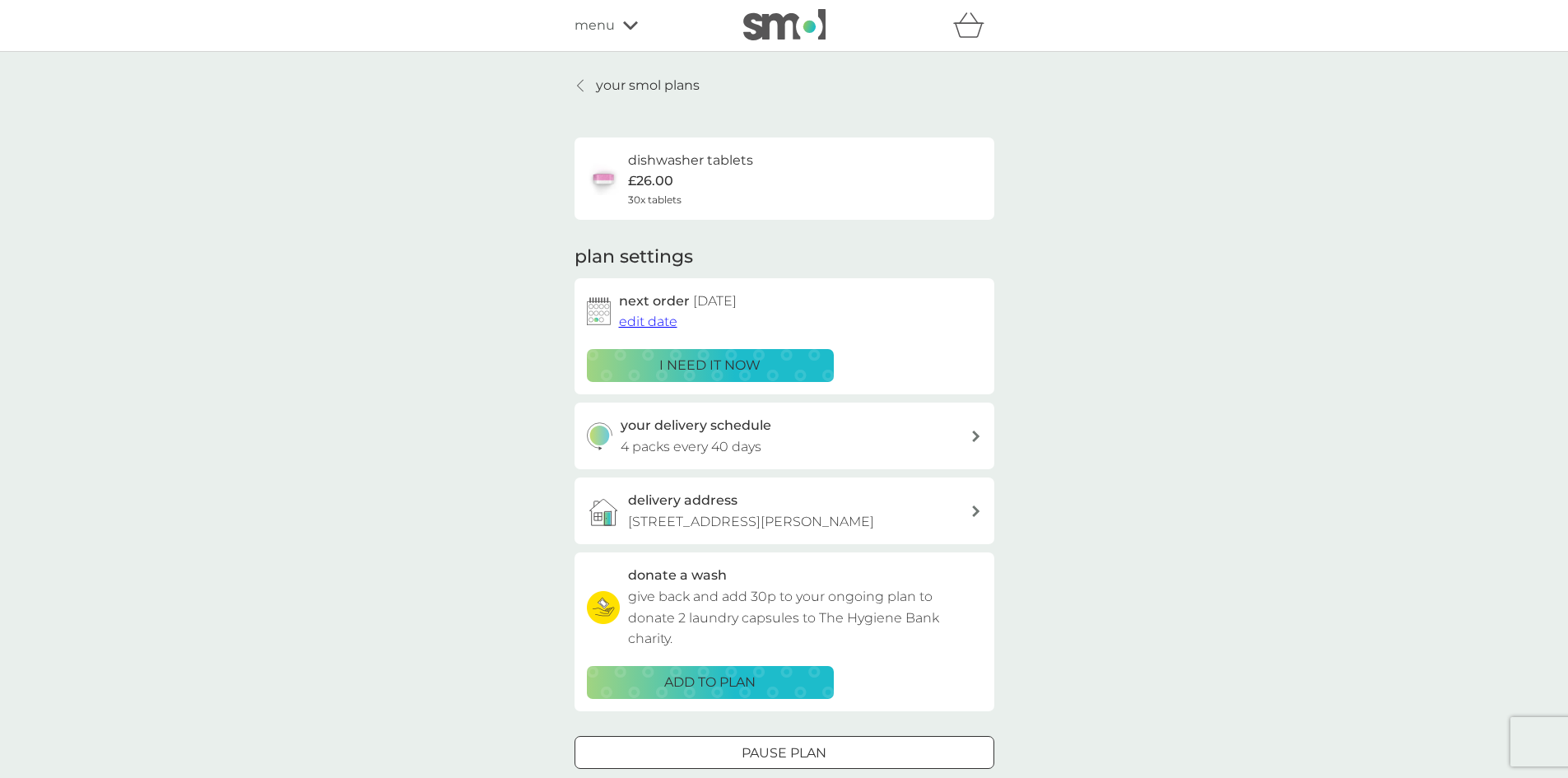
click at [597, 312] on img at bounding box center [599, 311] width 24 height 28
click at [975, 436] on icon at bounding box center [976, 436] width 8 height 12
select select "42"
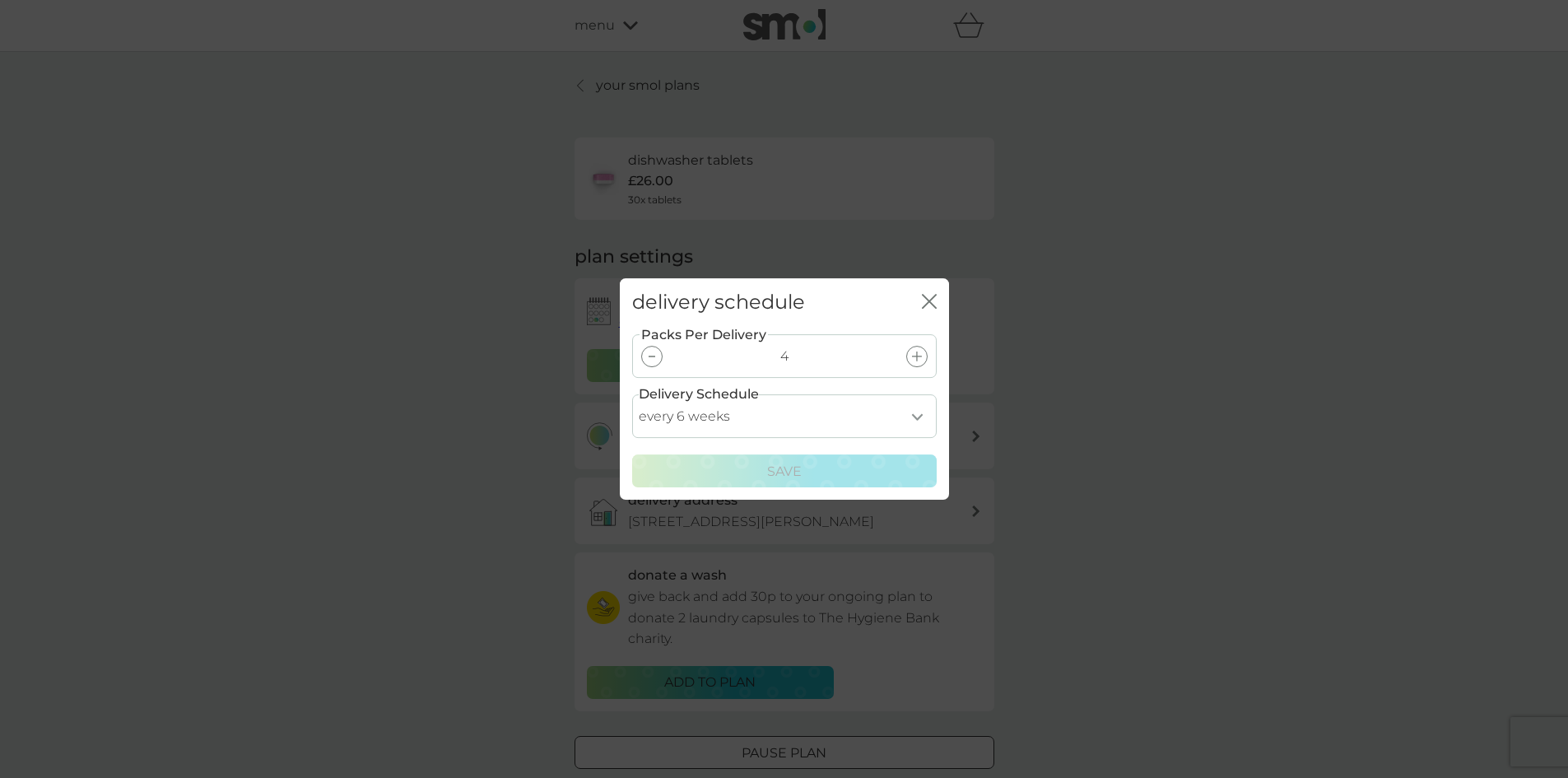
click at [917, 358] on icon at bounding box center [917, 356] width 10 height 10
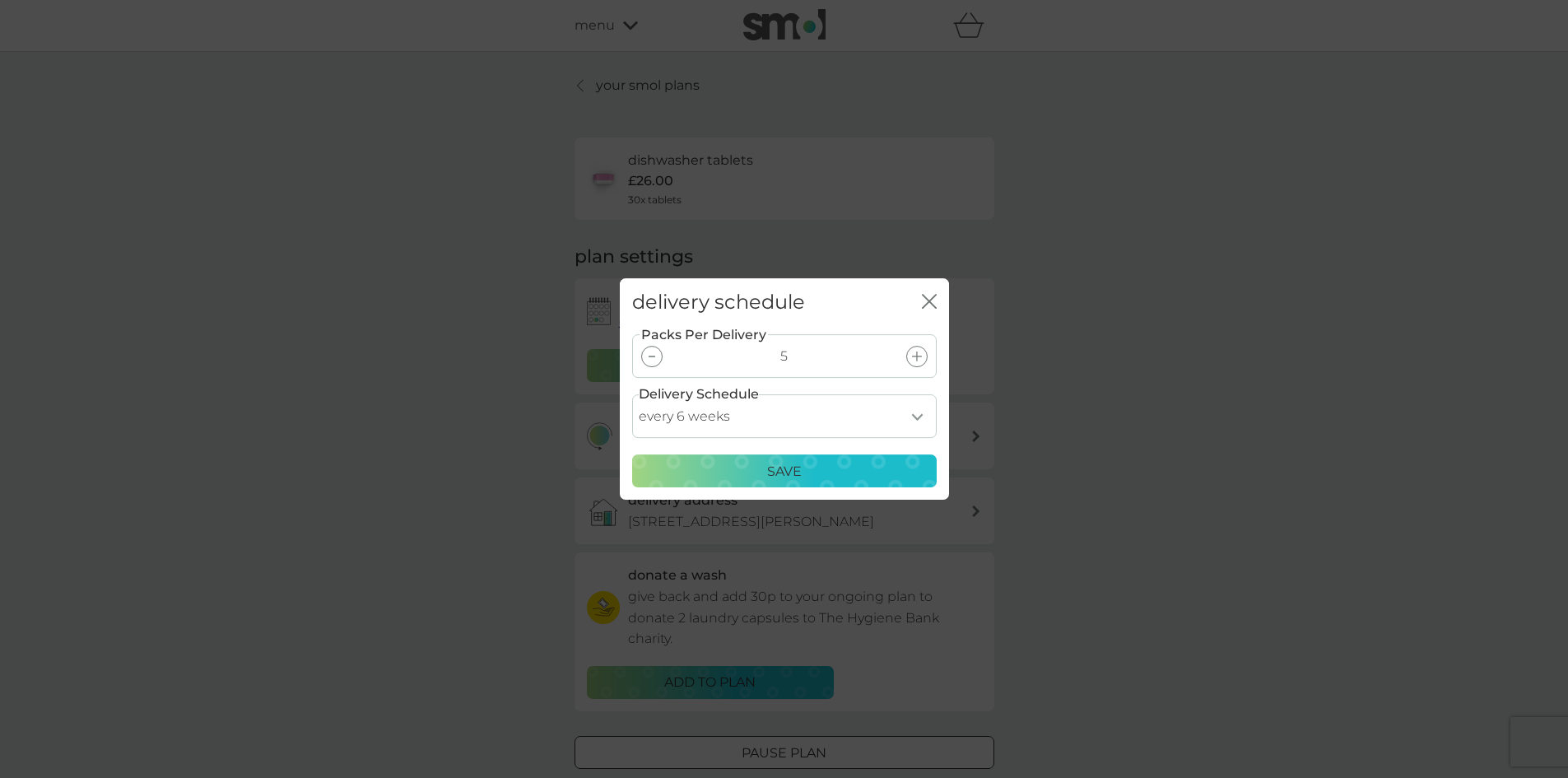
click at [654, 356] on icon at bounding box center [651, 357] width 6 height 2
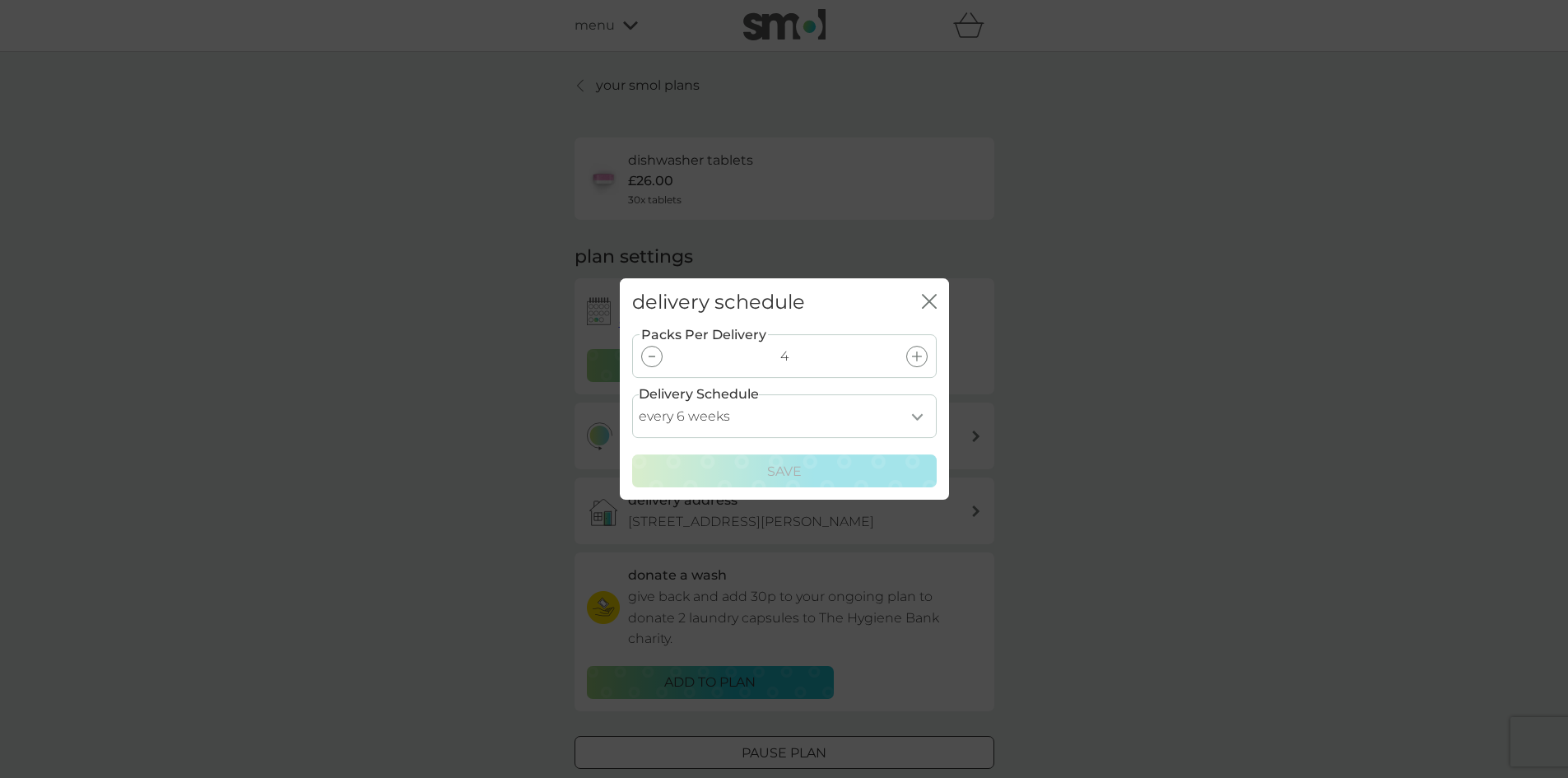
click at [654, 356] on icon at bounding box center [651, 357] width 6 height 2
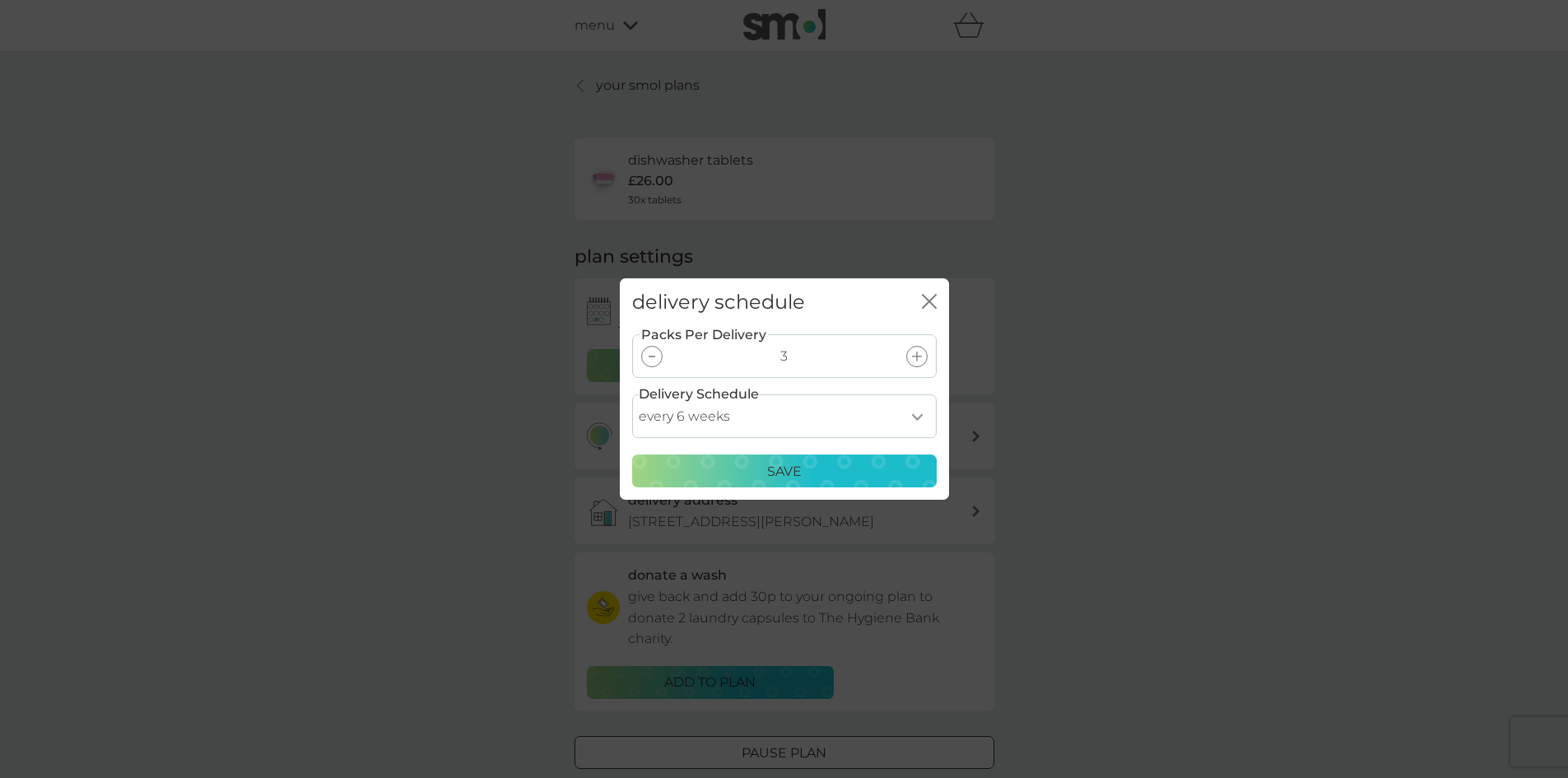
click at [654, 356] on icon at bounding box center [651, 357] width 6 height 2
click at [931, 301] on icon "close" at bounding box center [933, 301] width 6 height 13
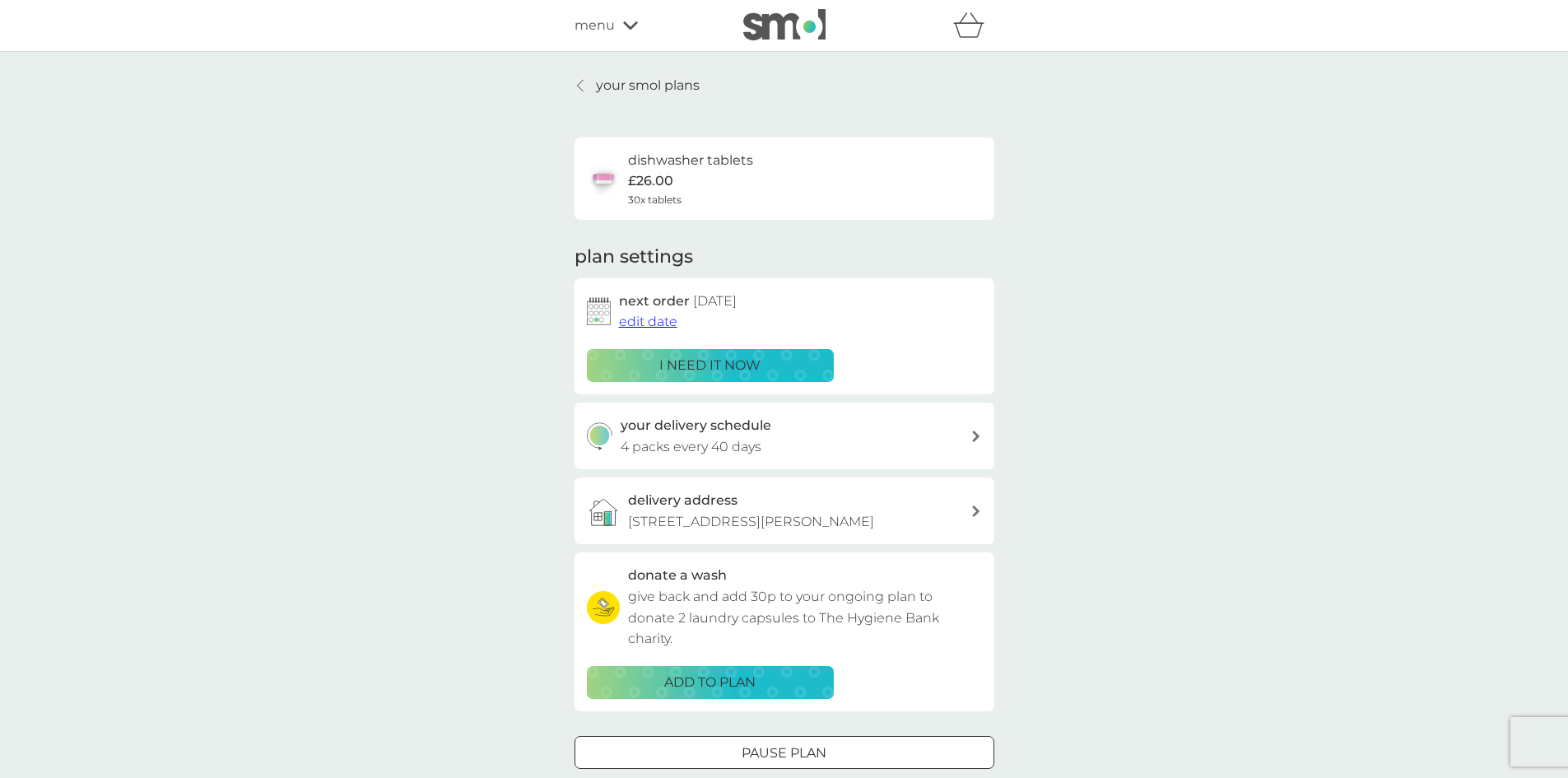
click at [581, 84] on icon at bounding box center [580, 86] width 6 height 13
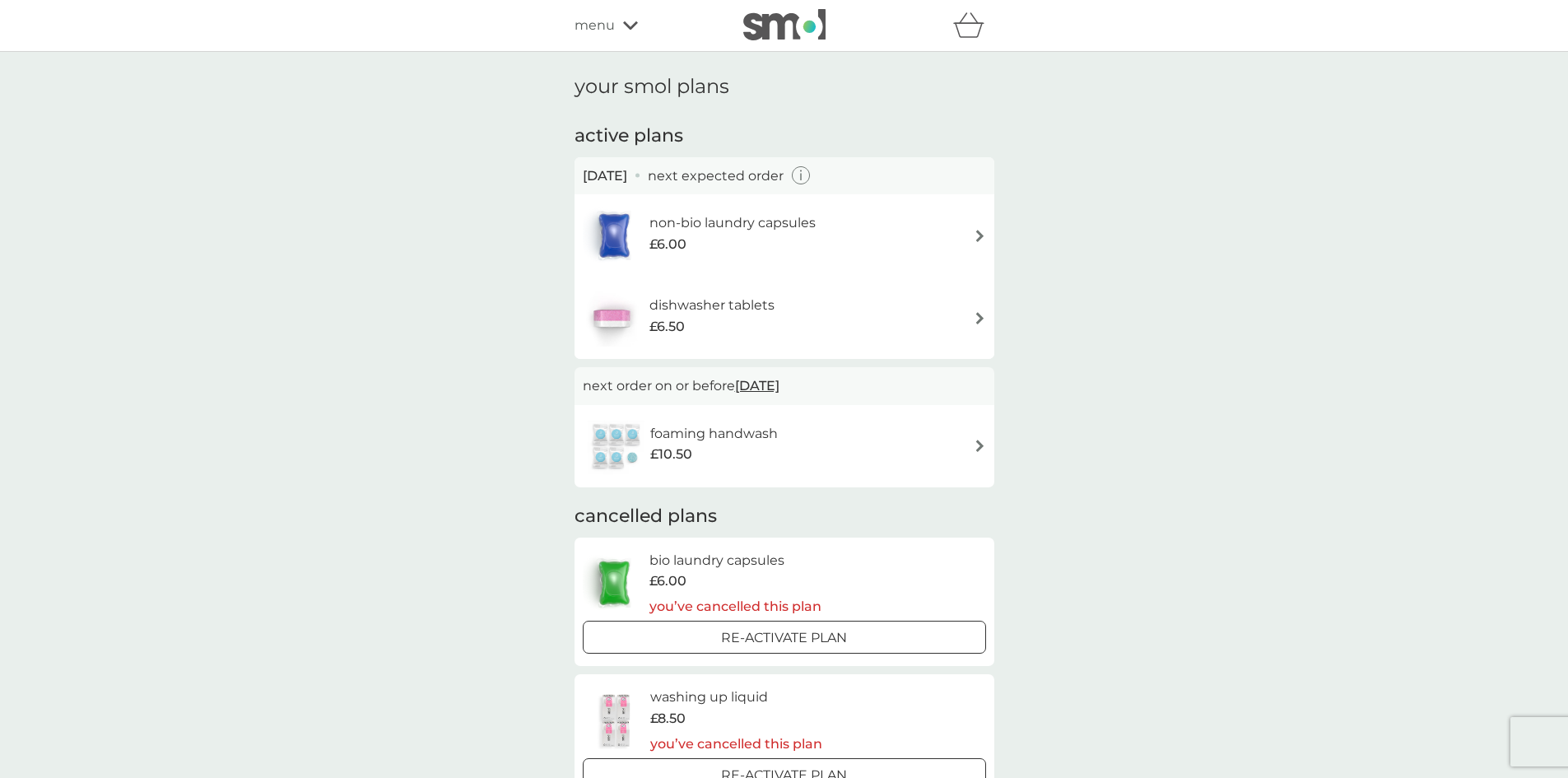
click at [980, 315] on img at bounding box center [979, 317] width 12 height 12
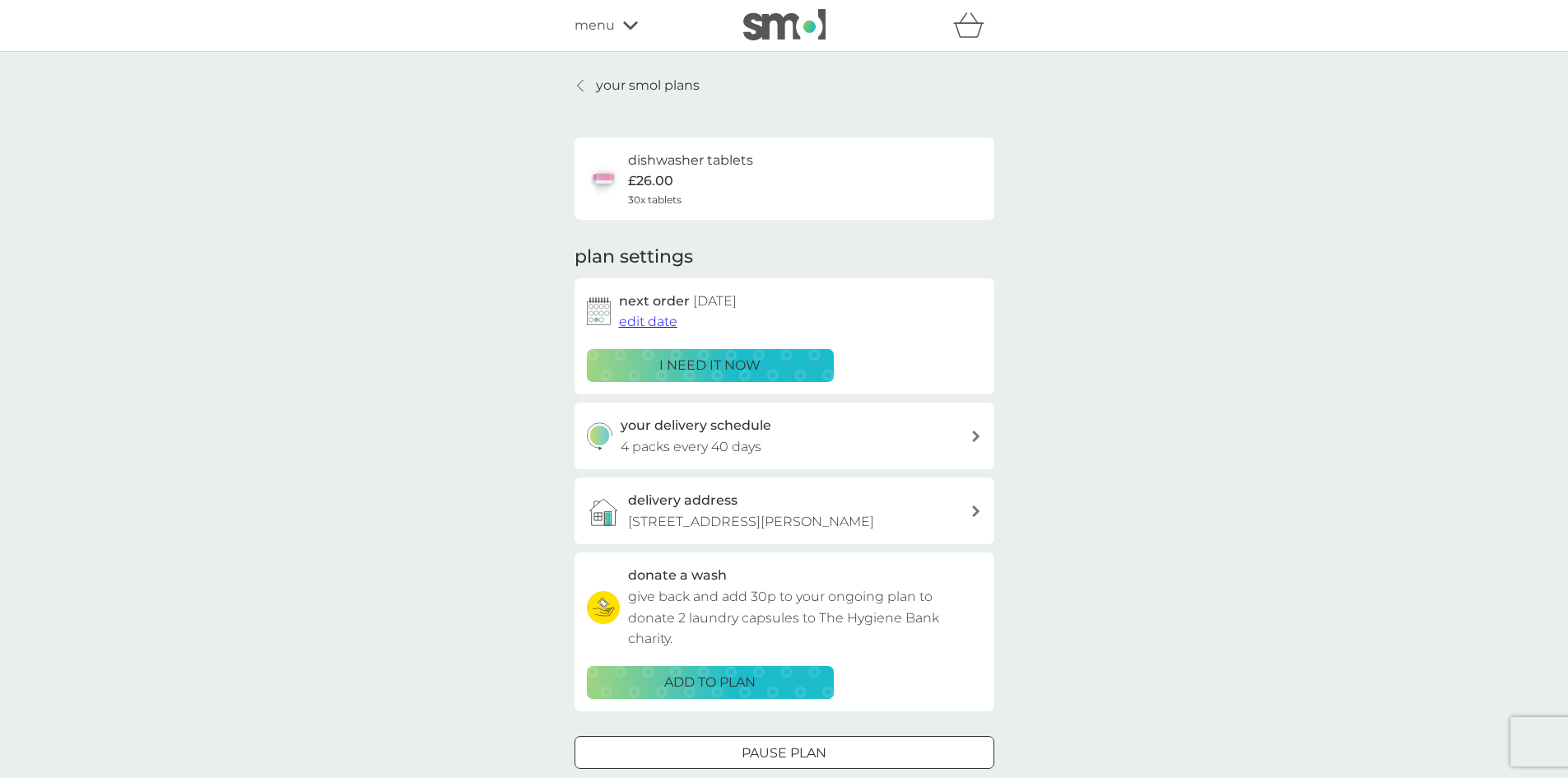
click at [977, 433] on icon at bounding box center [976, 436] width 7 height 12
select select "42"
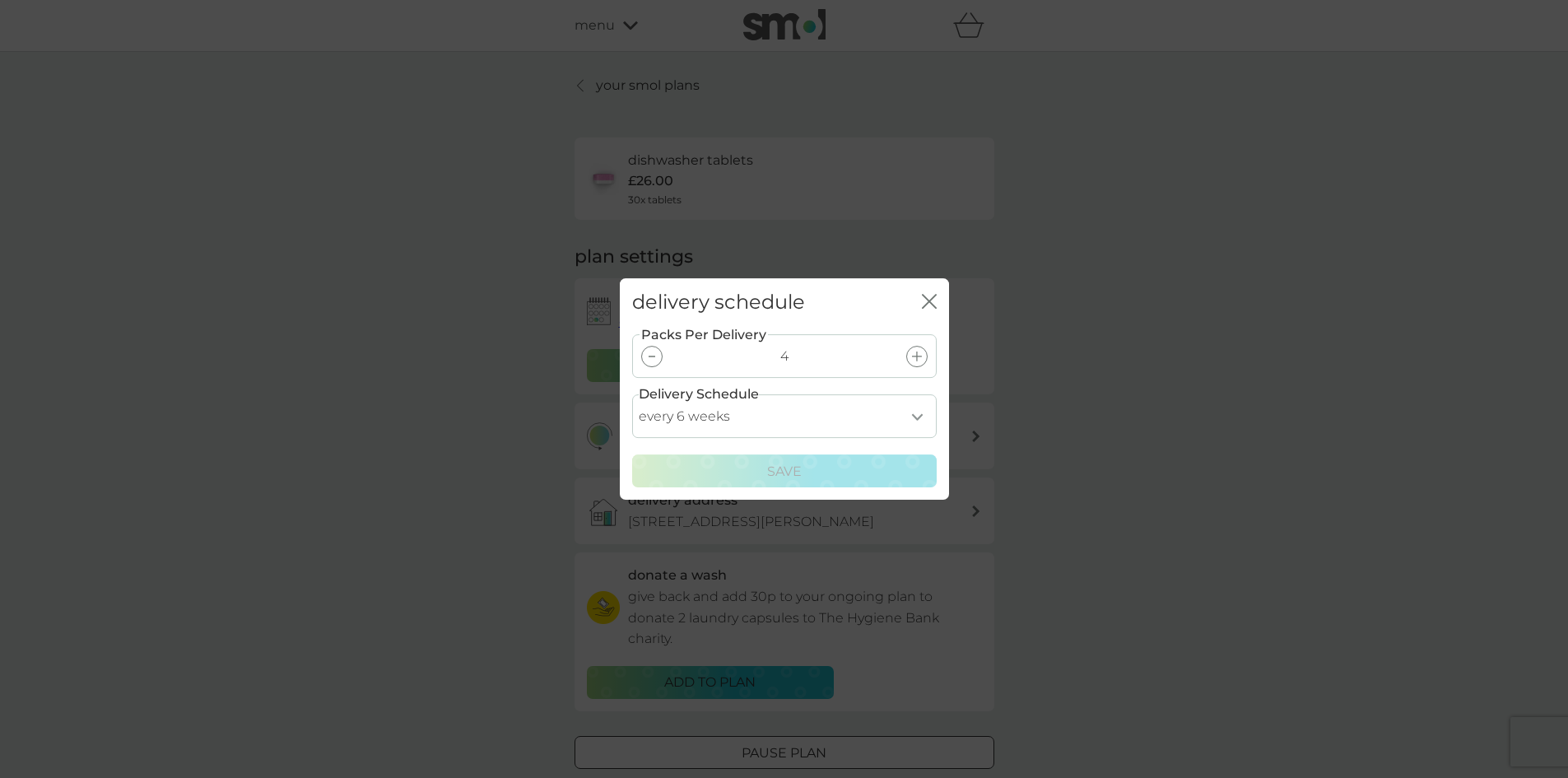
click at [929, 303] on icon "close" at bounding box center [926, 301] width 6 height 13
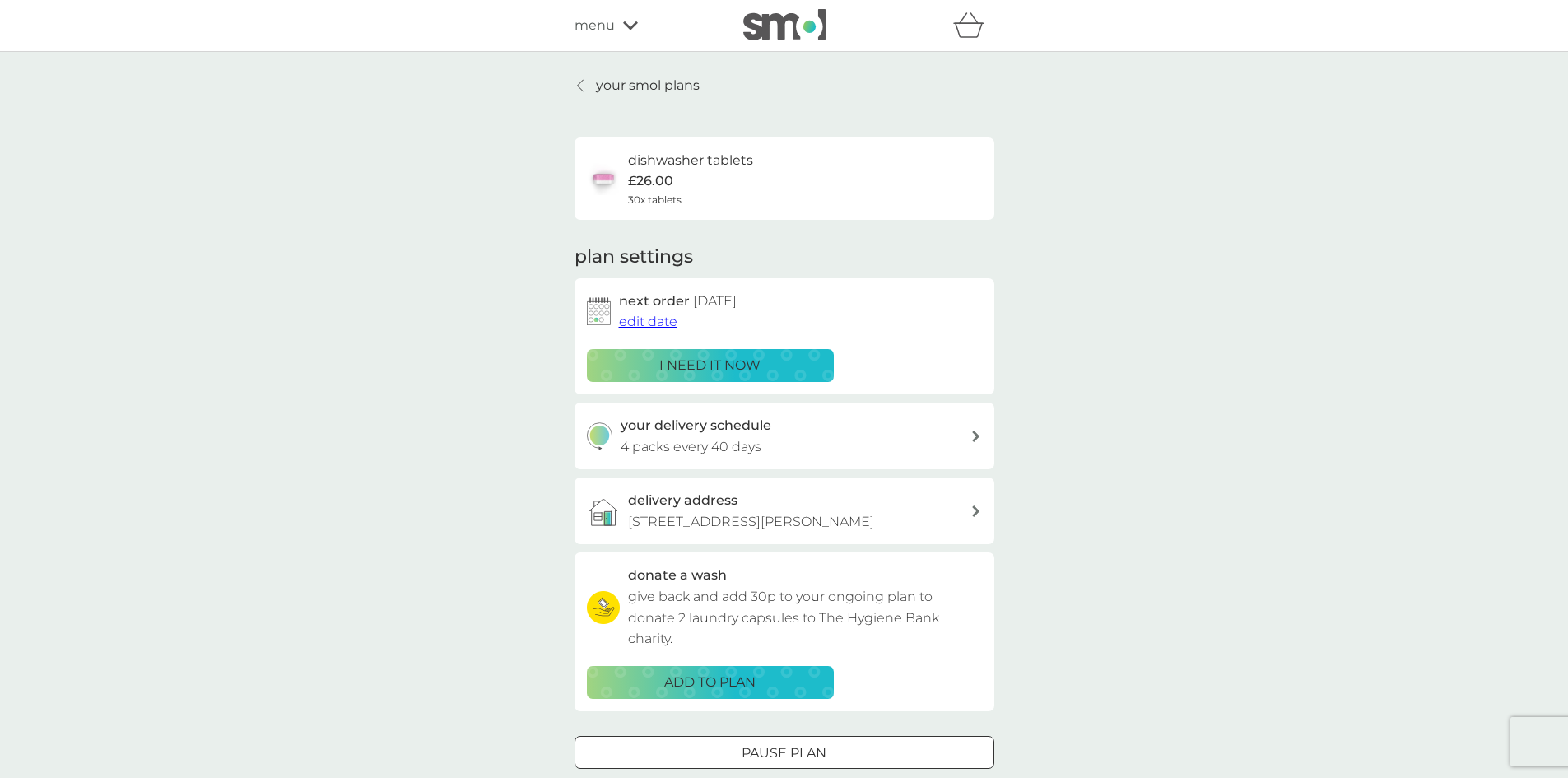
click at [663, 324] on span "edit date" at bounding box center [648, 321] width 59 height 16
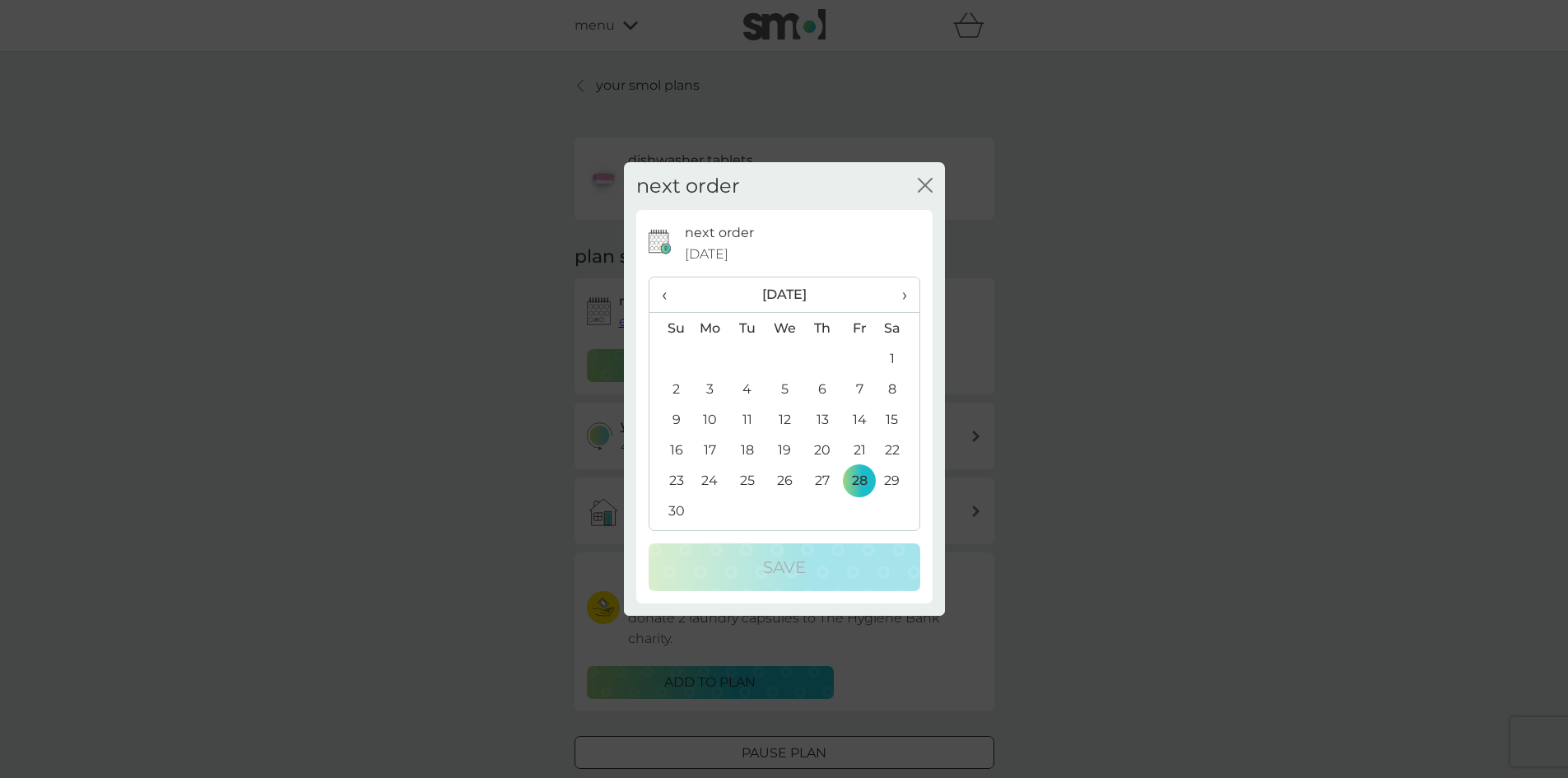
click at [663, 294] on span "‹" at bounding box center [670, 295] width 17 height 35
click at [903, 290] on span "›" at bounding box center [898, 295] width 17 height 35
click at [923, 185] on icon "close" at bounding box center [925, 185] width 15 height 15
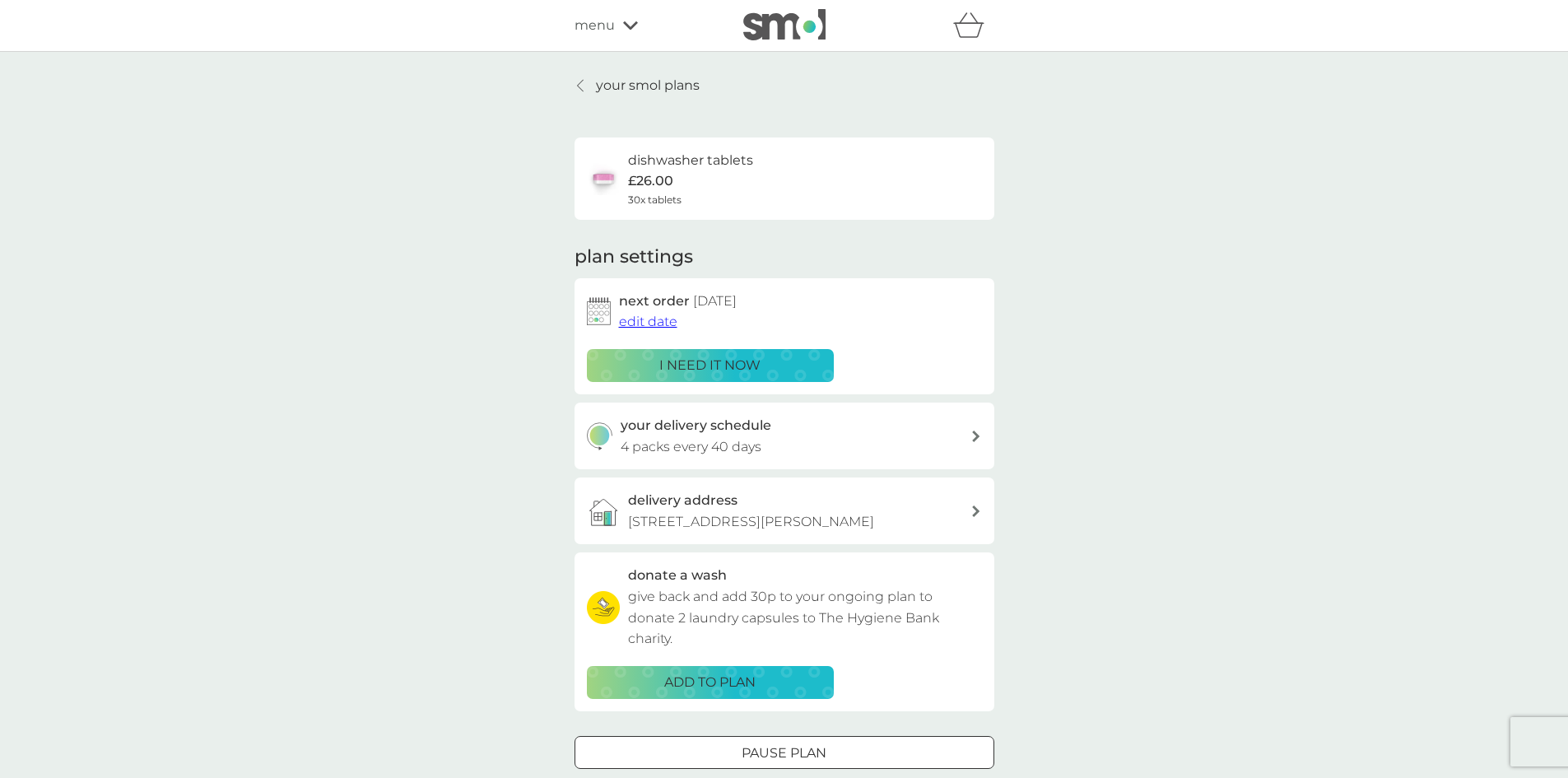
click at [578, 85] on icon at bounding box center [580, 86] width 6 height 12
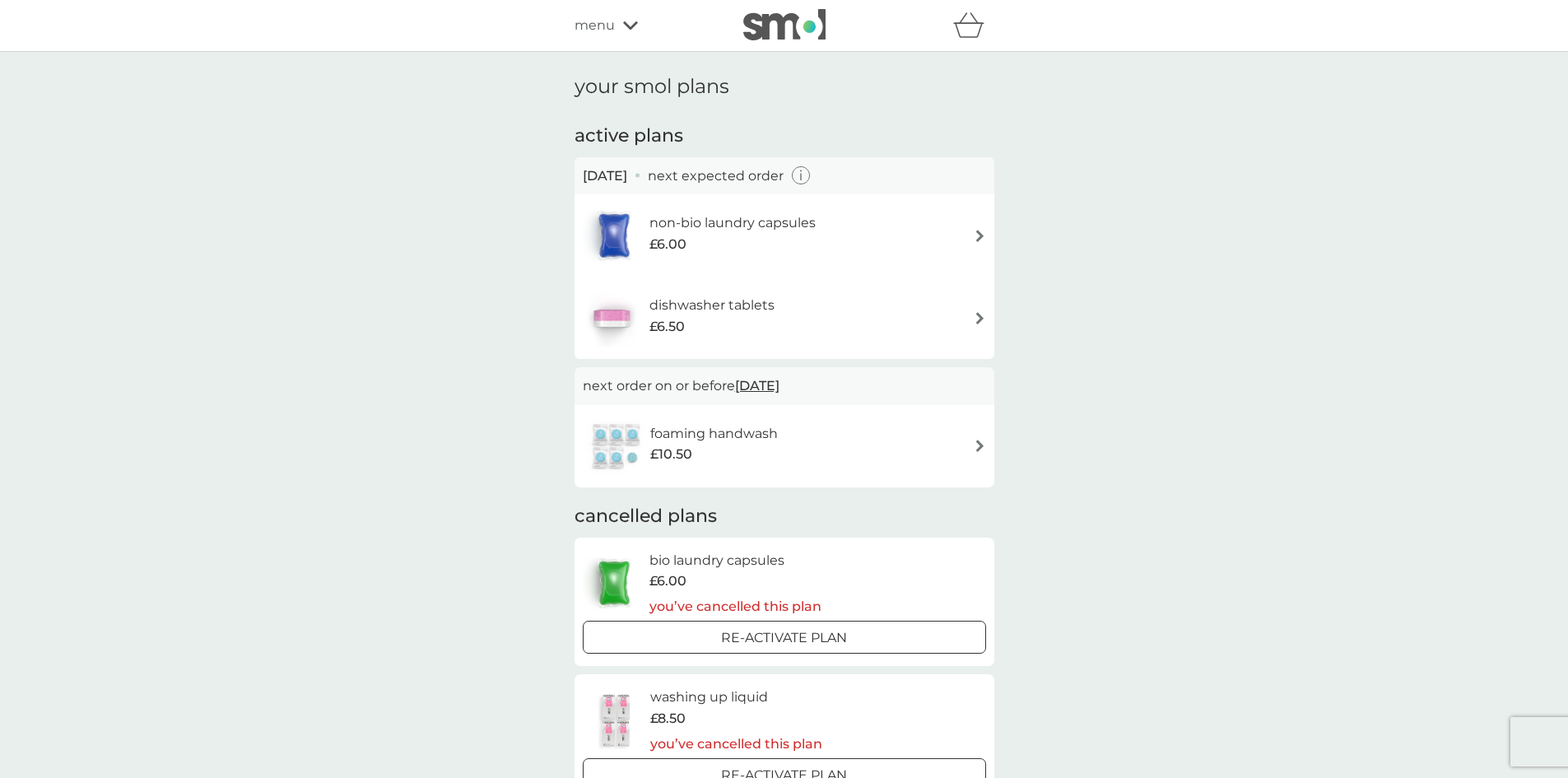
click at [811, 175] on icon "button" at bounding box center [801, 176] width 19 height 19
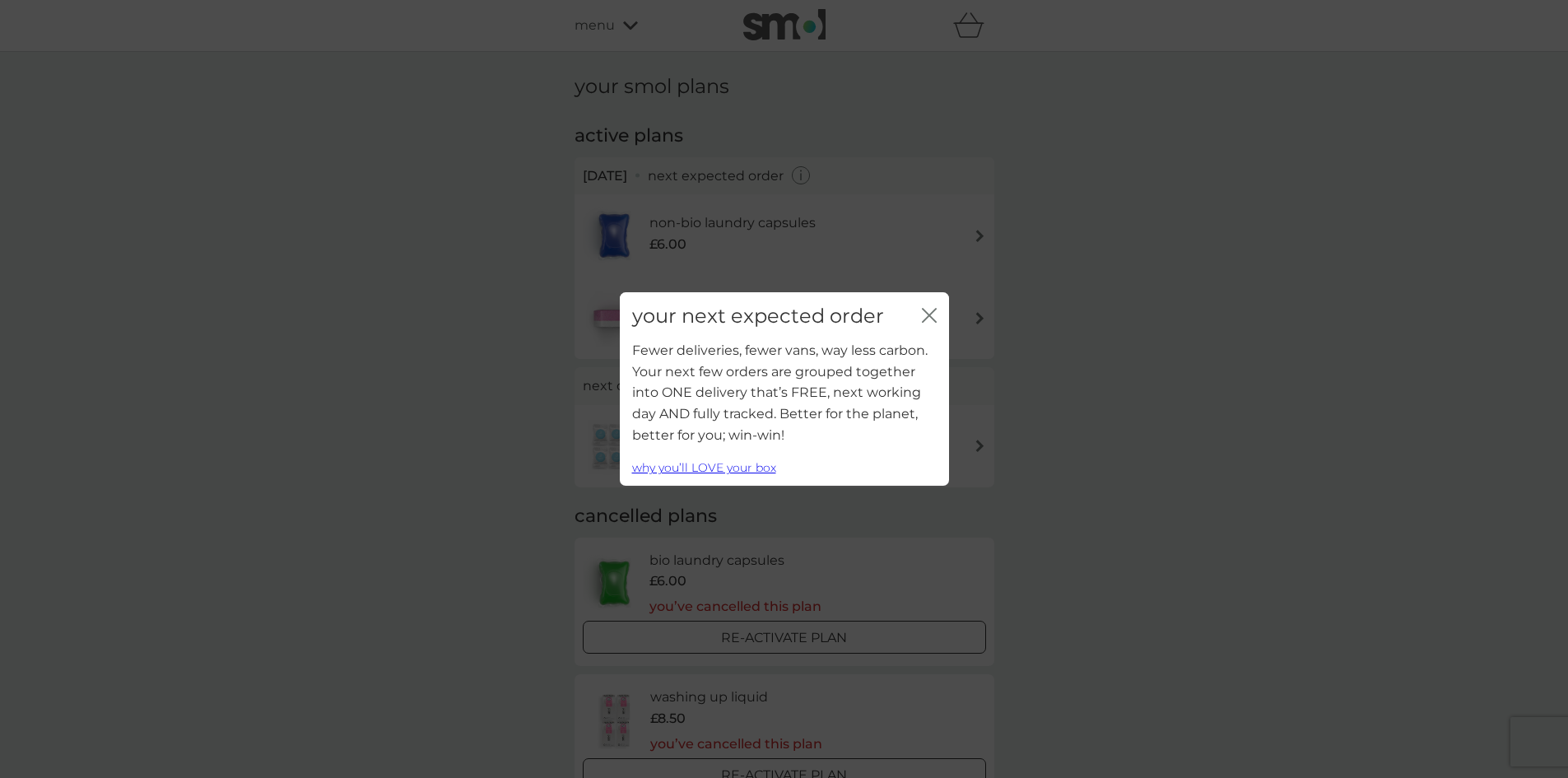
click at [931, 317] on icon "close" at bounding box center [933, 315] width 6 height 13
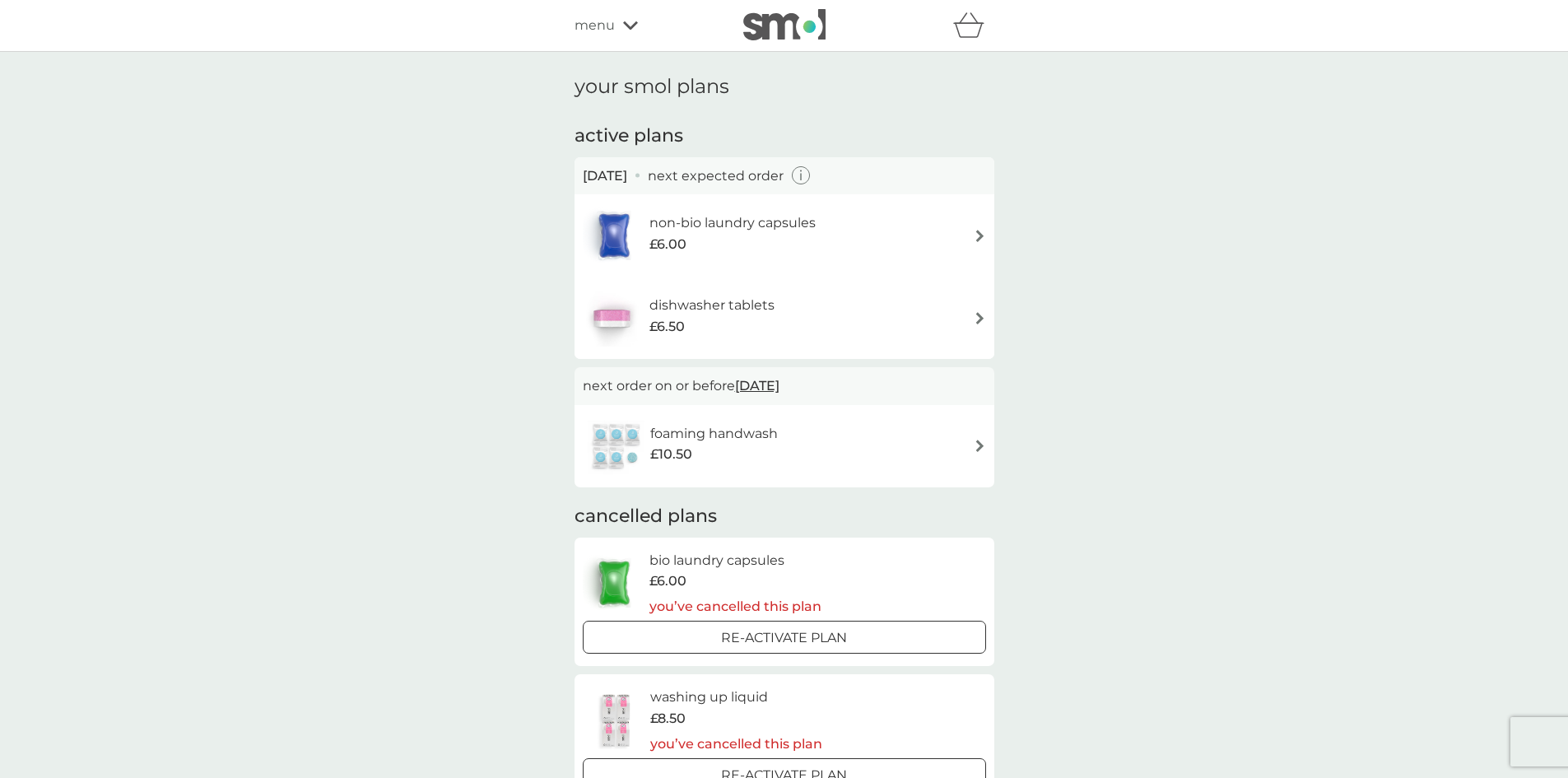
click at [980, 319] on img at bounding box center [979, 317] width 12 height 12
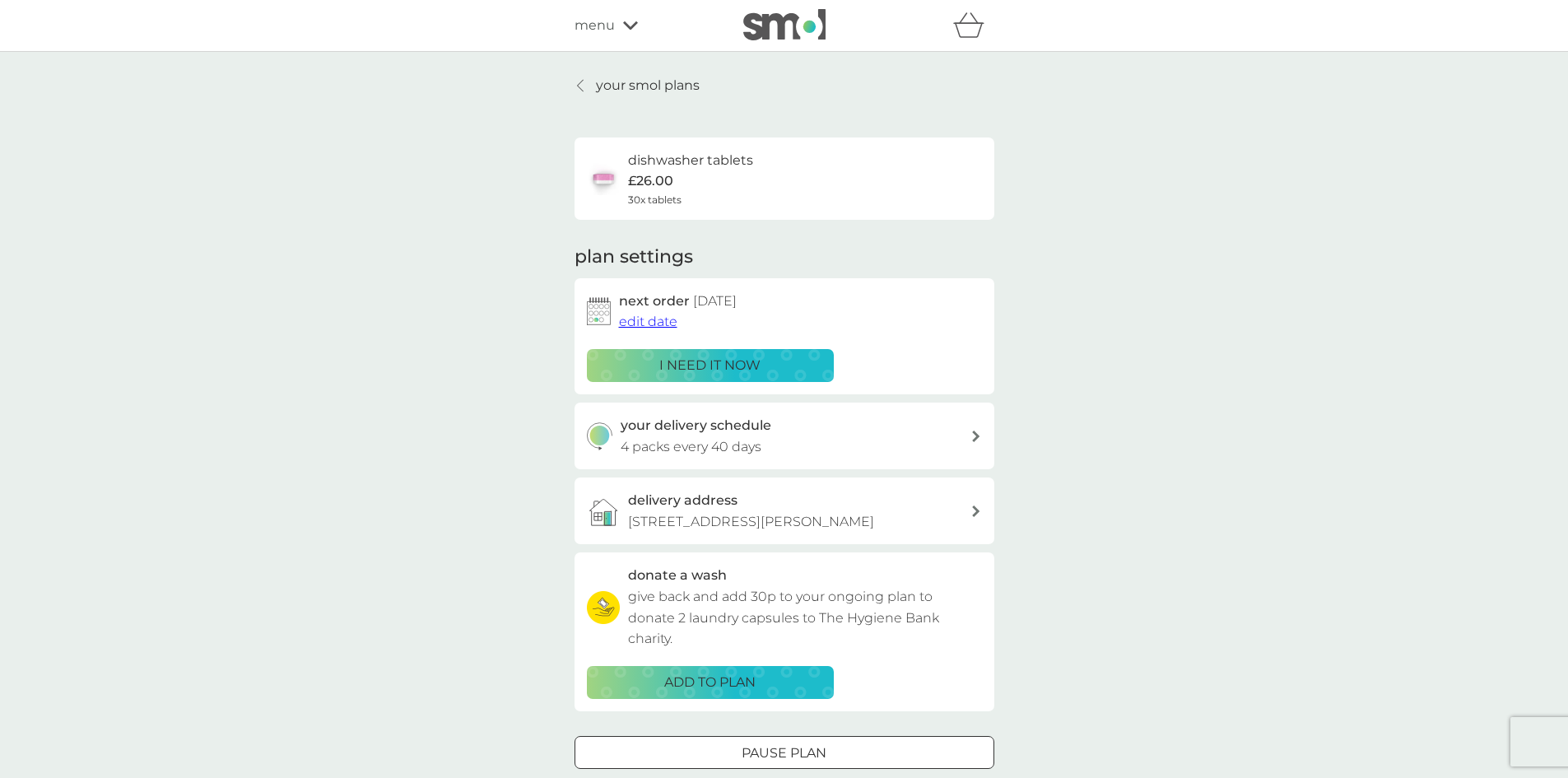
click at [672, 322] on span "edit date" at bounding box center [648, 321] width 59 height 16
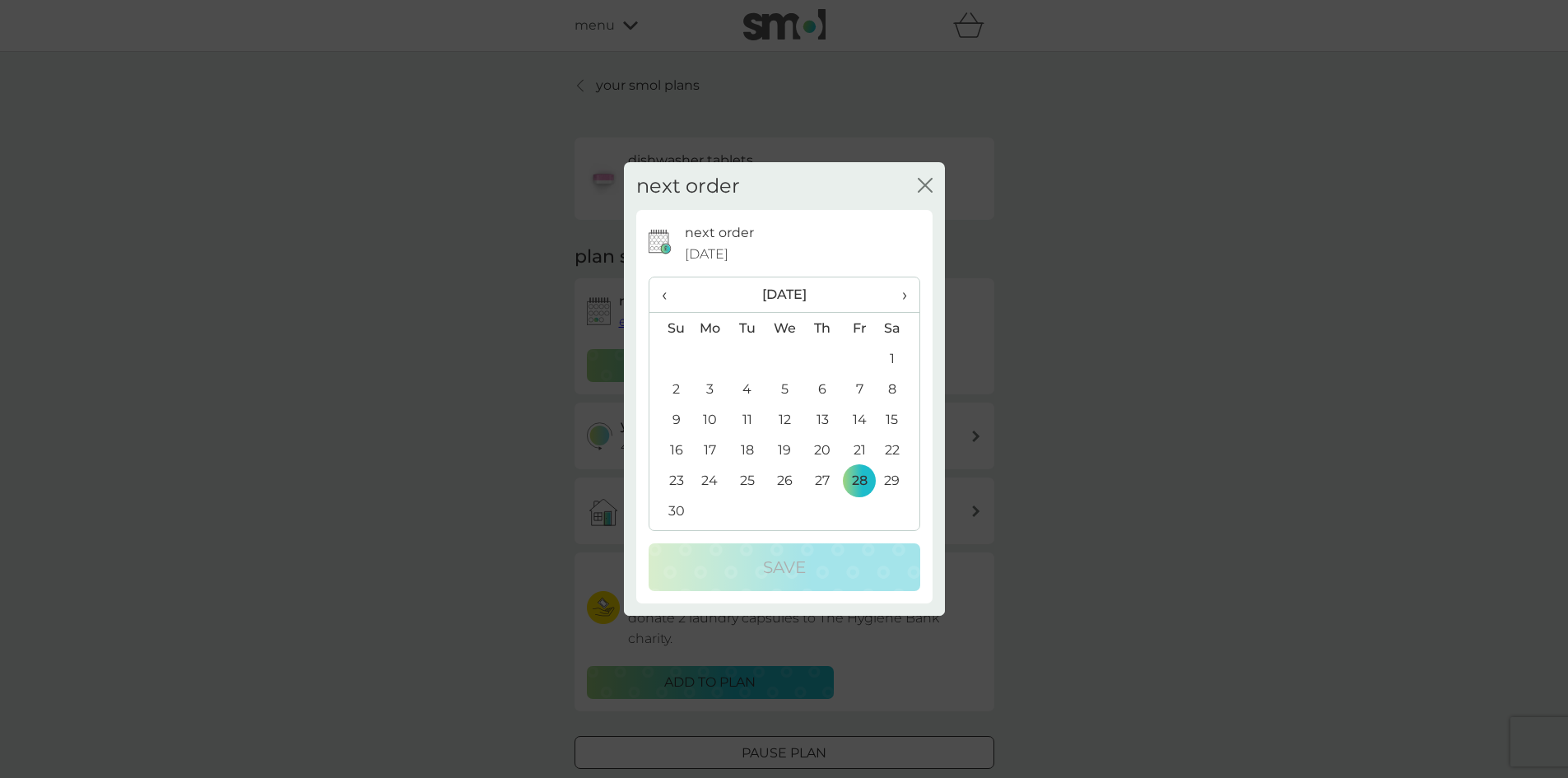
click at [858, 481] on td "28" at bounding box center [860, 480] width 37 height 30
click at [925, 185] on icon "close" at bounding box center [928, 185] width 6 height 13
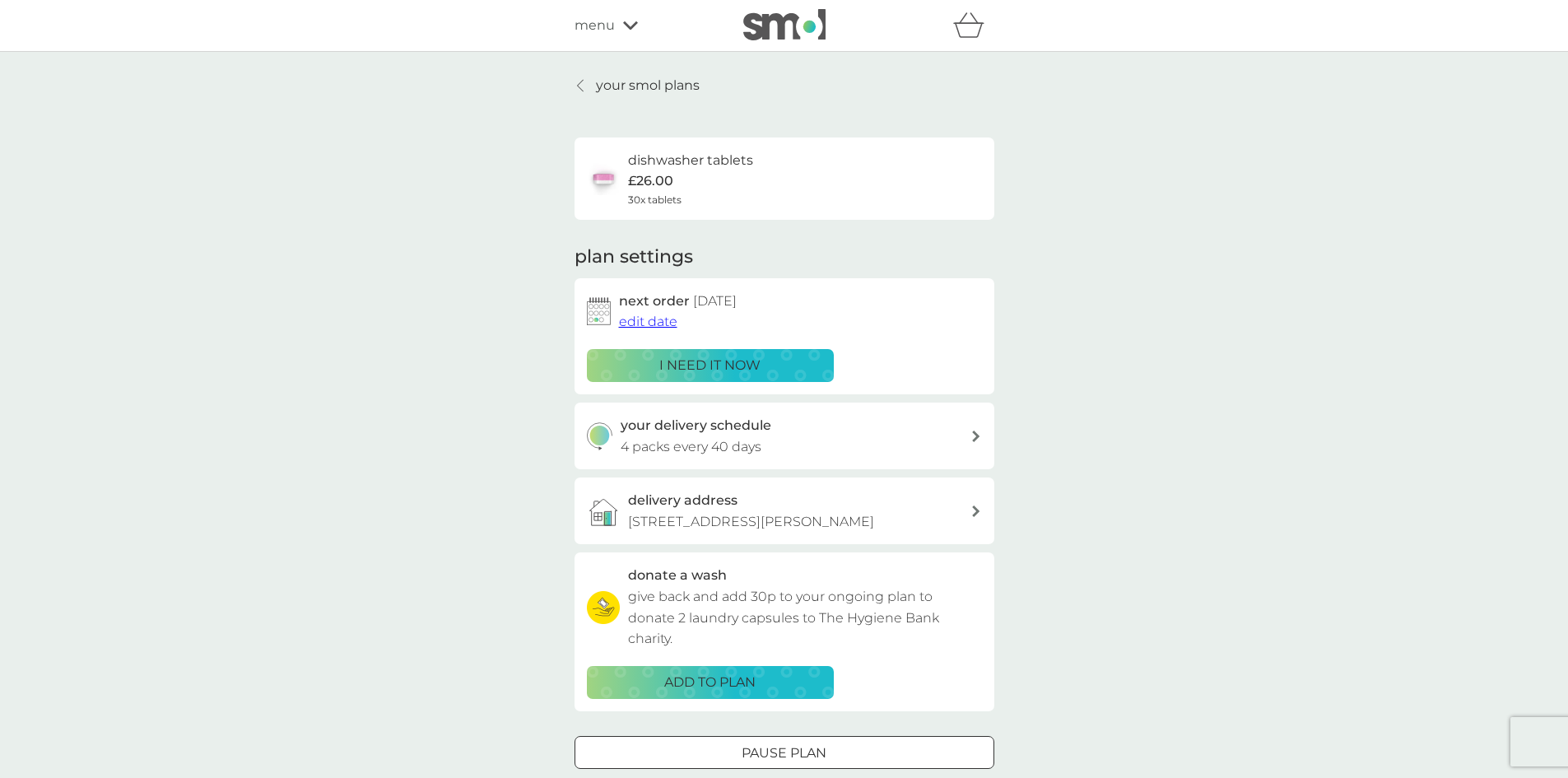
click at [661, 324] on span "edit date" at bounding box center [648, 321] width 59 height 16
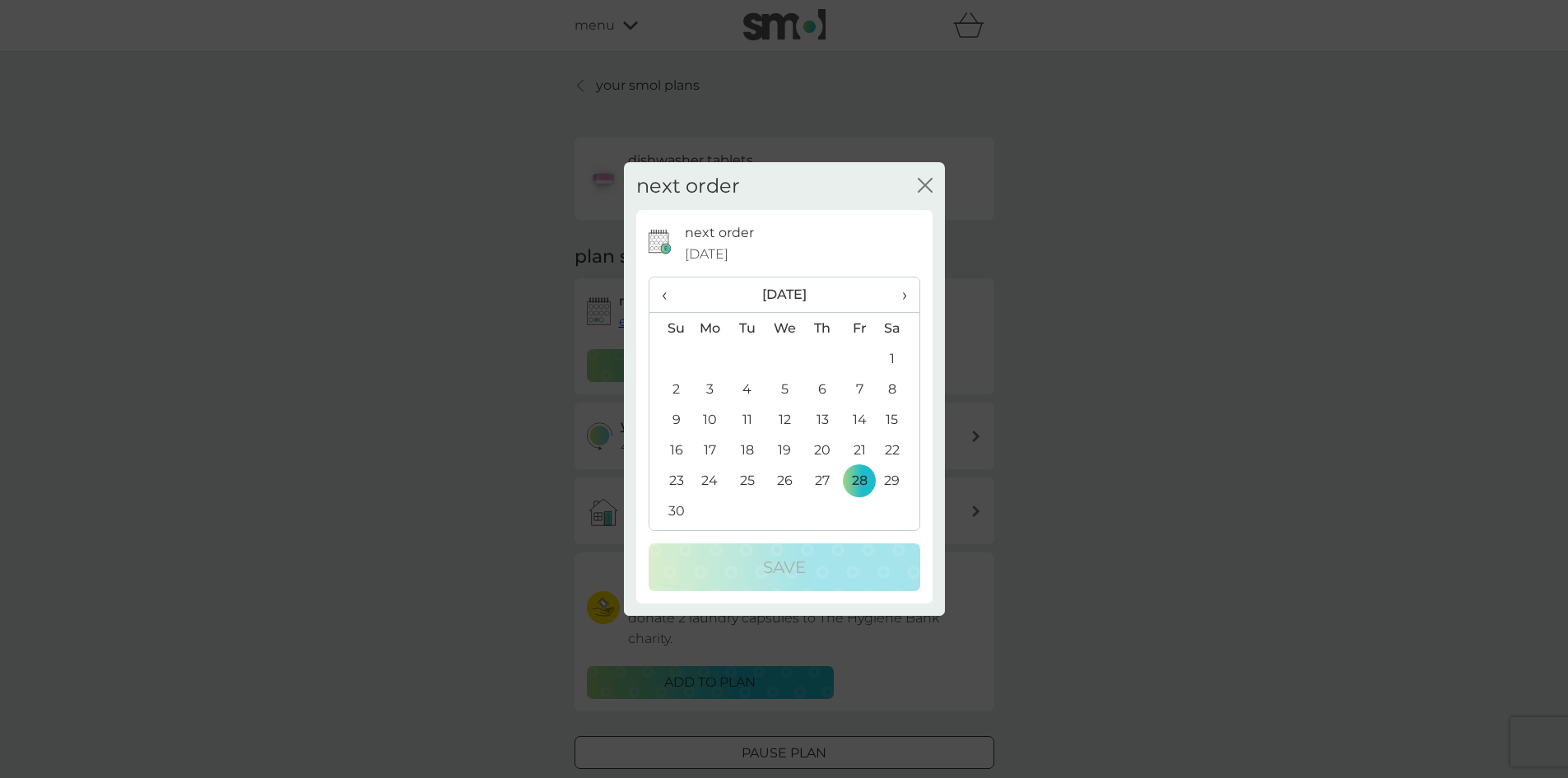
click at [923, 182] on icon "close" at bounding box center [921, 185] width 6 height 13
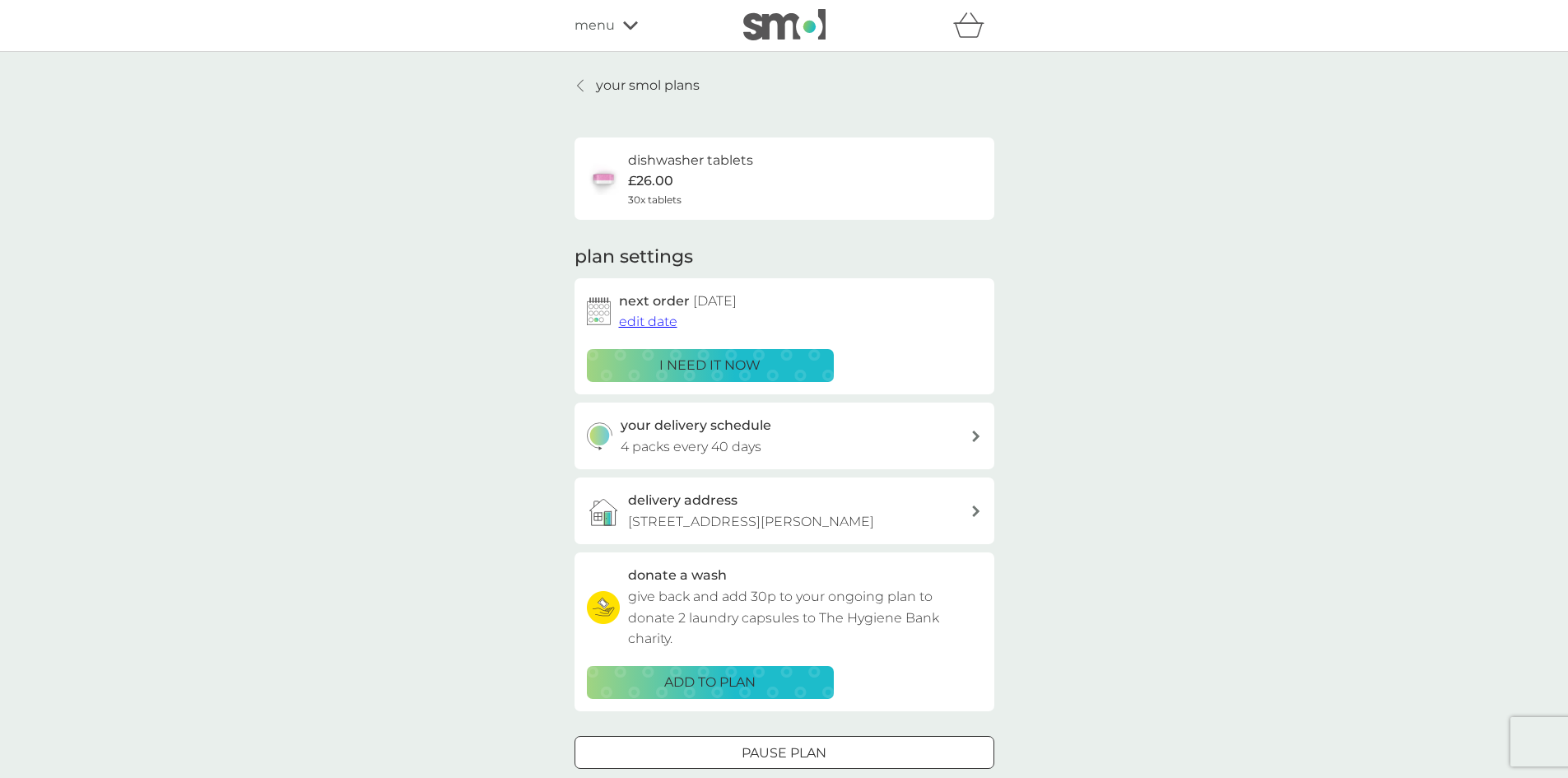
click at [648, 320] on span "edit date" at bounding box center [648, 321] width 59 height 16
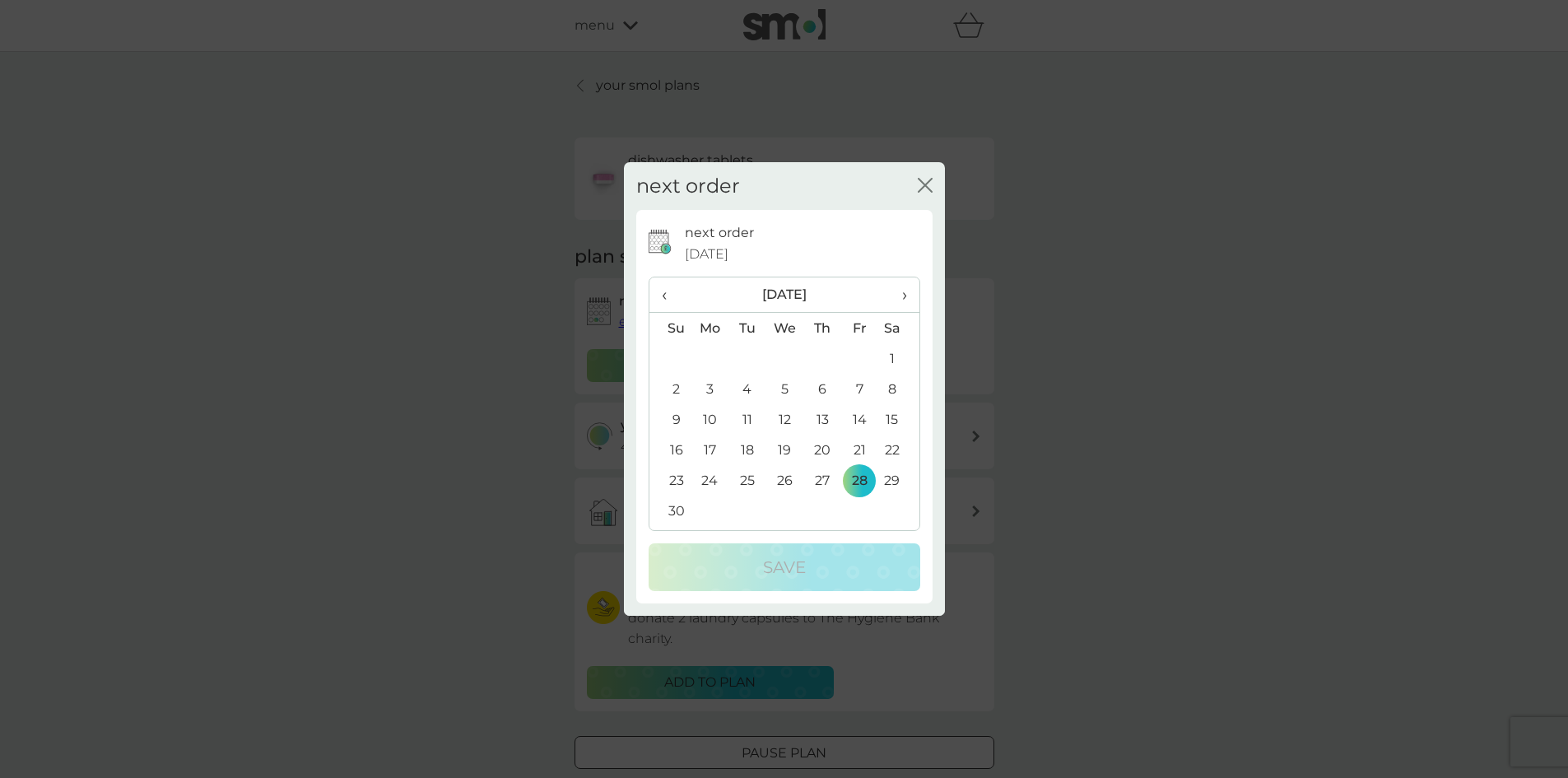
click at [923, 185] on icon "close" at bounding box center [921, 185] width 6 height 13
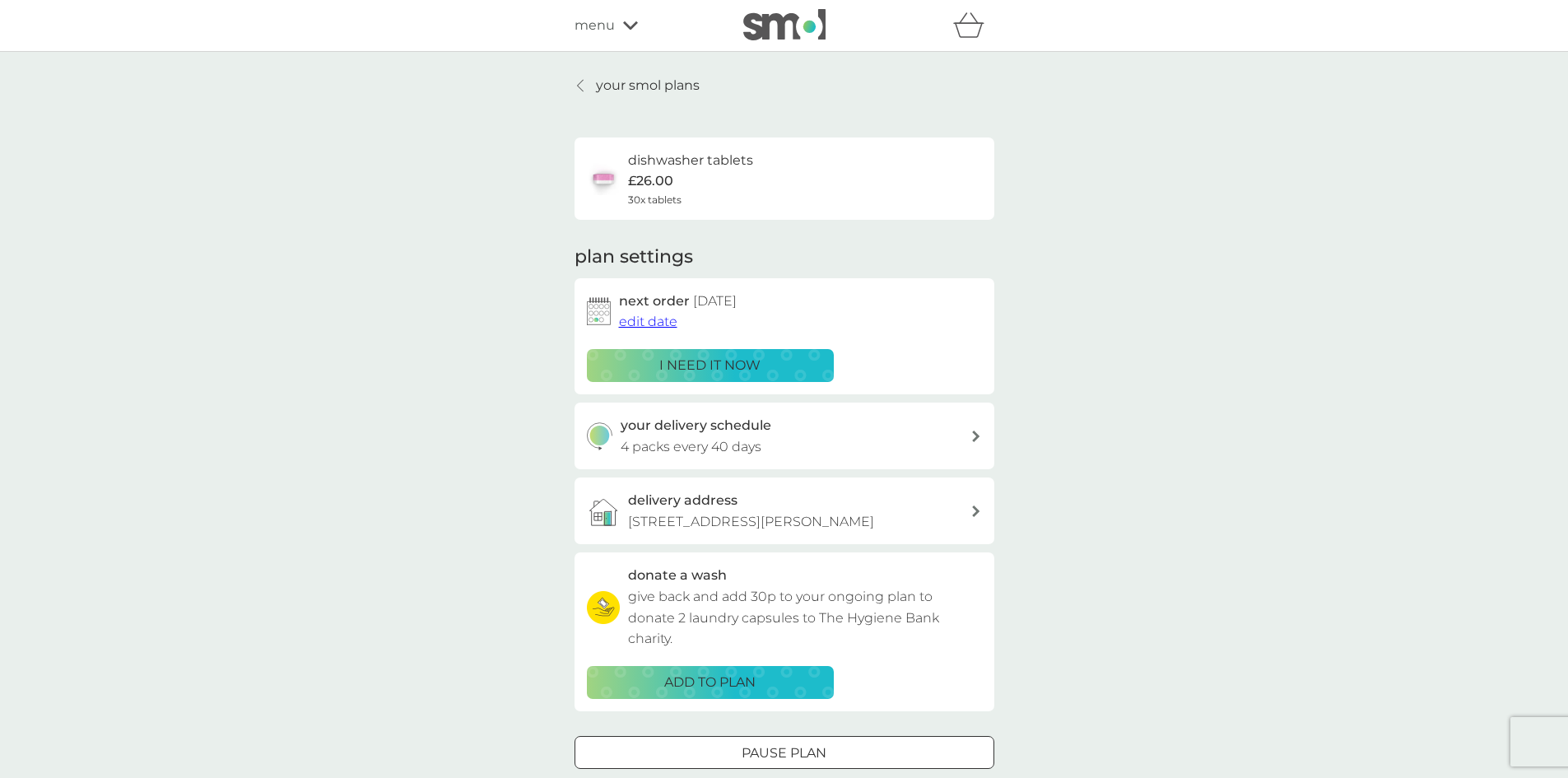
click at [581, 83] on icon at bounding box center [580, 86] width 6 height 12
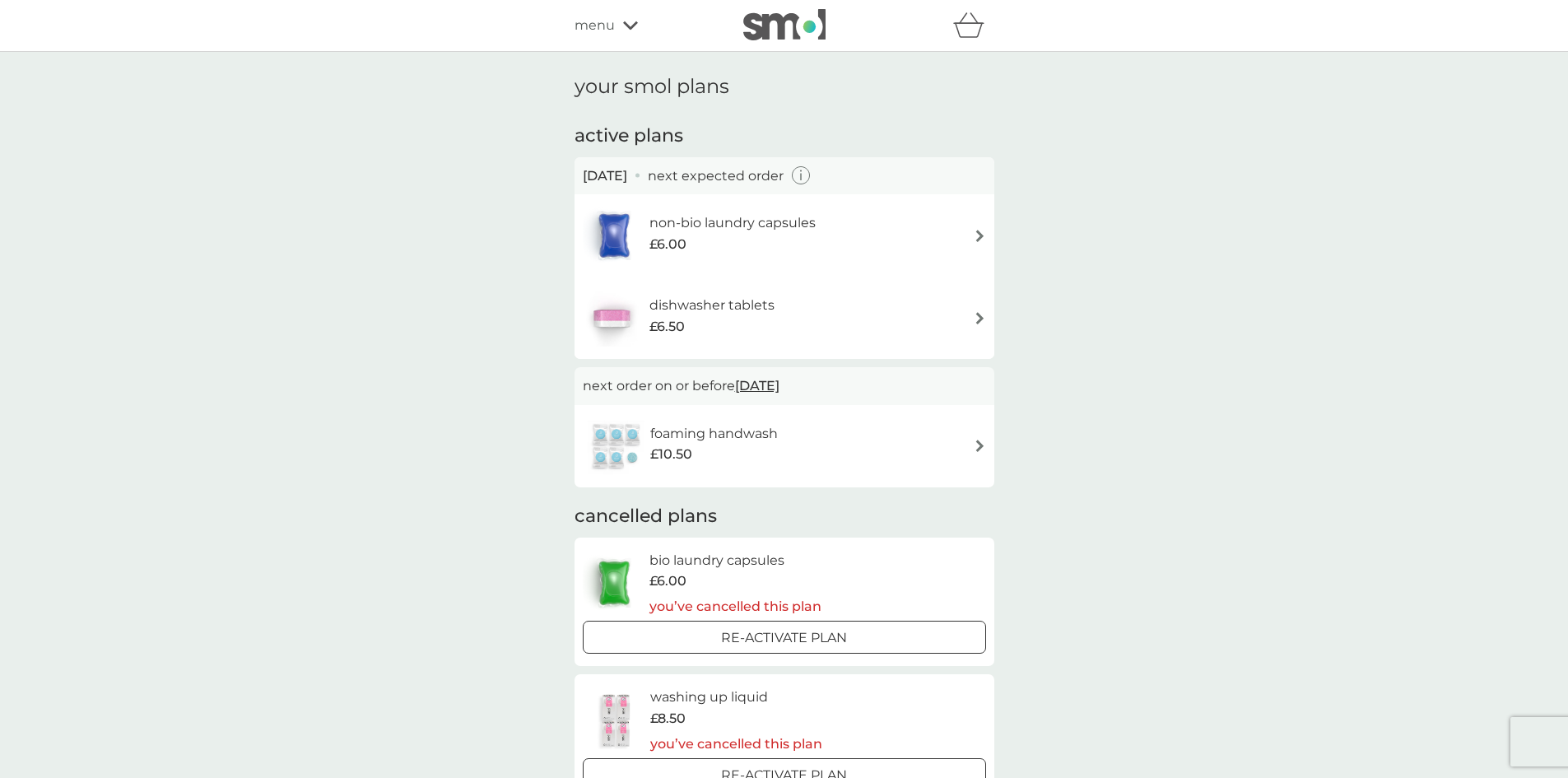
click at [979, 318] on img at bounding box center [979, 317] width 12 height 12
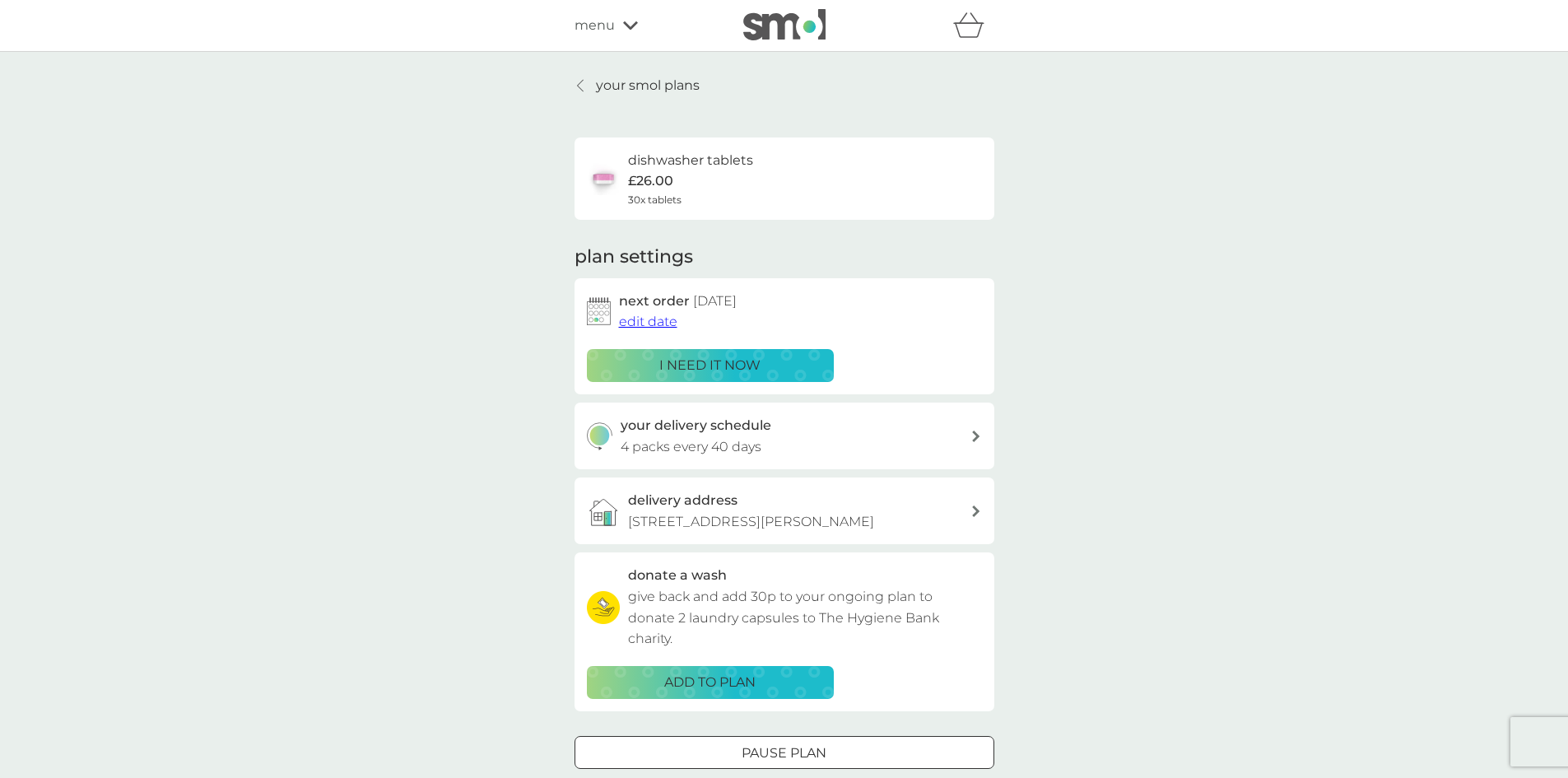
click at [658, 324] on span "edit date" at bounding box center [648, 321] width 59 height 16
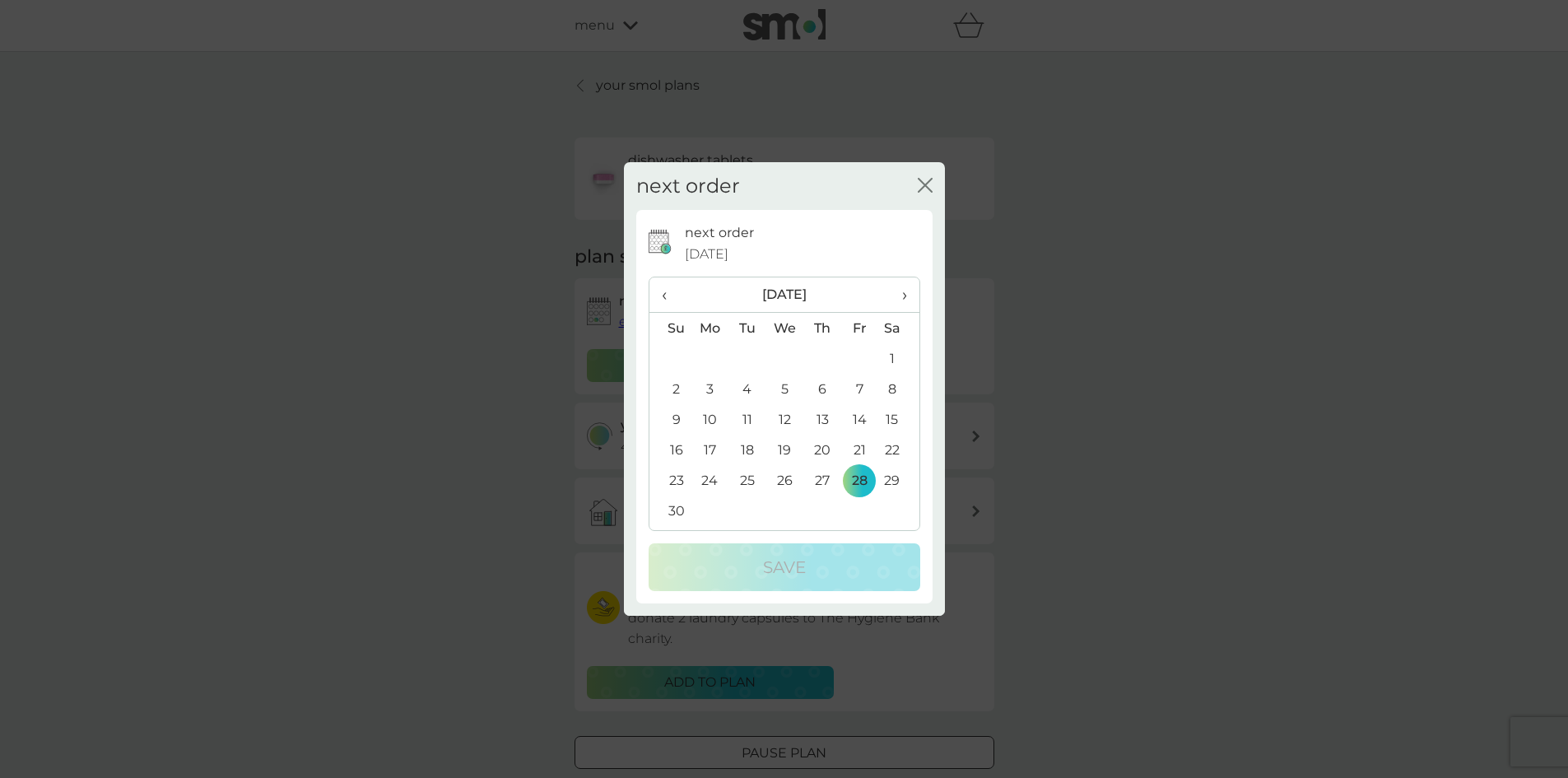
click at [864, 475] on td "28" at bounding box center [860, 480] width 37 height 30
click at [923, 185] on icon "close" at bounding box center [921, 185] width 6 height 13
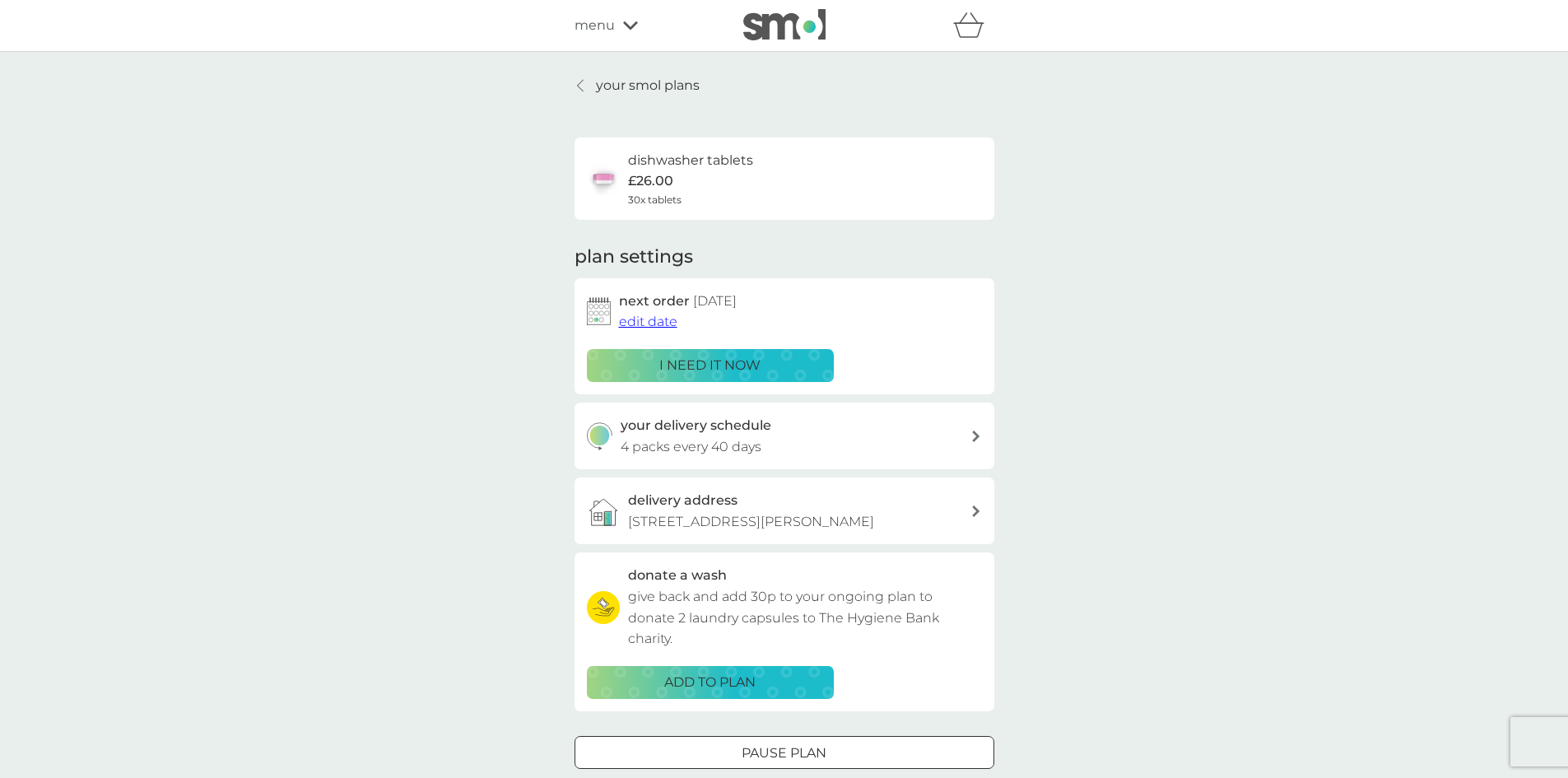
click at [674, 84] on p "your smol plans" at bounding box center [647, 85] width 104 height 21
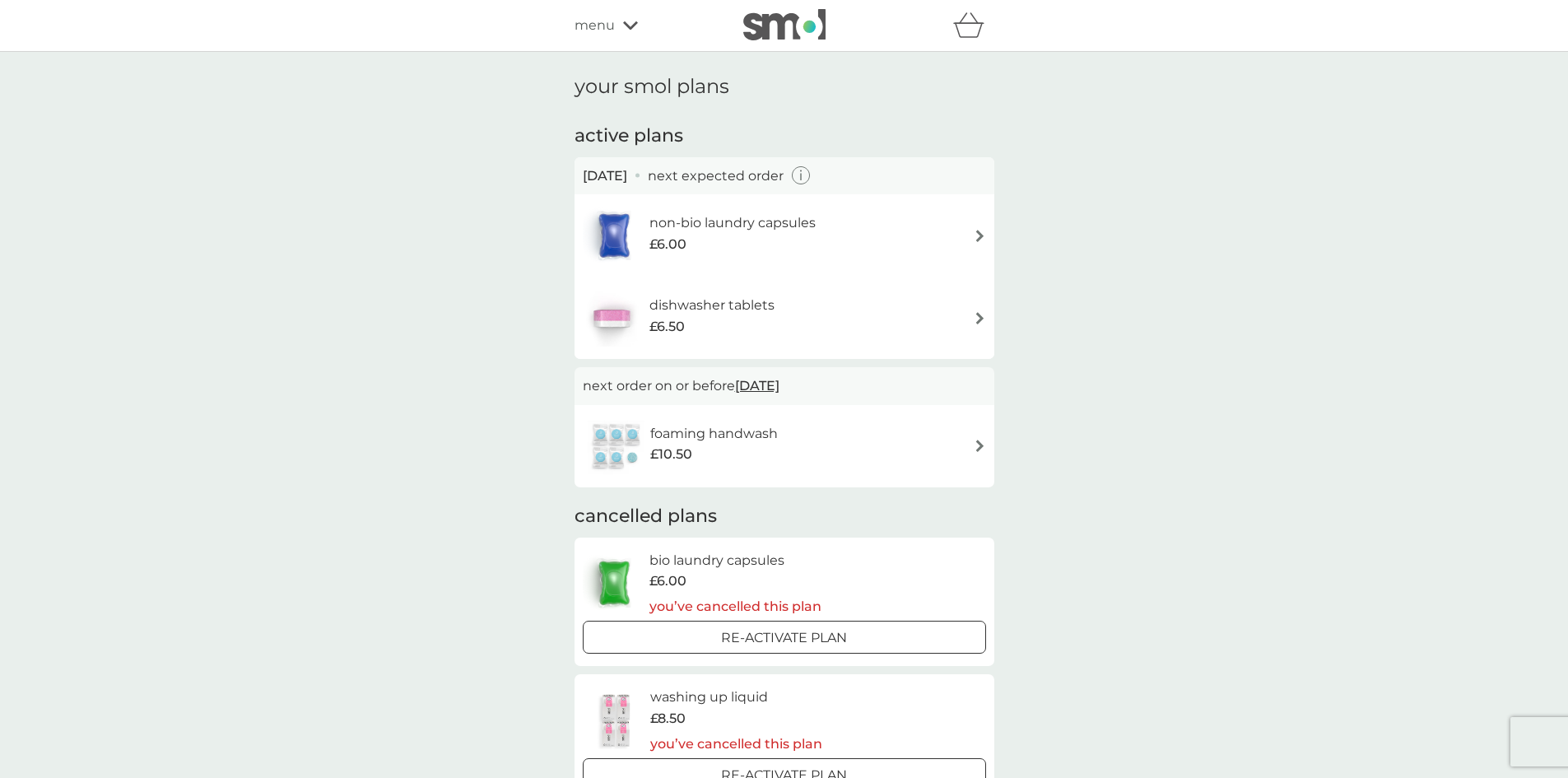
click at [979, 235] on img at bounding box center [979, 235] width 12 height 12
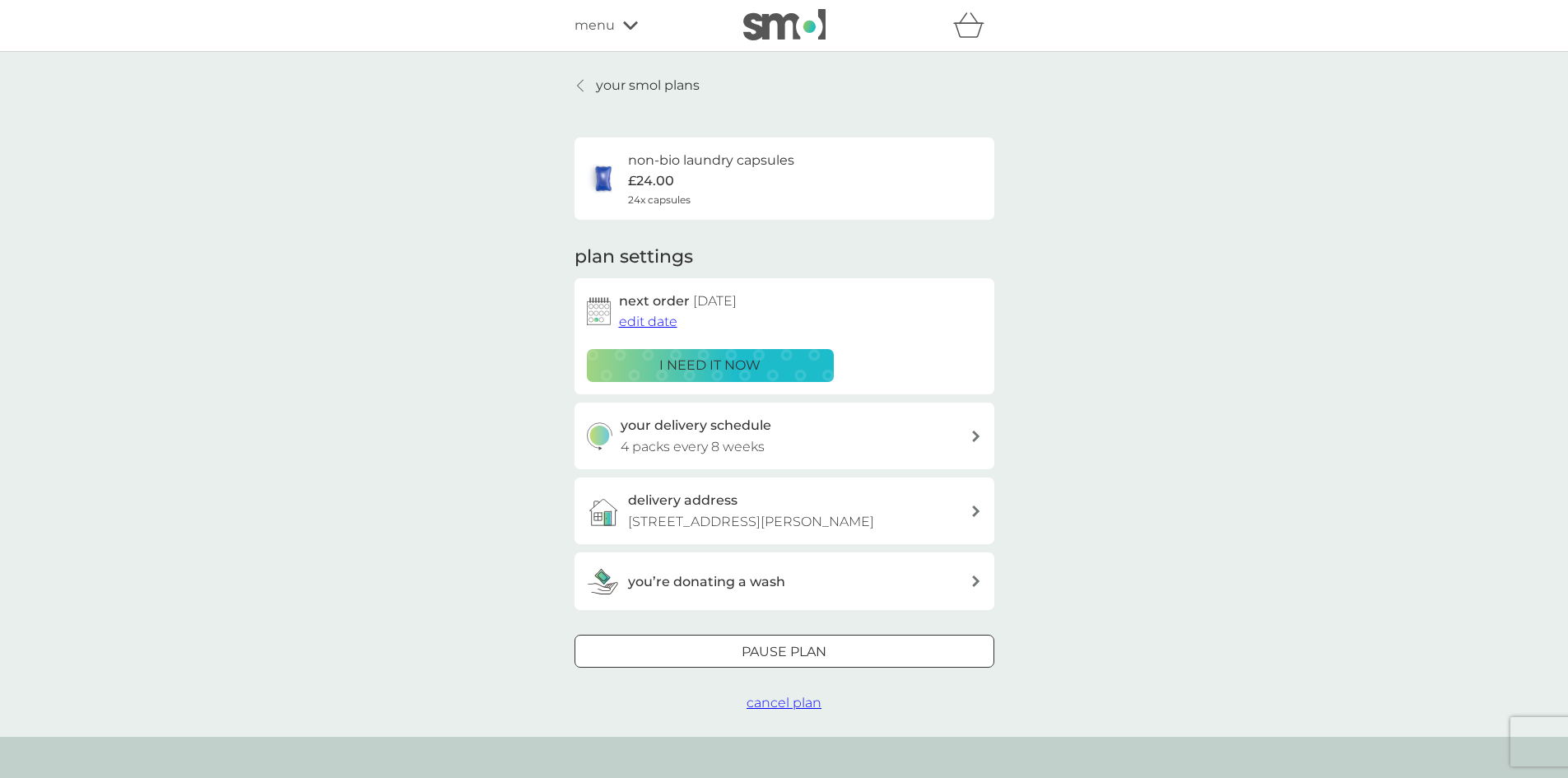
click at [981, 436] on div at bounding box center [977, 436] width 13 height 12
select select "56"
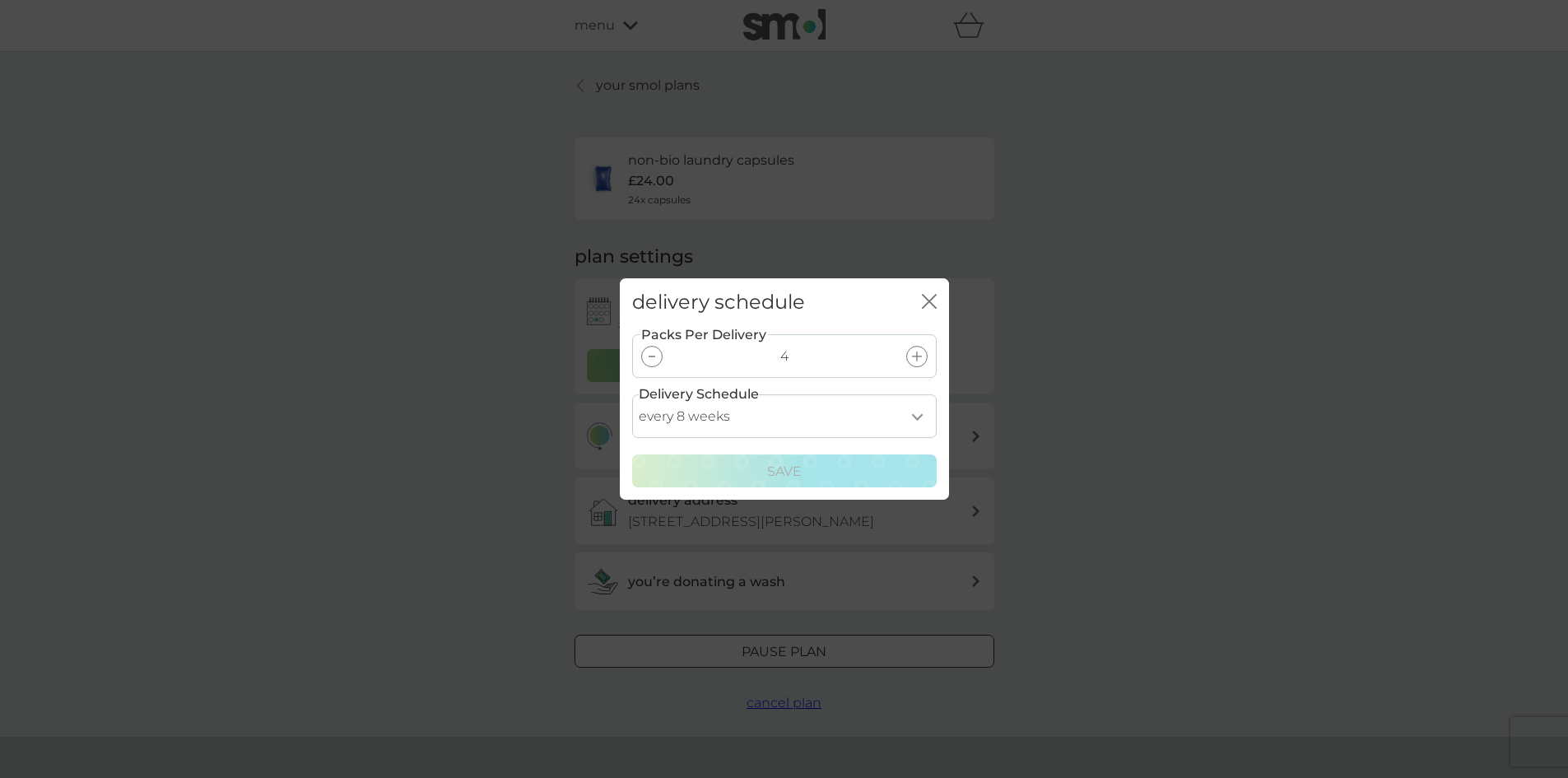
click at [920, 415] on select "every 1 week every 2 weeks every 3 weeks every 4 weeks every 5 weeks every 6 we…" at bounding box center [784, 416] width 304 height 43
click at [930, 301] on icon "close" at bounding box center [933, 301] width 6 height 13
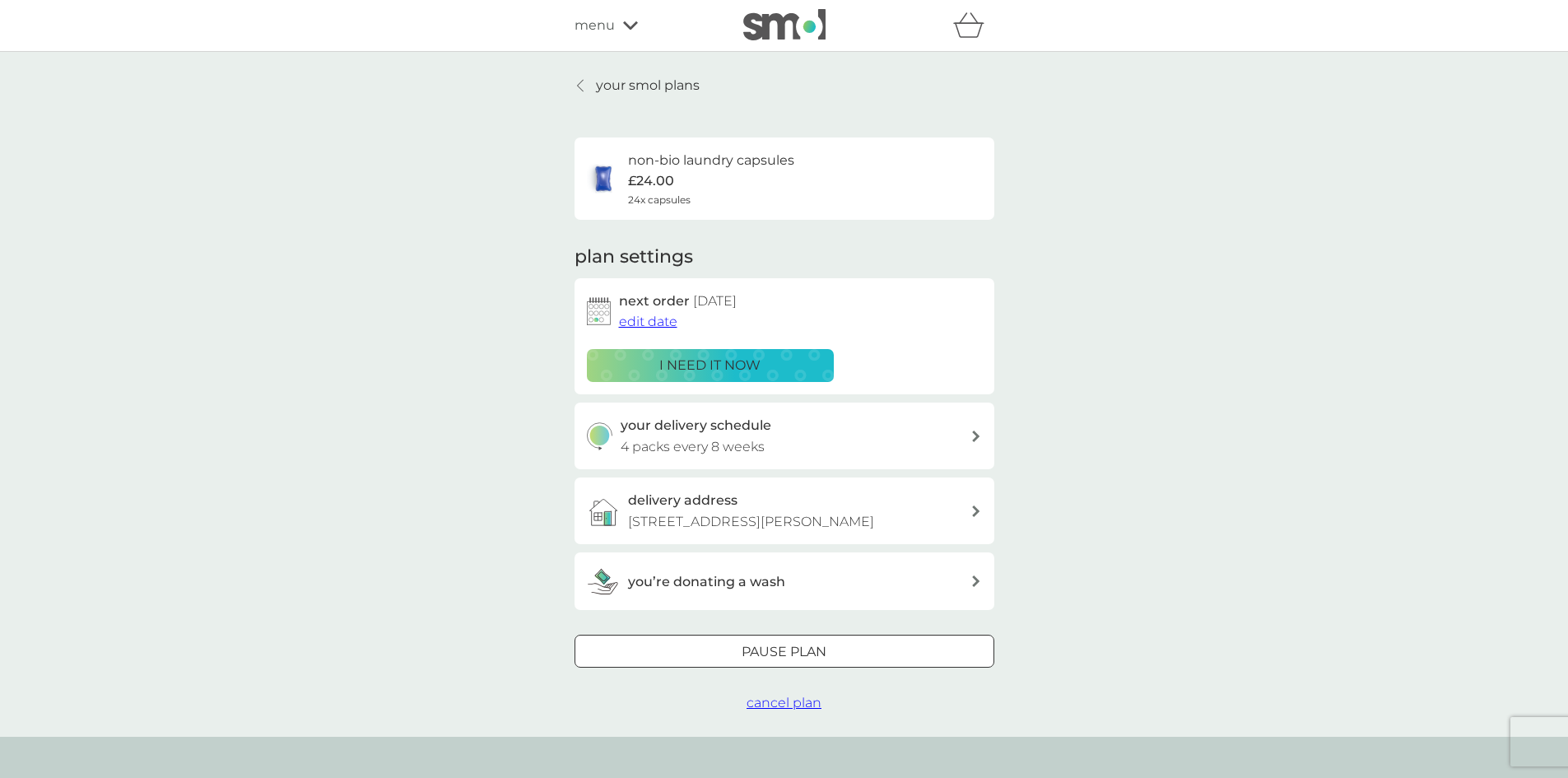
click at [582, 86] on icon at bounding box center [580, 86] width 6 height 13
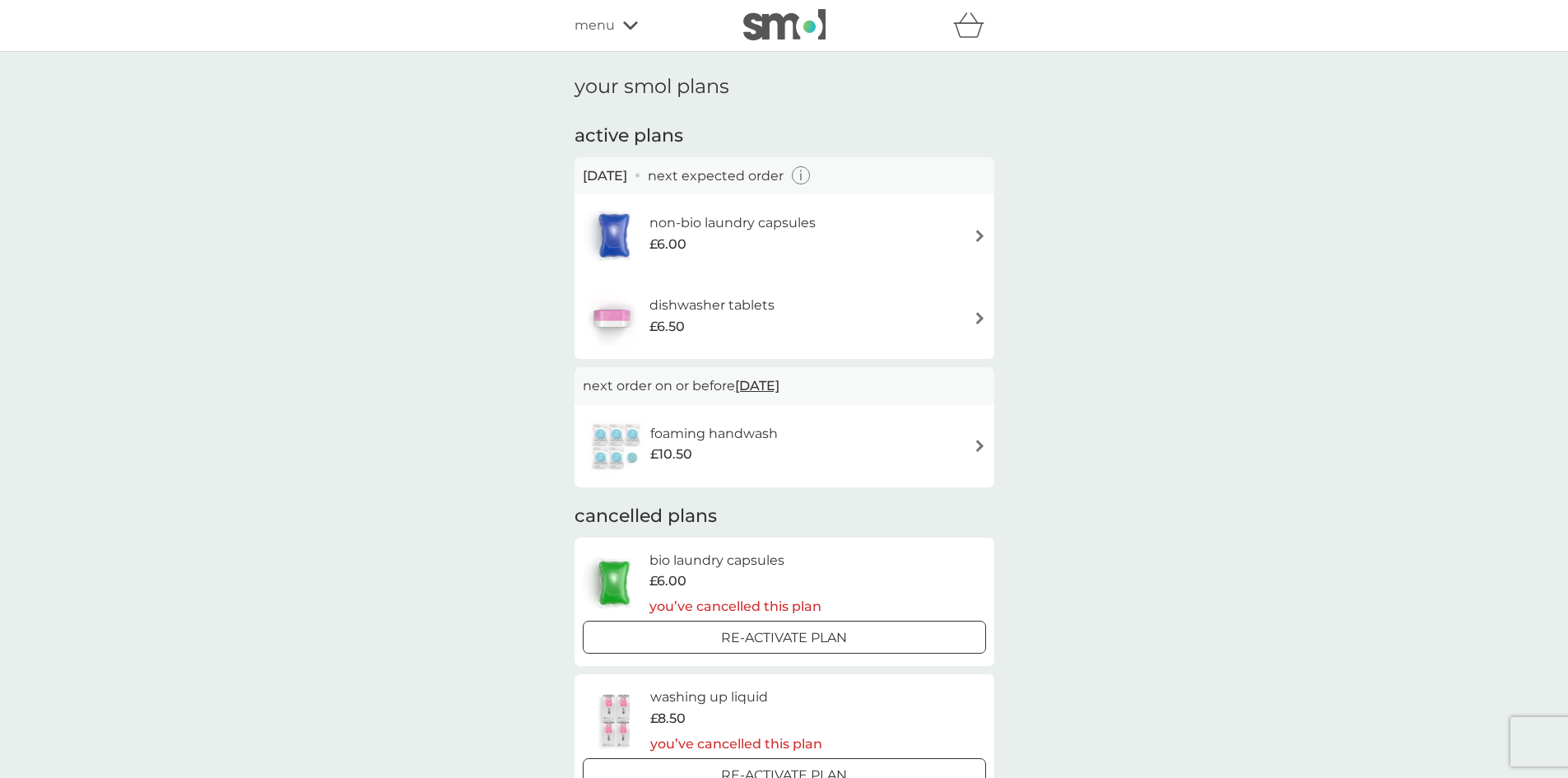
click at [980, 315] on img at bounding box center [979, 317] width 12 height 12
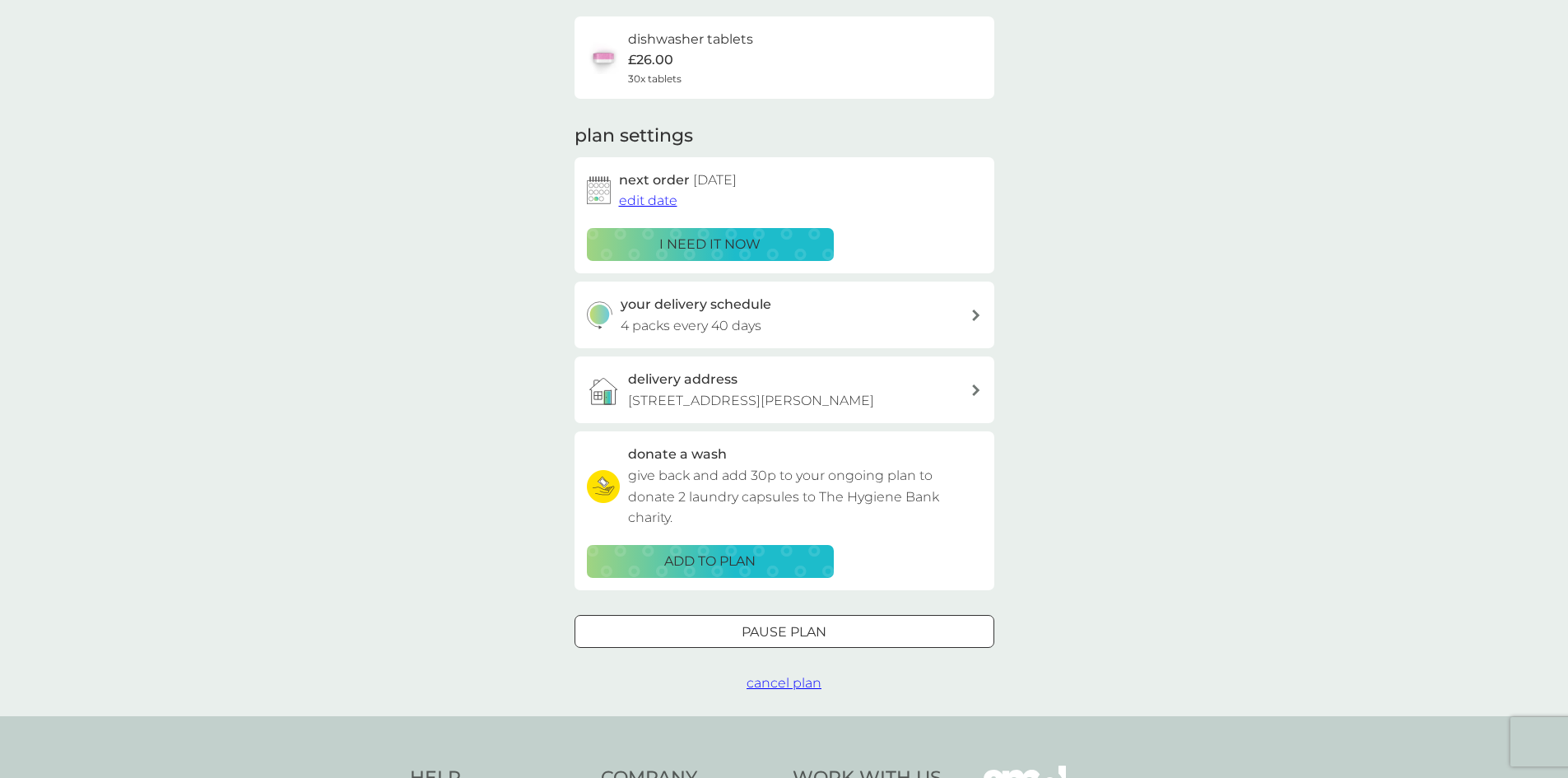
scroll to position [121, 0]
click at [821, 642] on p "Pause plan" at bounding box center [784, 631] width 85 height 21
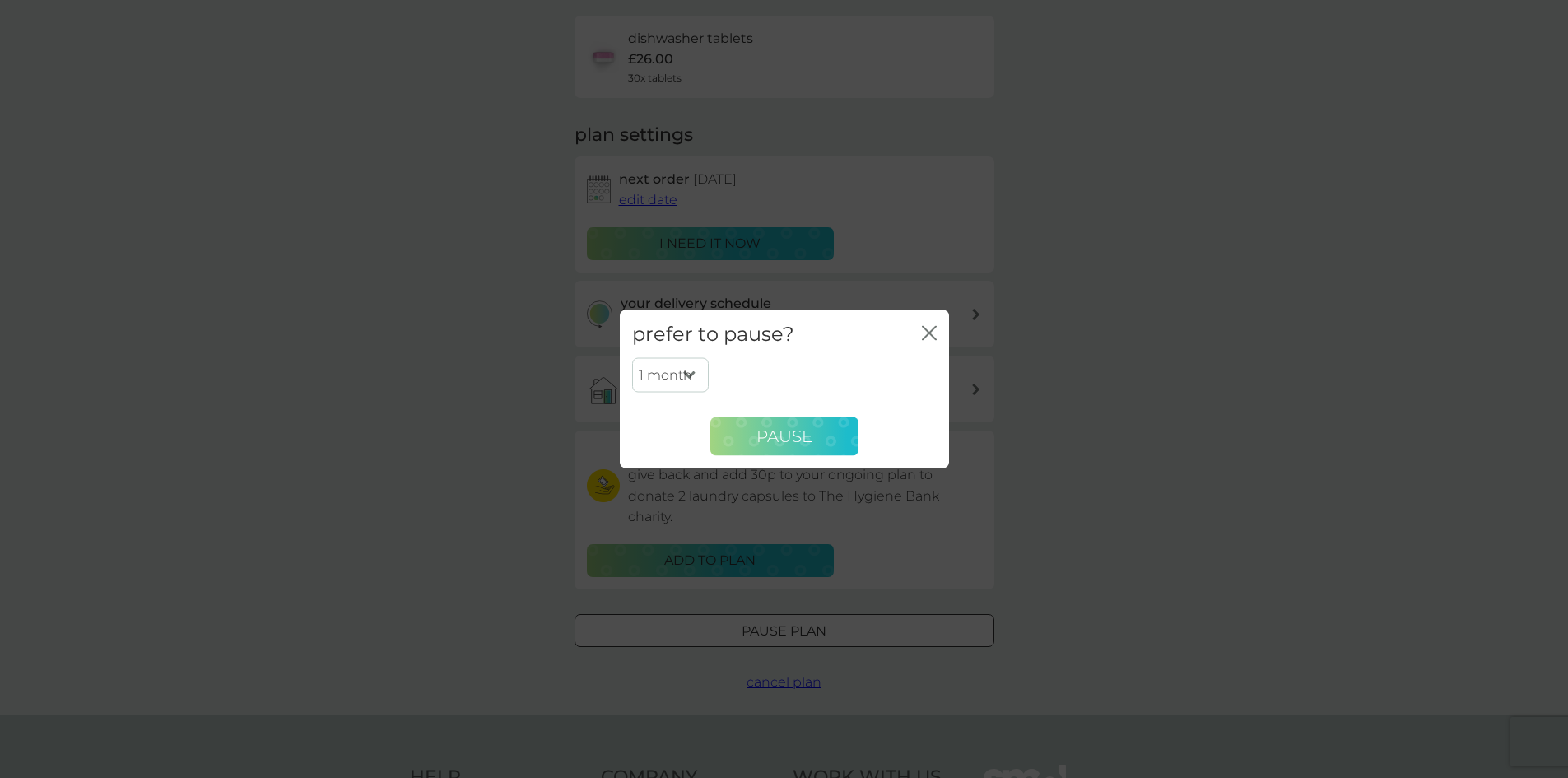
click at [834, 437] on button "Pause" at bounding box center [784, 436] width 148 height 40
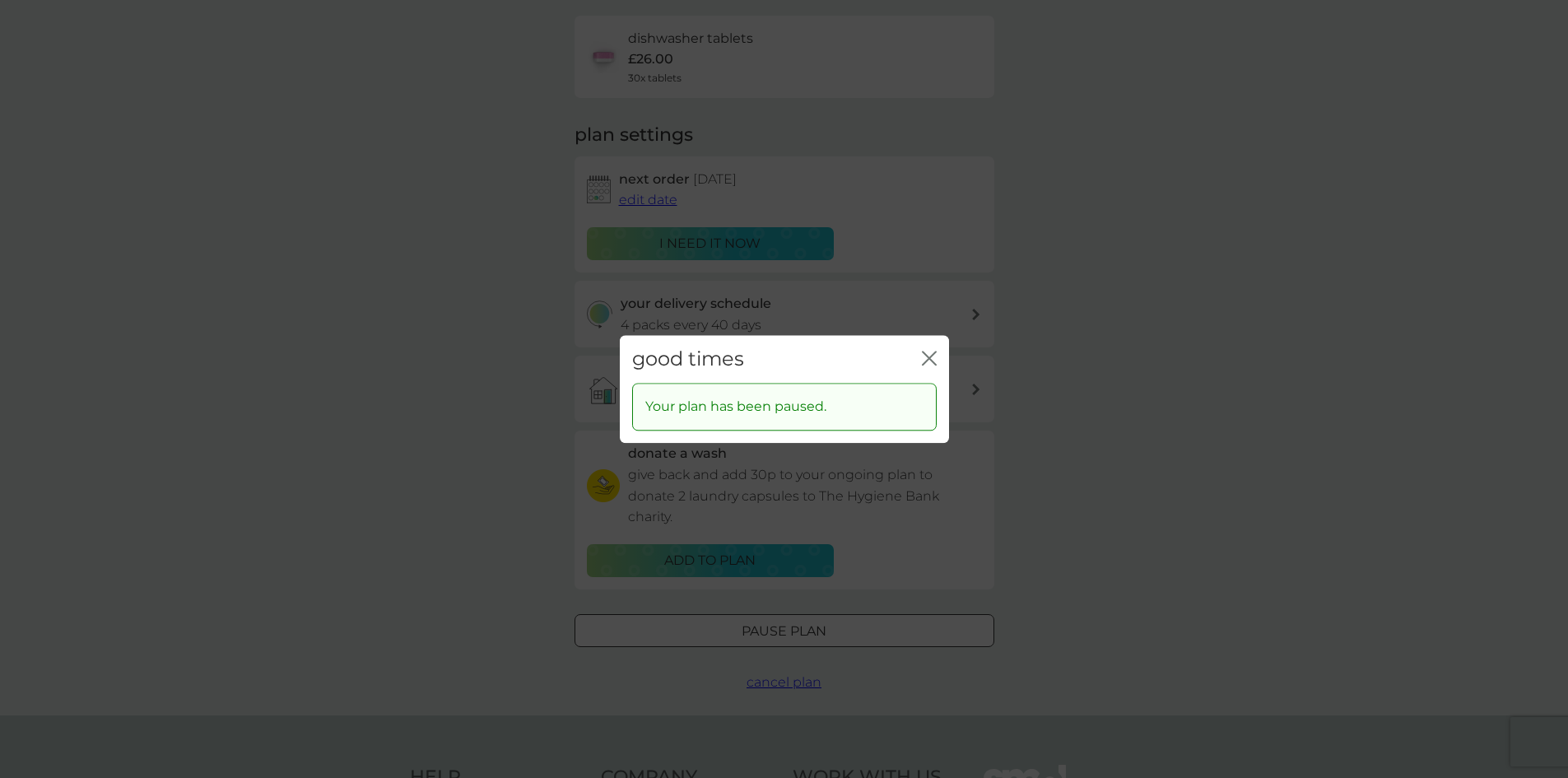
click at [926, 357] on icon "close" at bounding box center [930, 358] width 15 height 15
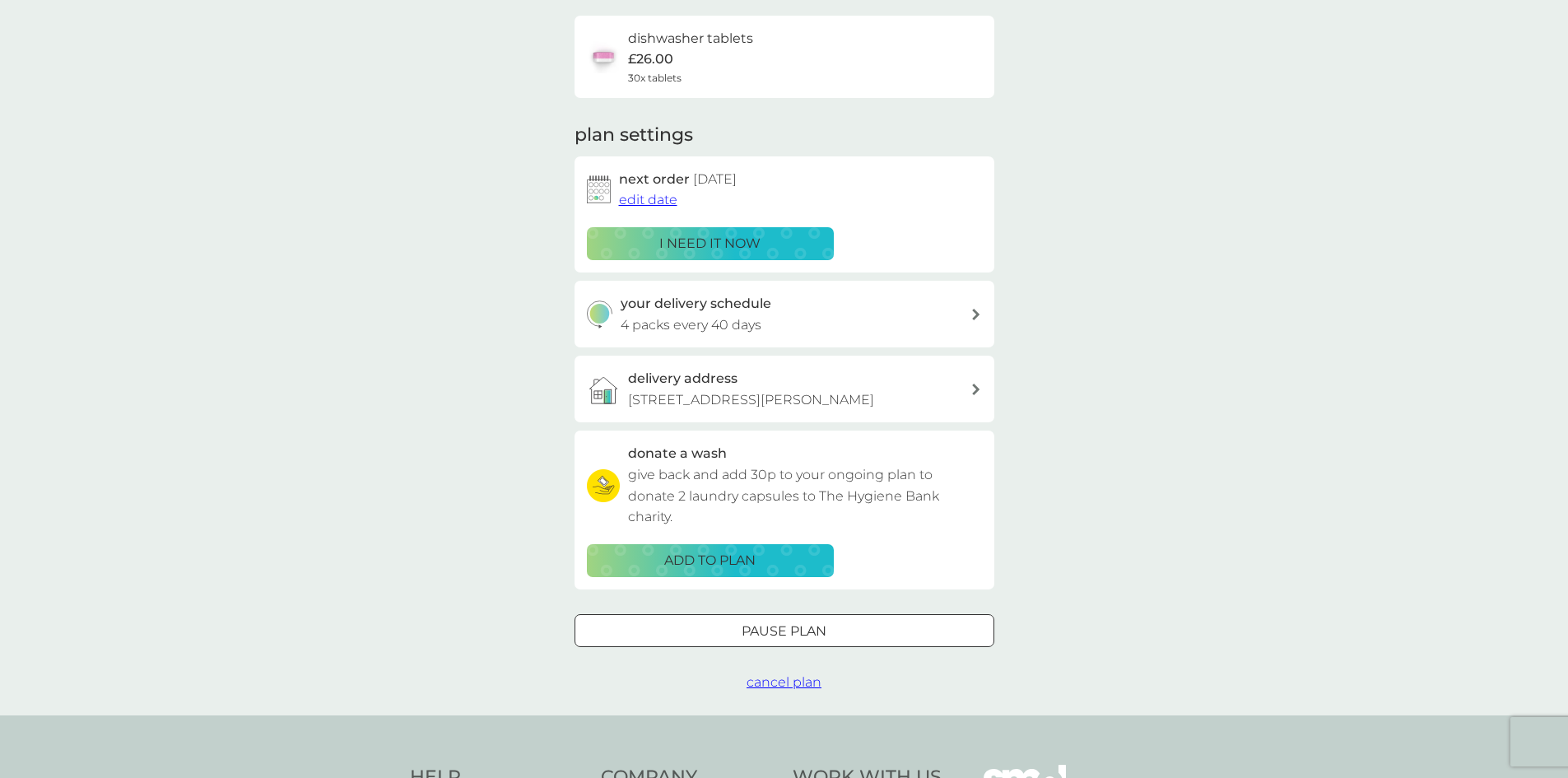
scroll to position [0, 0]
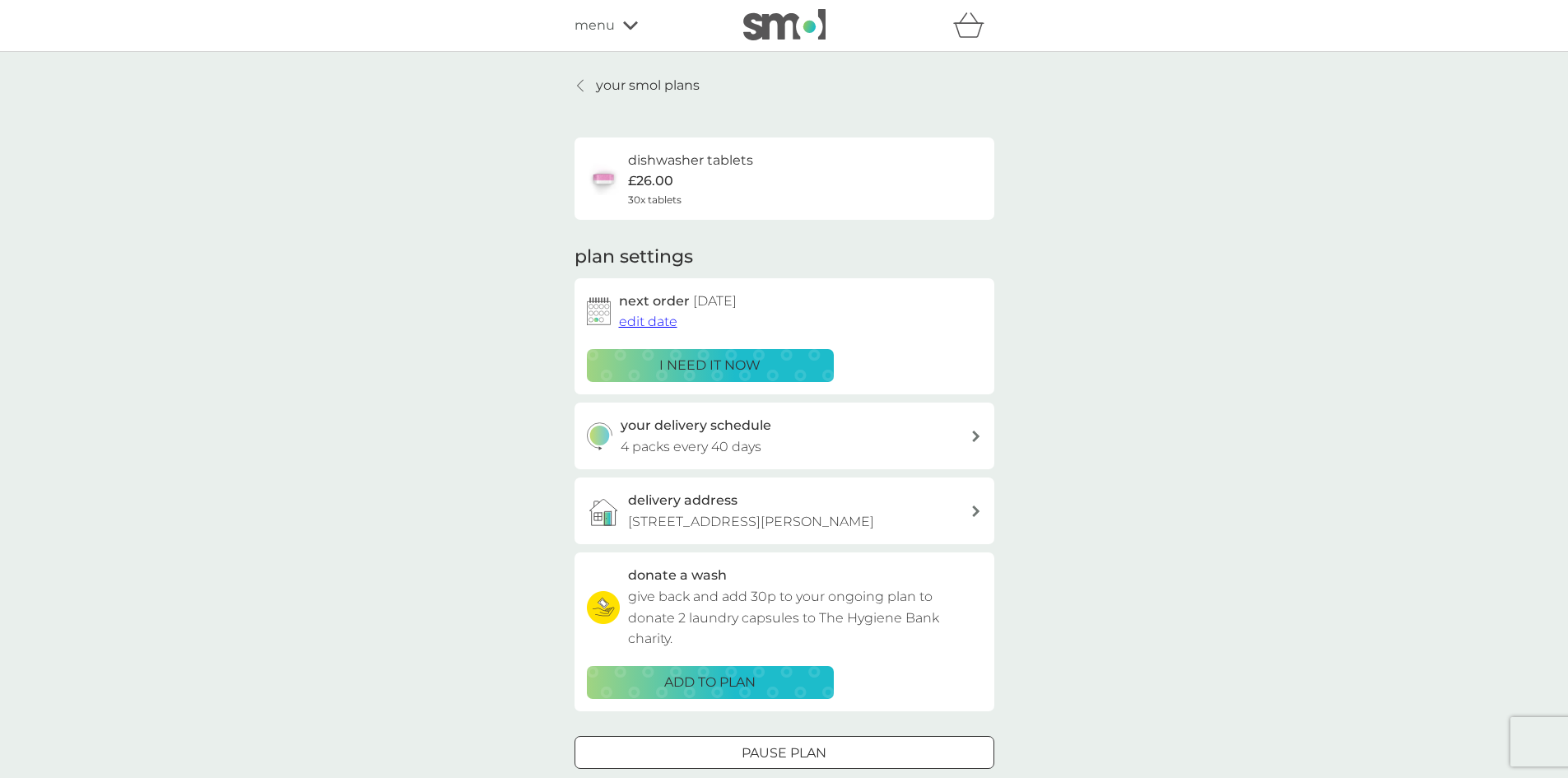
click at [581, 84] on icon at bounding box center [580, 86] width 6 height 13
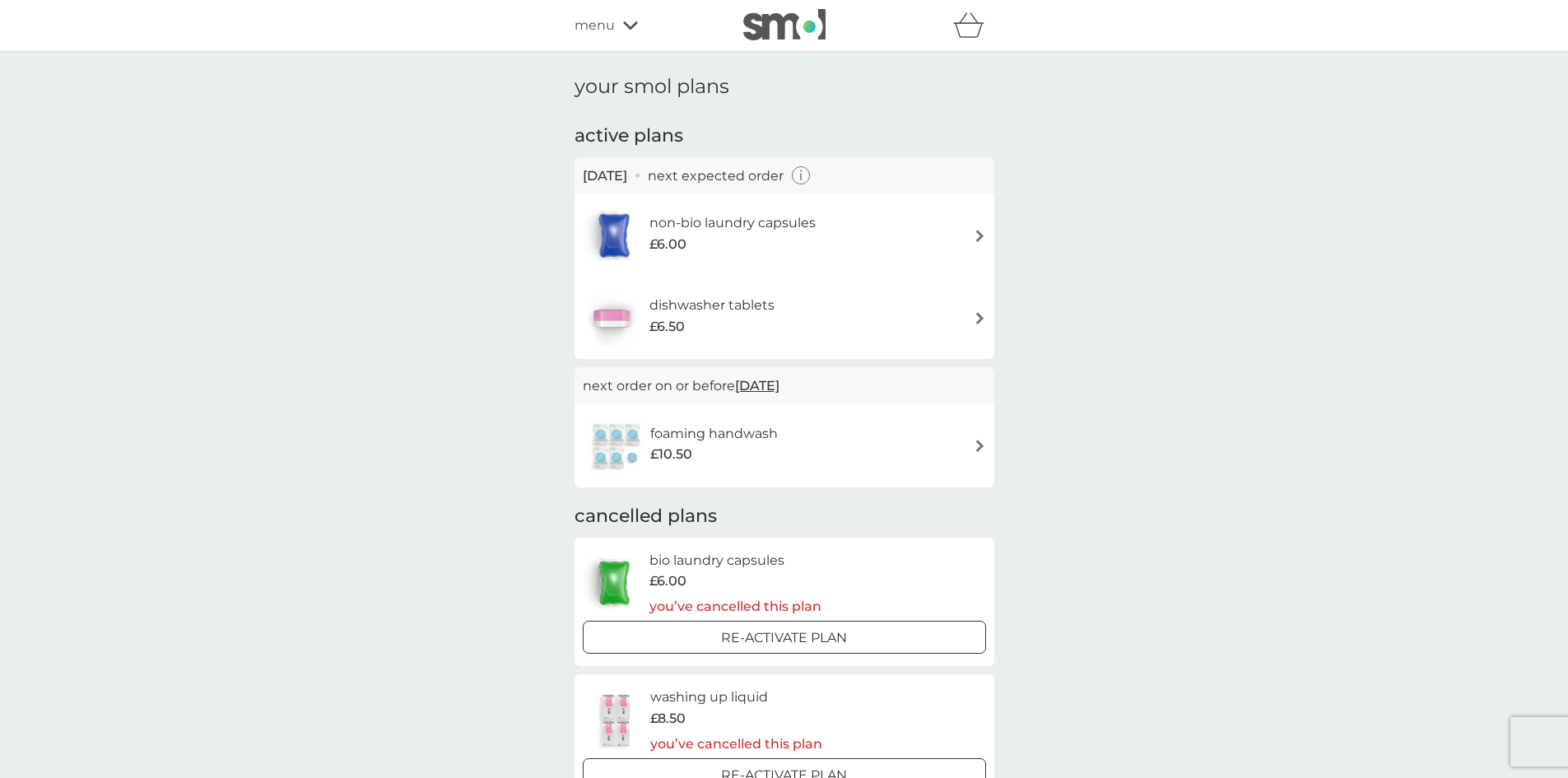
click at [811, 173] on icon "button" at bounding box center [801, 176] width 19 height 19
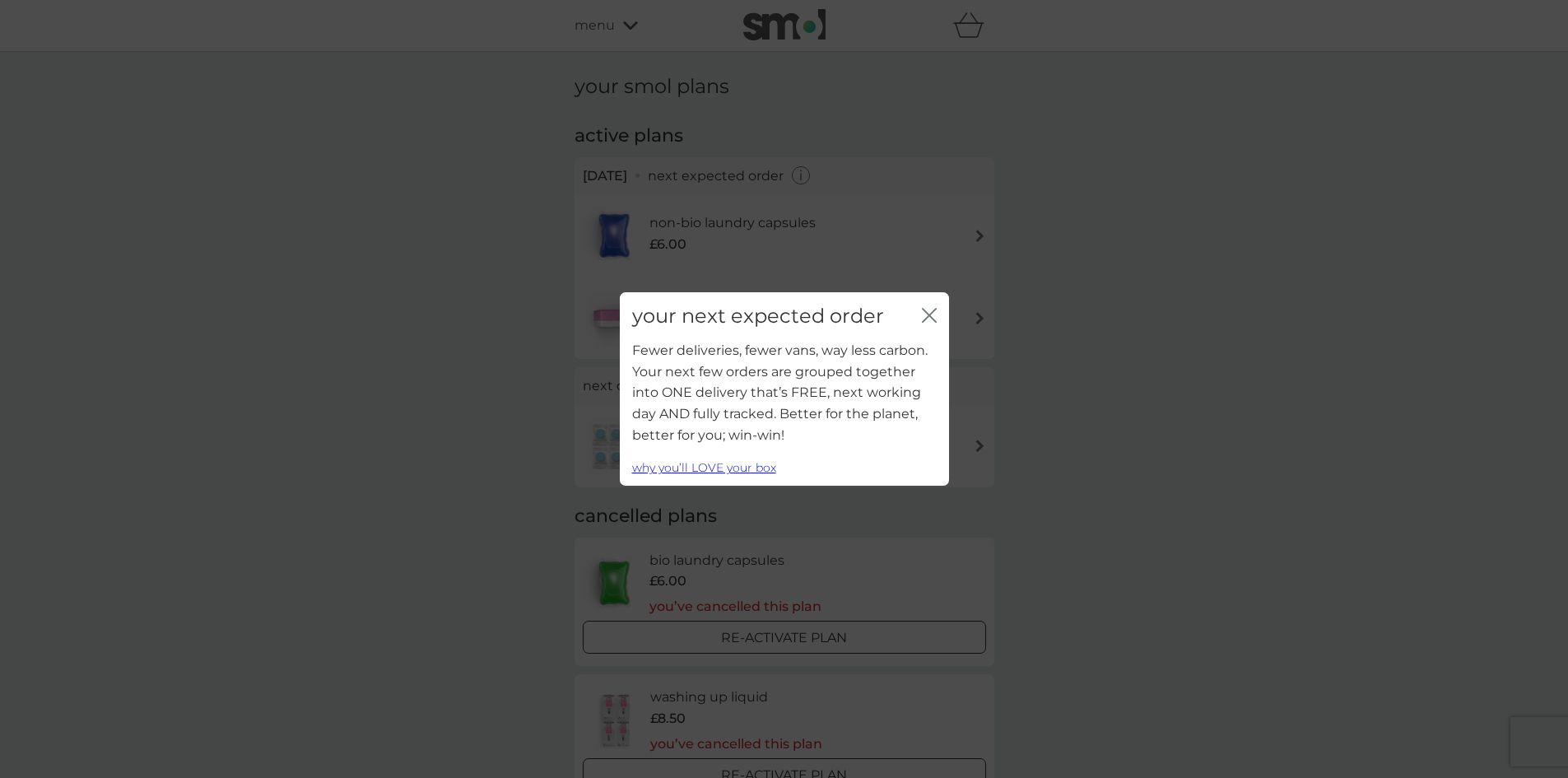
click at [928, 309] on icon "close" at bounding box center [930, 315] width 15 height 15
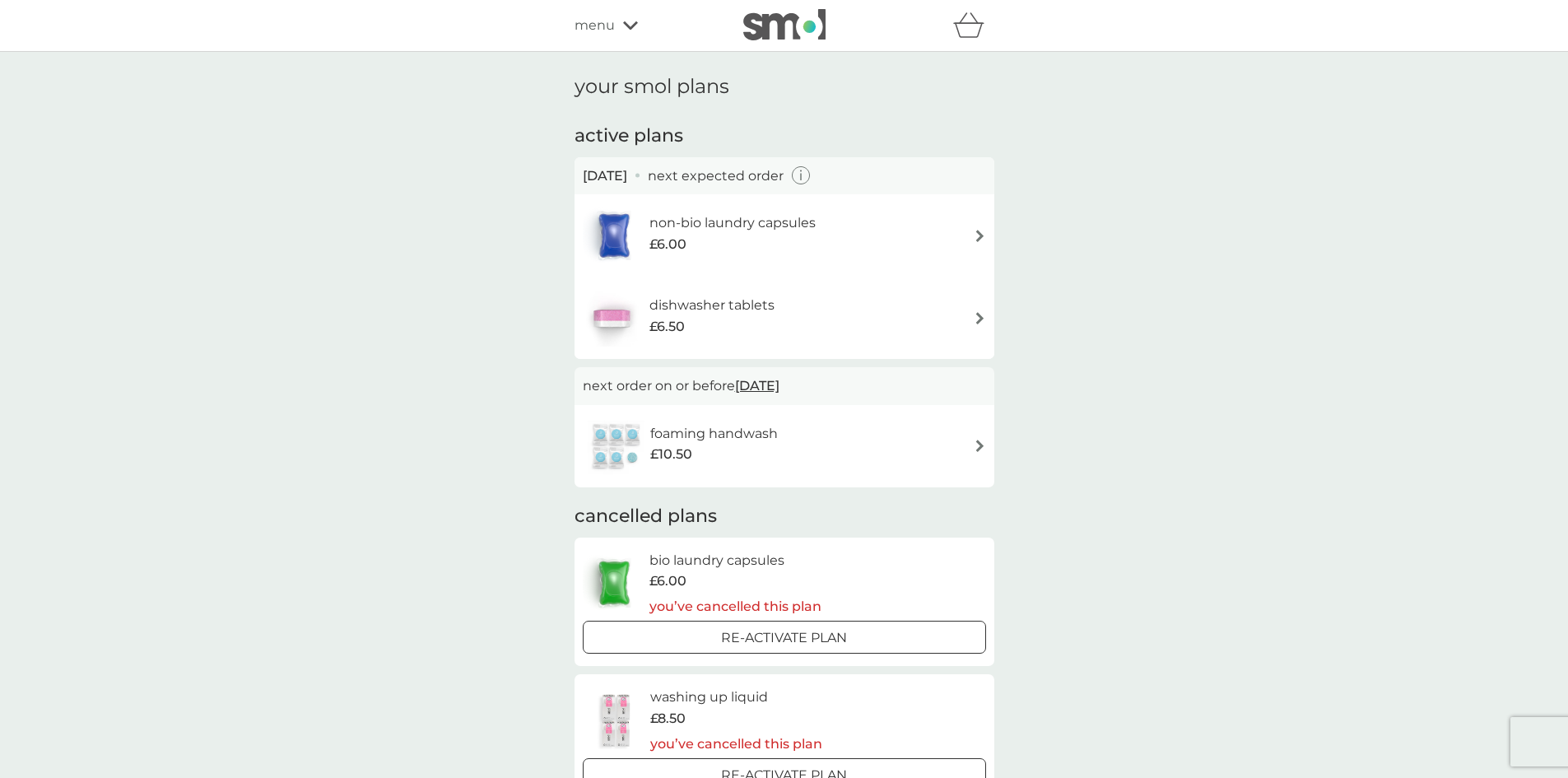
click at [979, 317] on img at bounding box center [979, 317] width 12 height 12
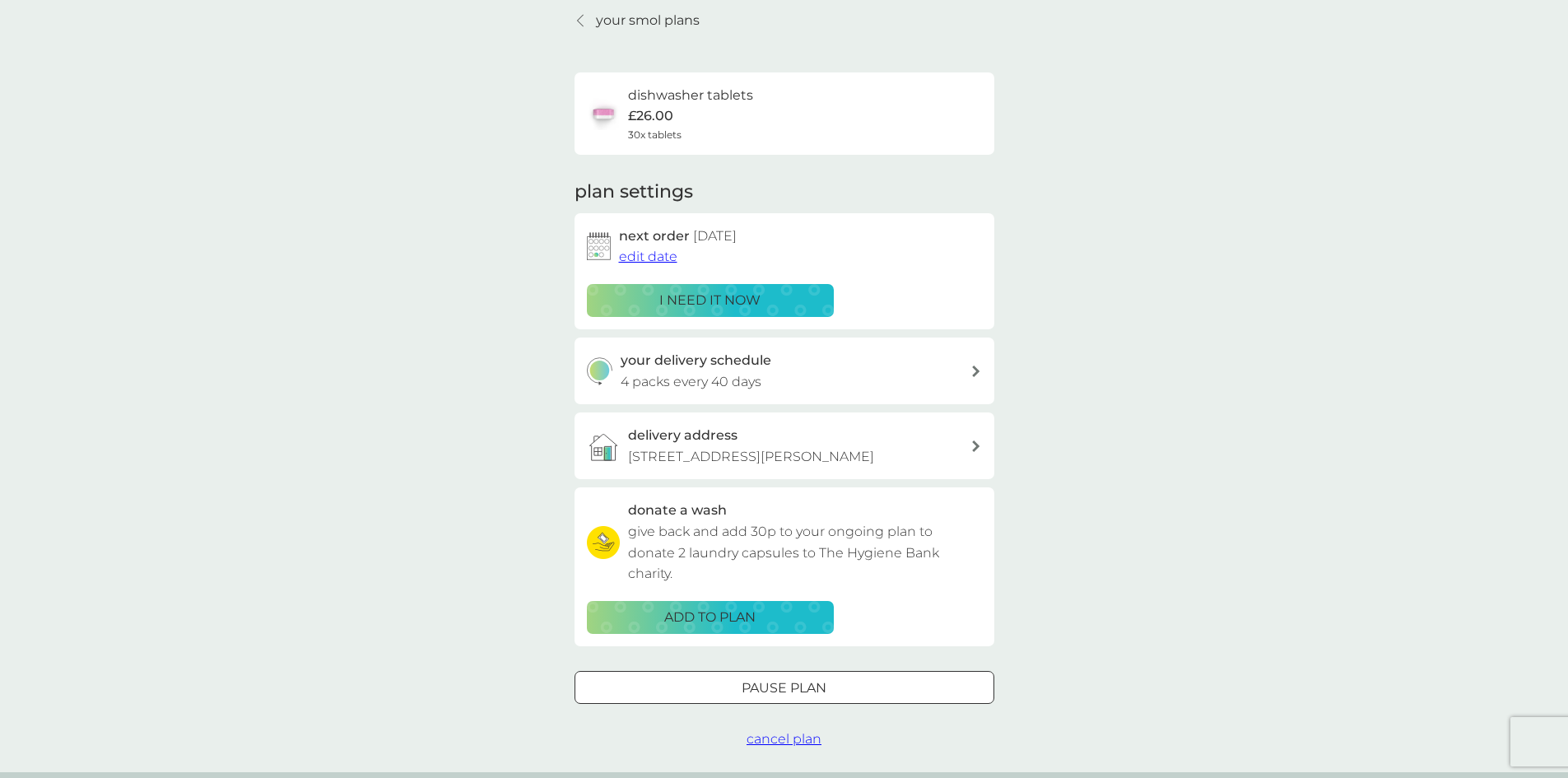
scroll to position [106, 0]
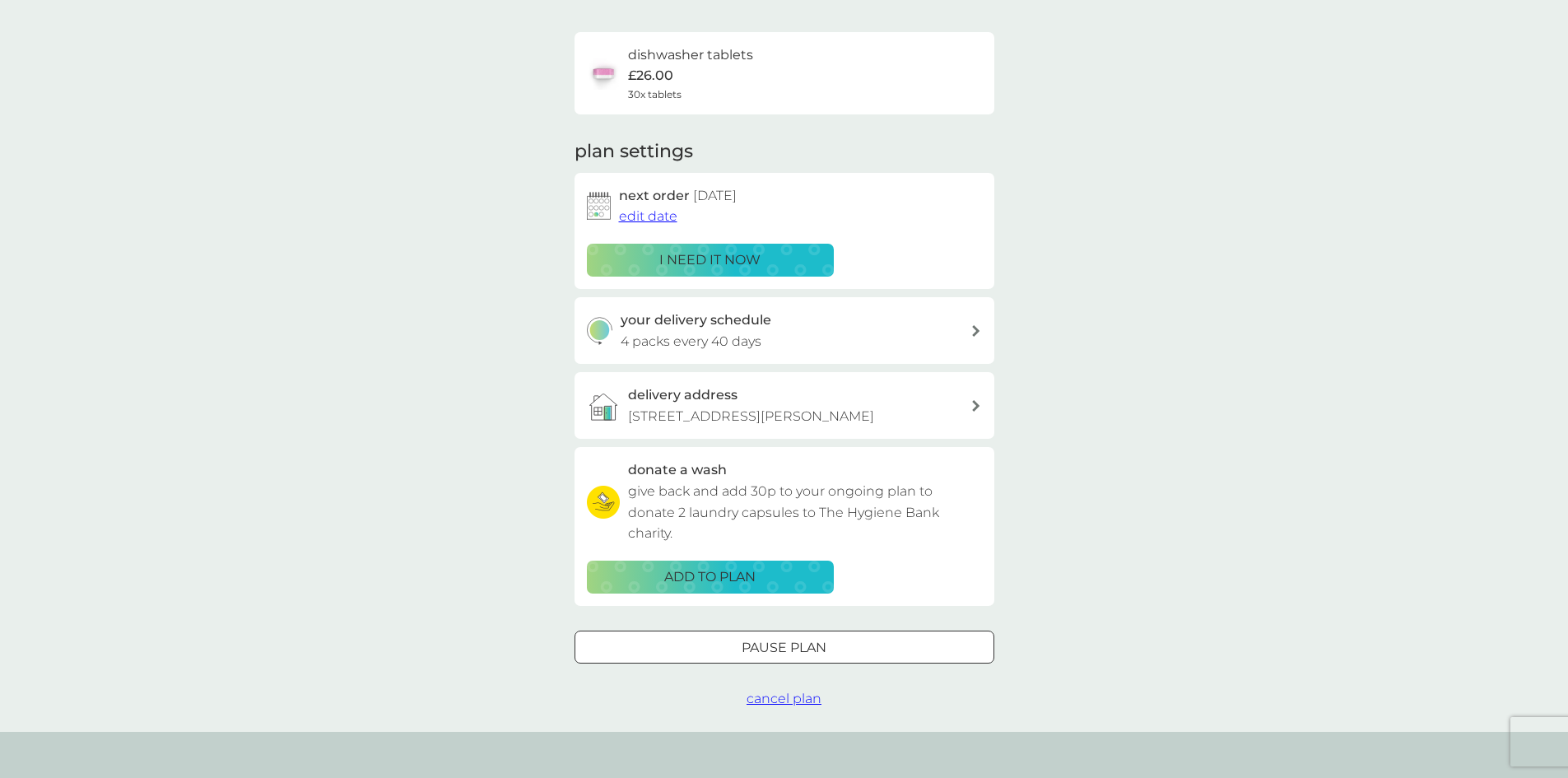
click at [811, 657] on div at bounding box center [784, 647] width 59 height 17
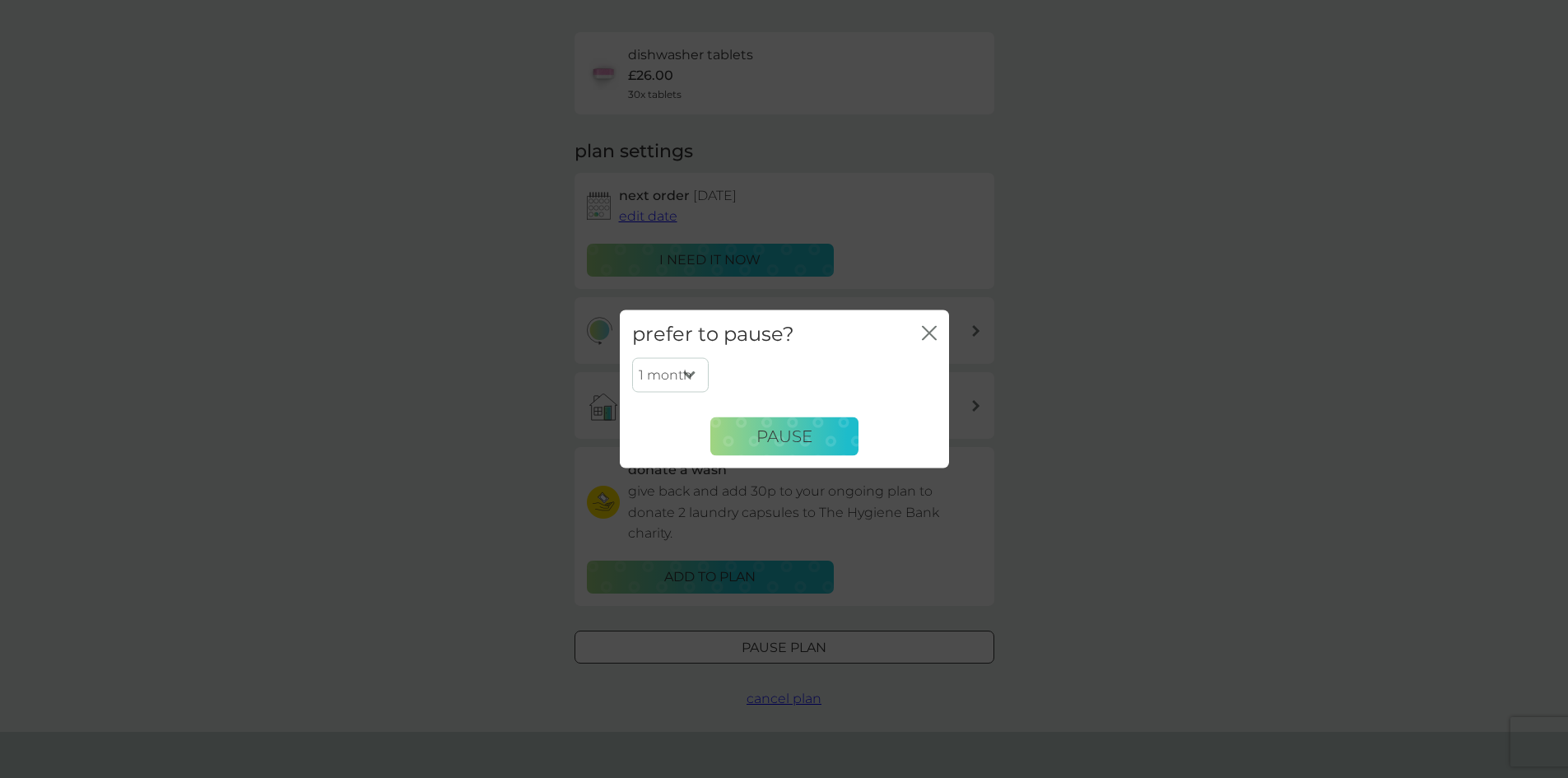
click at [693, 377] on select "1 month 2 months 3 months 4 months 5 months 6 months" at bounding box center [670, 375] width 76 height 35
select select "2"
click at [633, 358] on select "1 month 2 months 3 months 4 months 5 months 6 months" at bounding box center [670, 375] width 76 height 35
click at [782, 434] on span "Pause" at bounding box center [784, 436] width 56 height 19
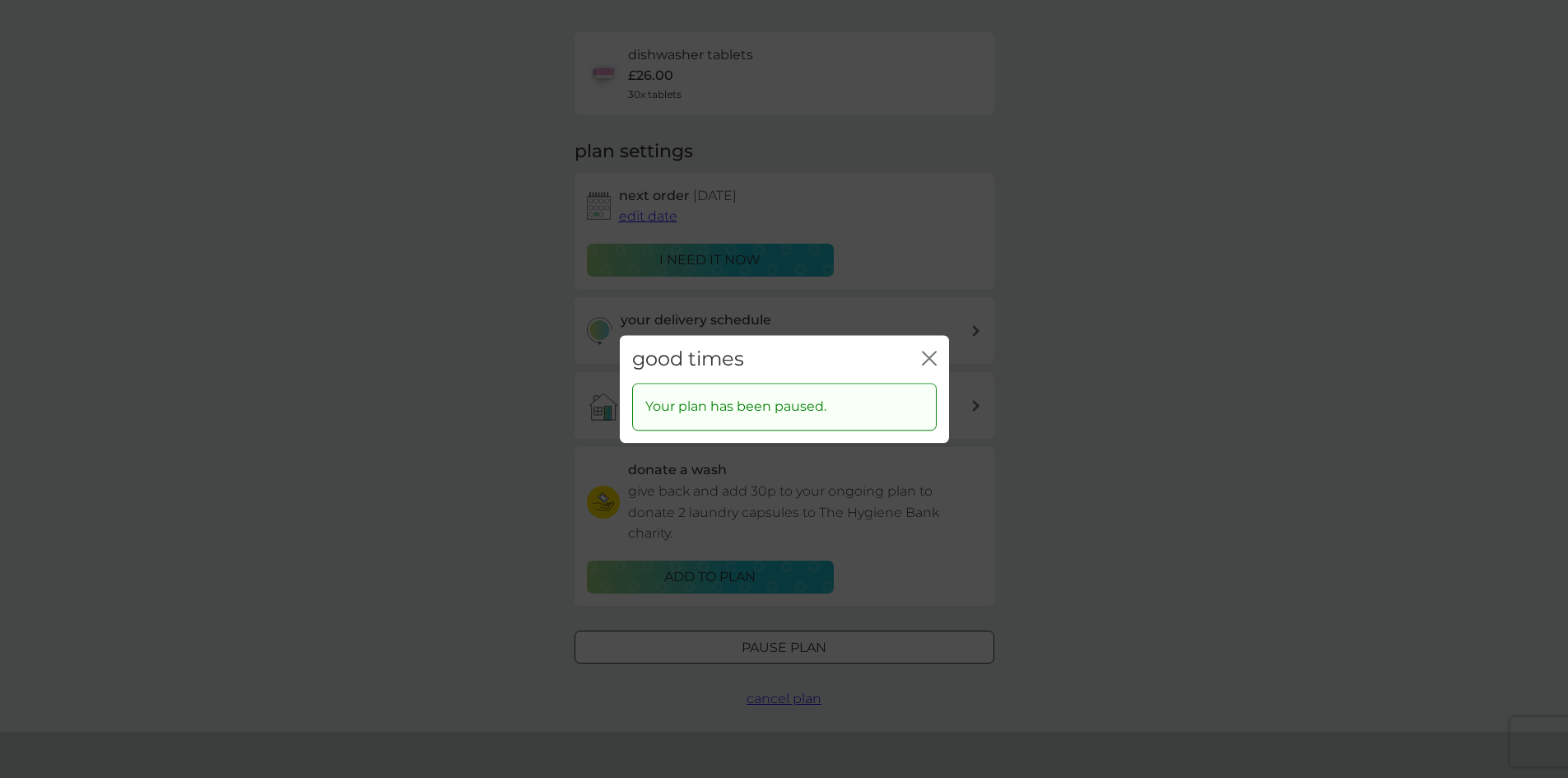
click at [929, 360] on icon "close" at bounding box center [930, 358] width 15 height 15
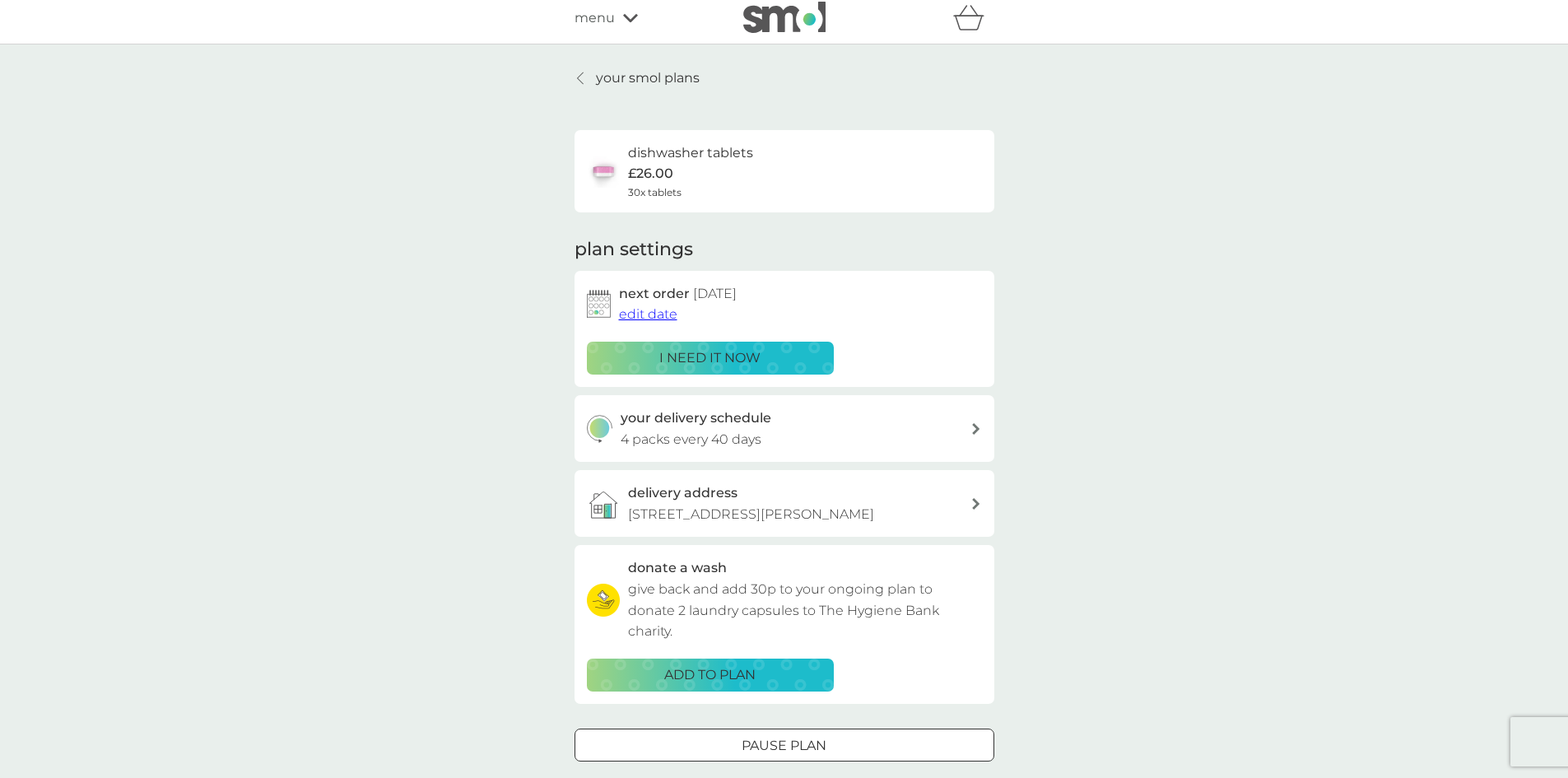
scroll to position [0, 0]
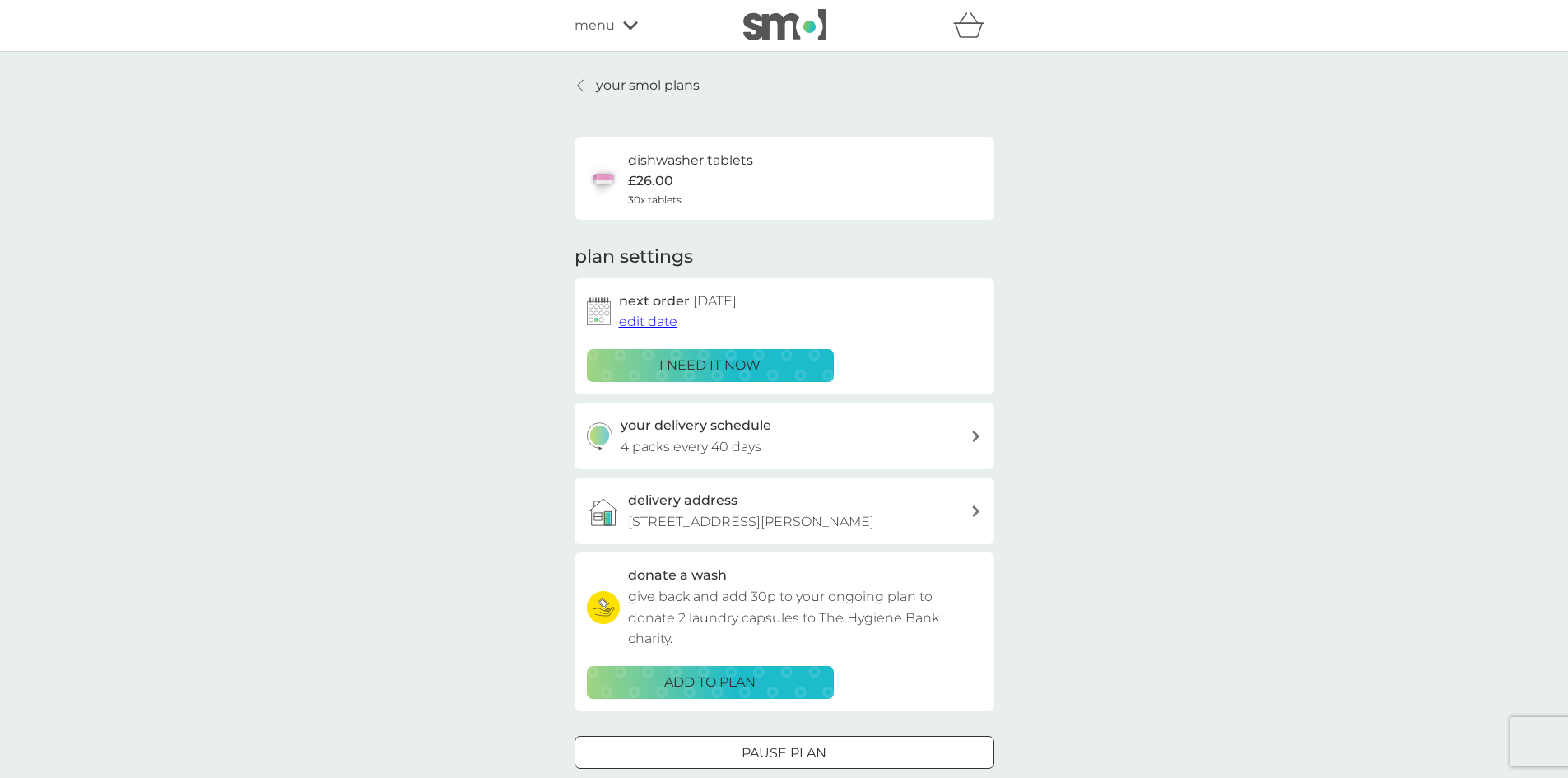
click at [580, 86] on icon at bounding box center [580, 86] width 6 height 13
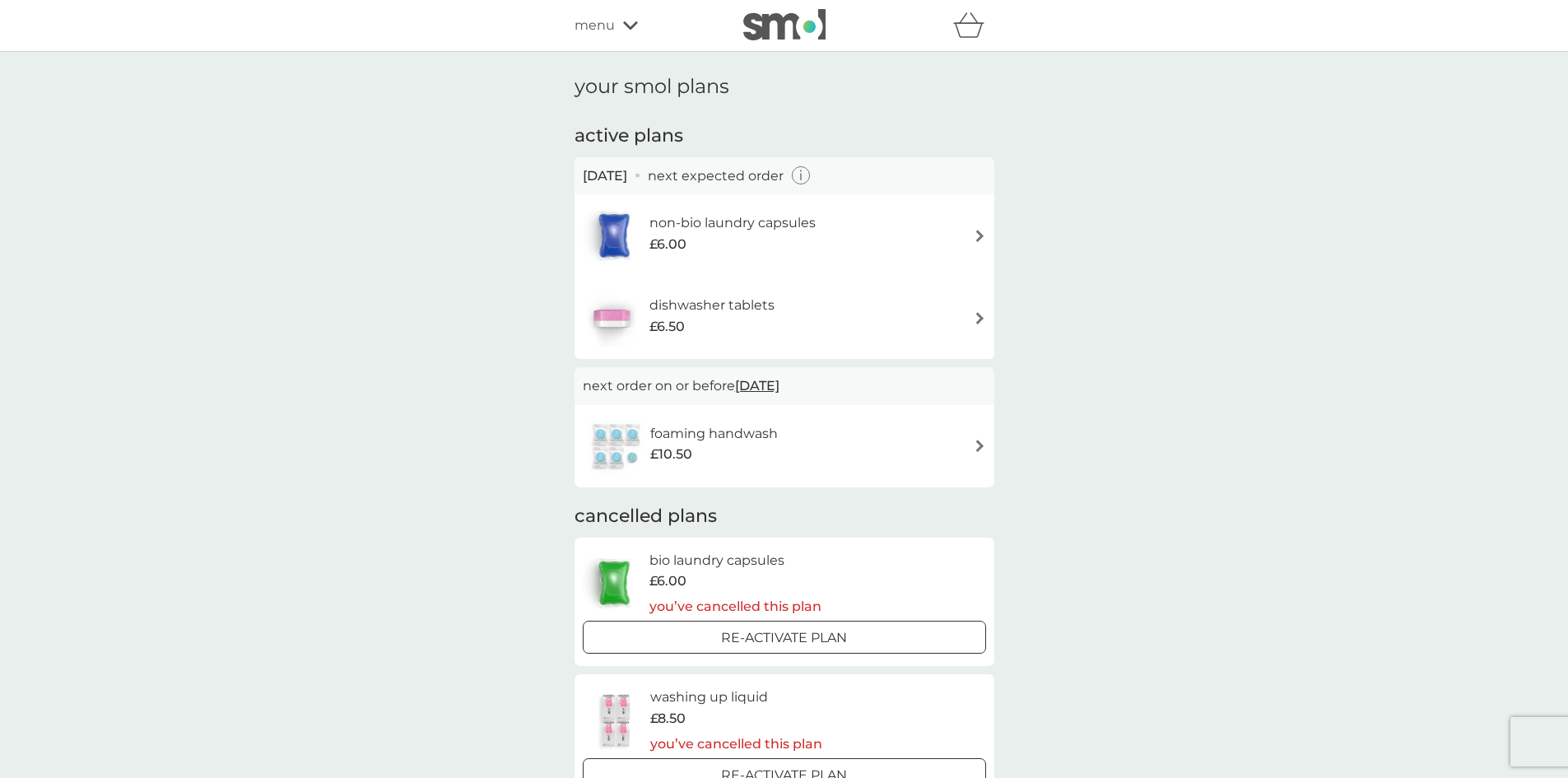
click at [802, 176] on icon "button" at bounding box center [801, 177] width 2 height 7
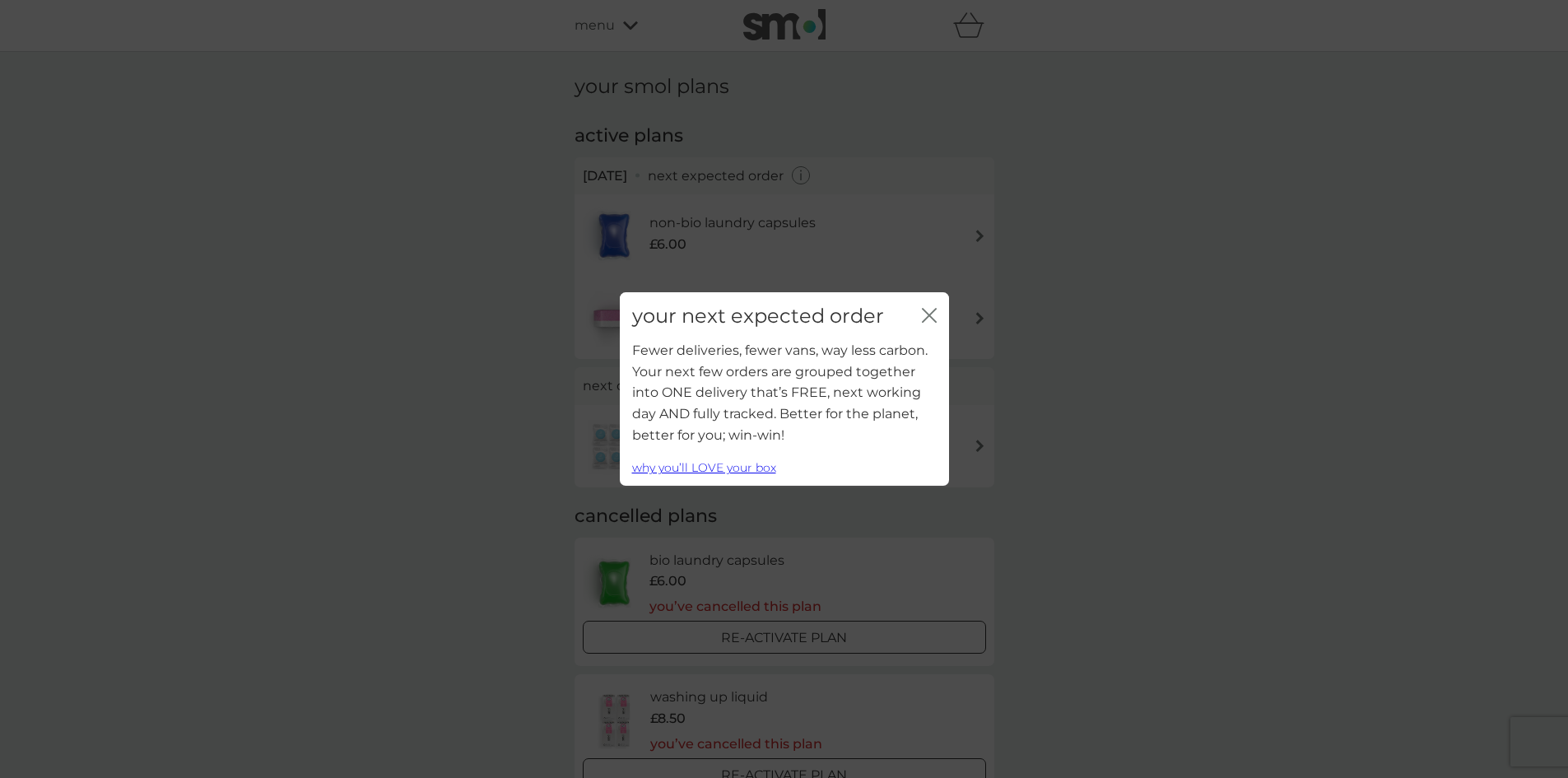
click at [928, 311] on icon "close" at bounding box center [930, 315] width 15 height 15
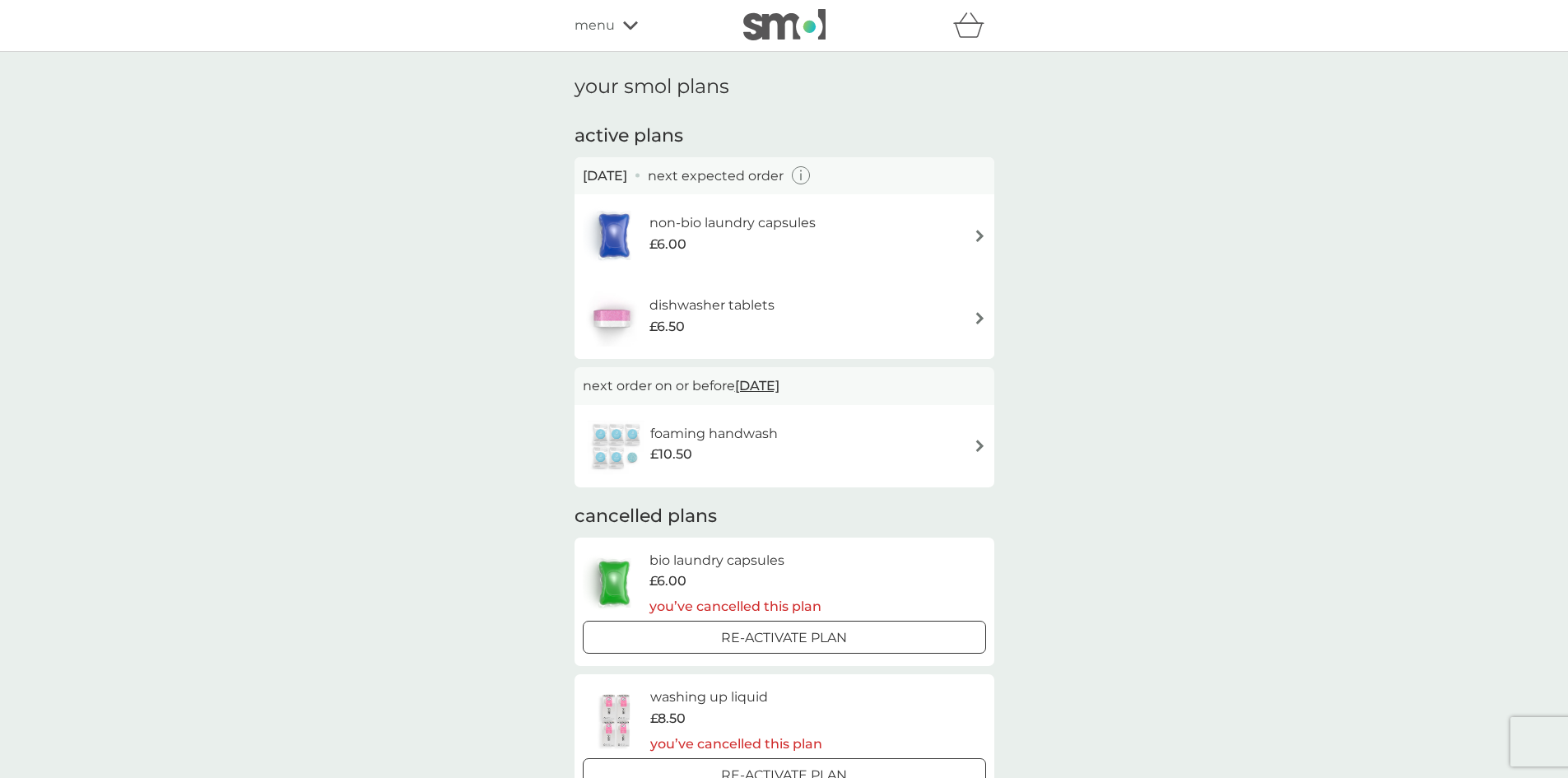
click at [979, 233] on img at bounding box center [979, 235] width 12 height 12
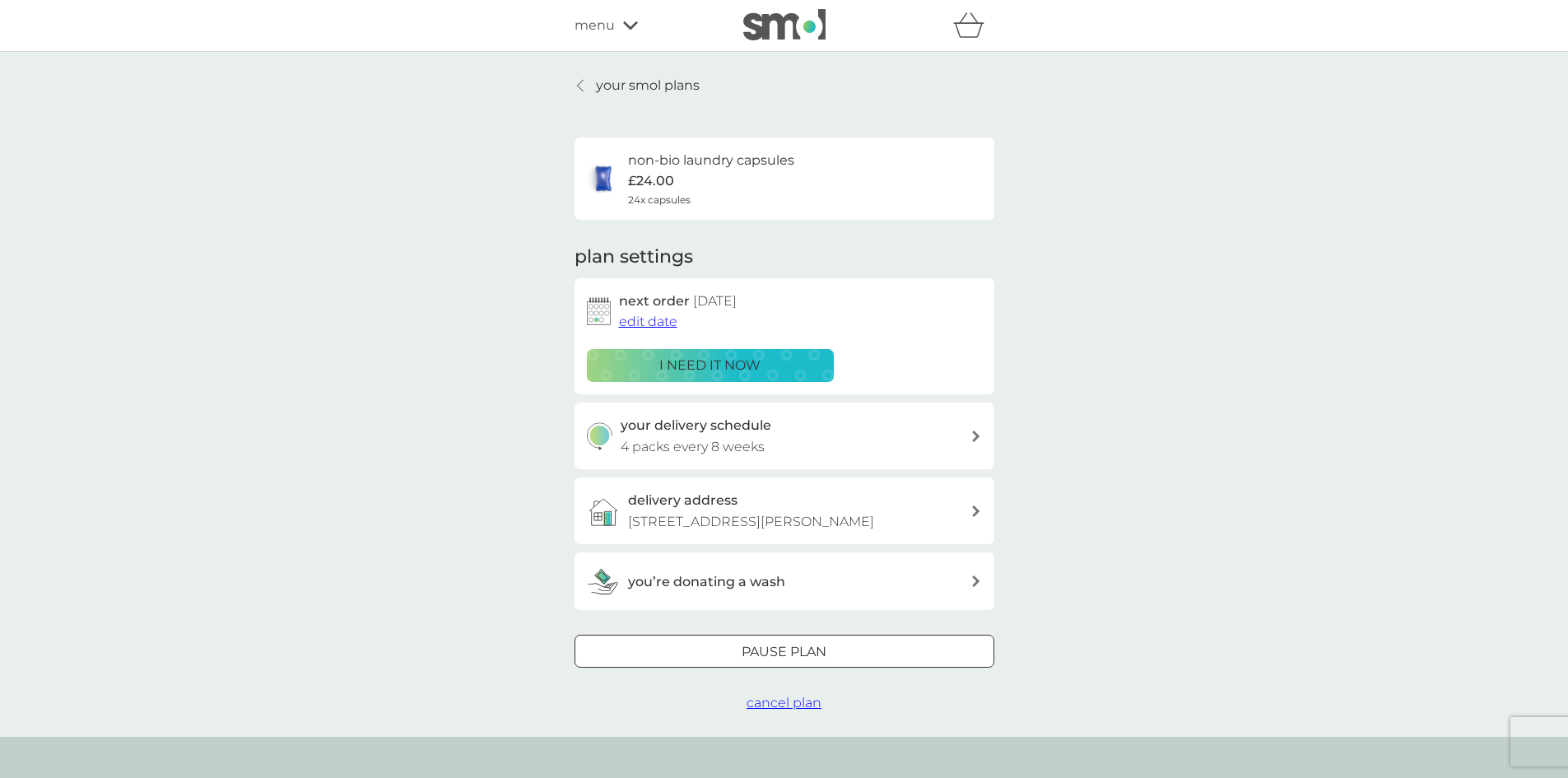
click at [979, 439] on icon at bounding box center [976, 436] width 8 height 12
select select "56"
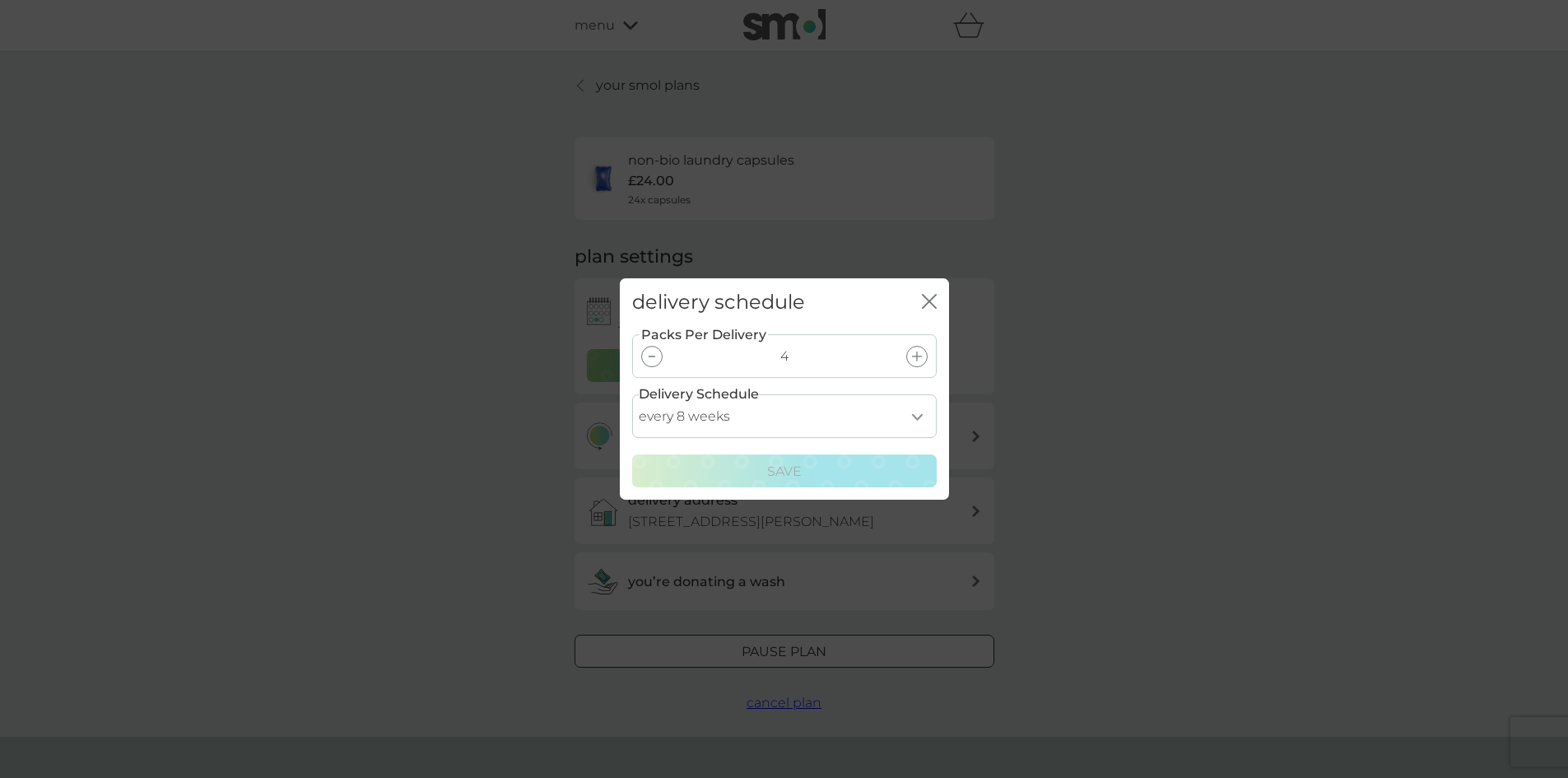
click at [925, 287] on div "delivery schedule close" at bounding box center [784, 303] width 329 height 49
click at [928, 300] on icon "close" at bounding box center [926, 301] width 6 height 13
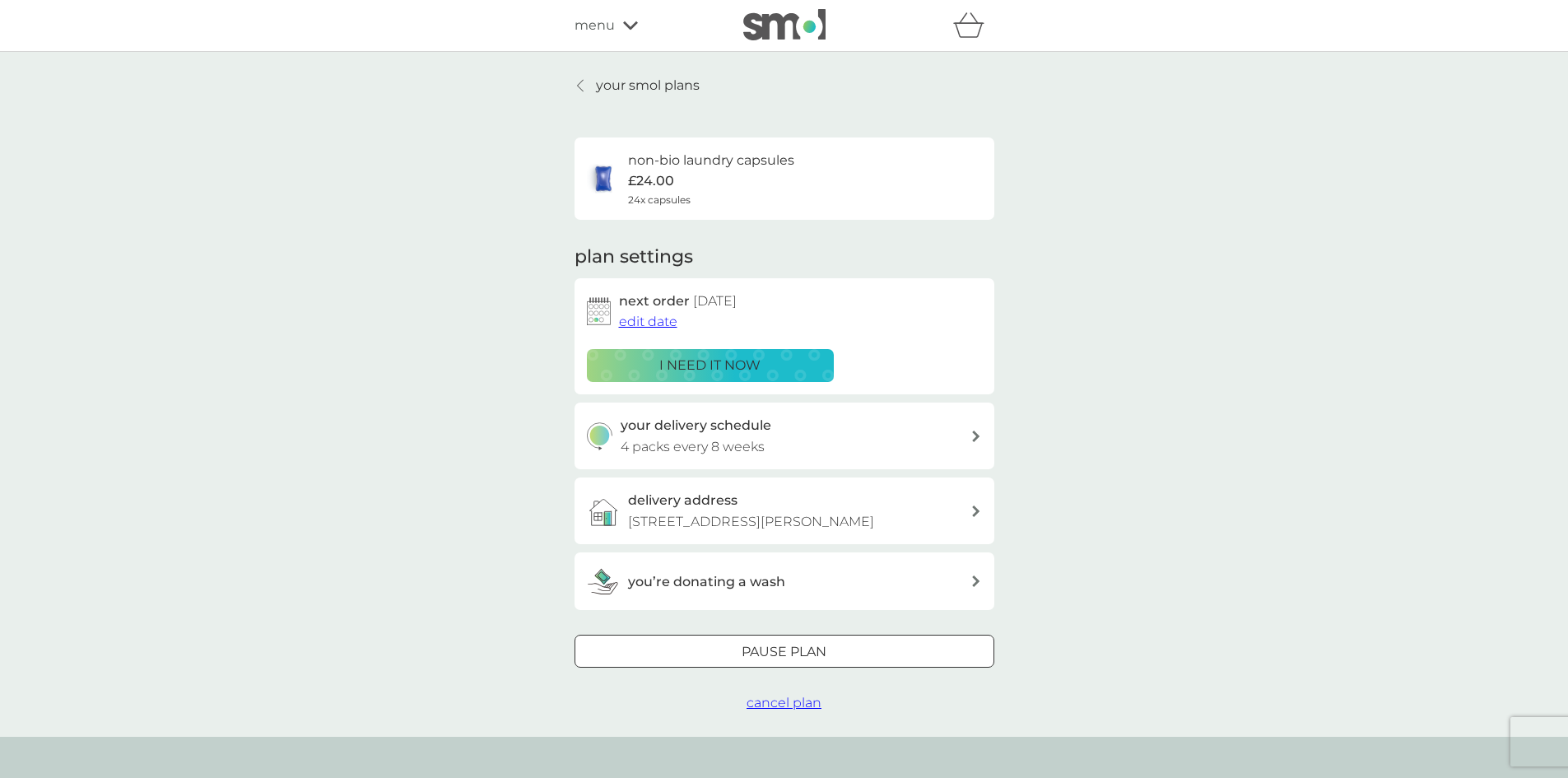
click at [648, 84] on p "your smol plans" at bounding box center [647, 85] width 104 height 21
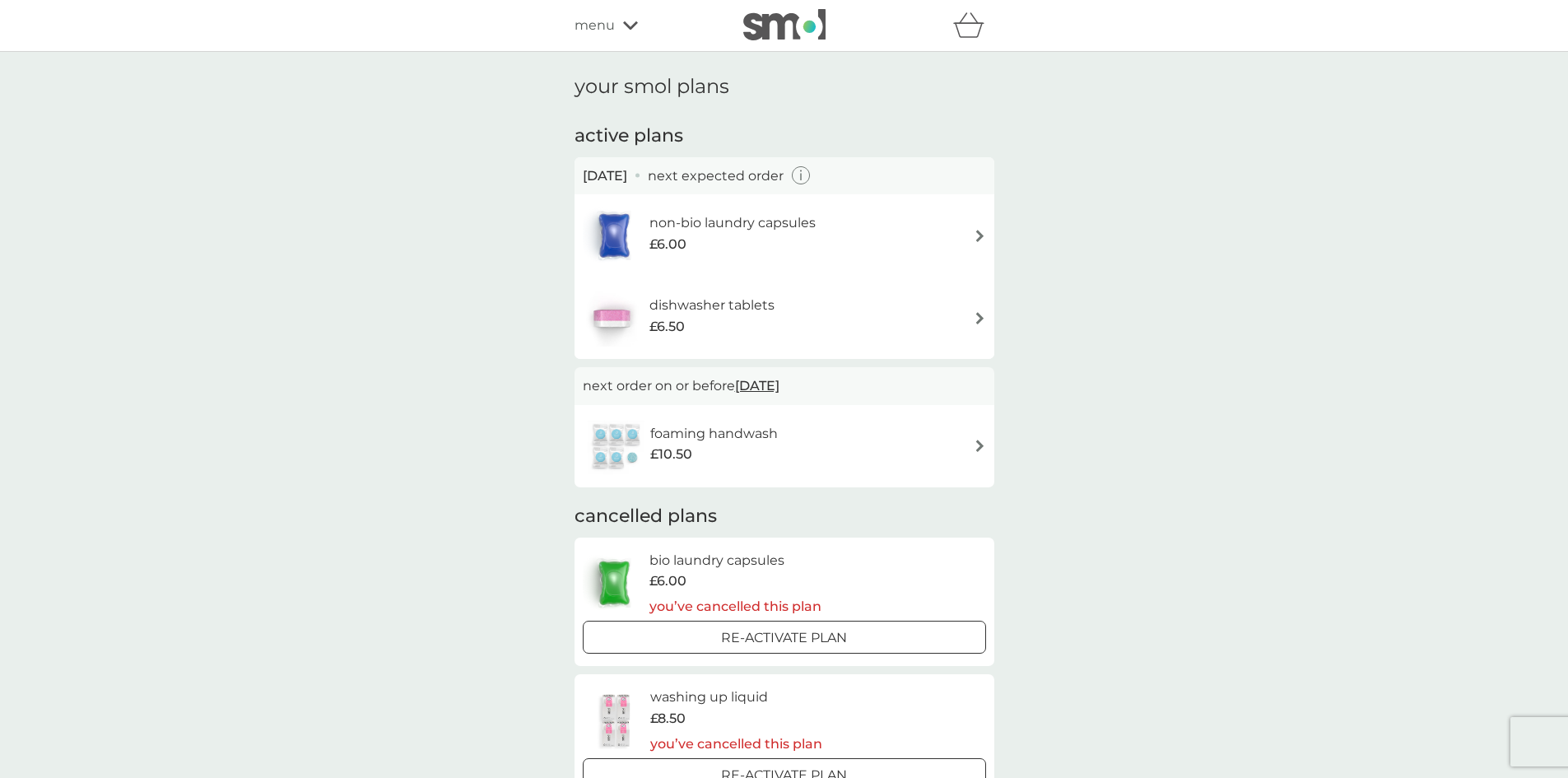
click at [979, 318] on img at bounding box center [979, 317] width 12 height 12
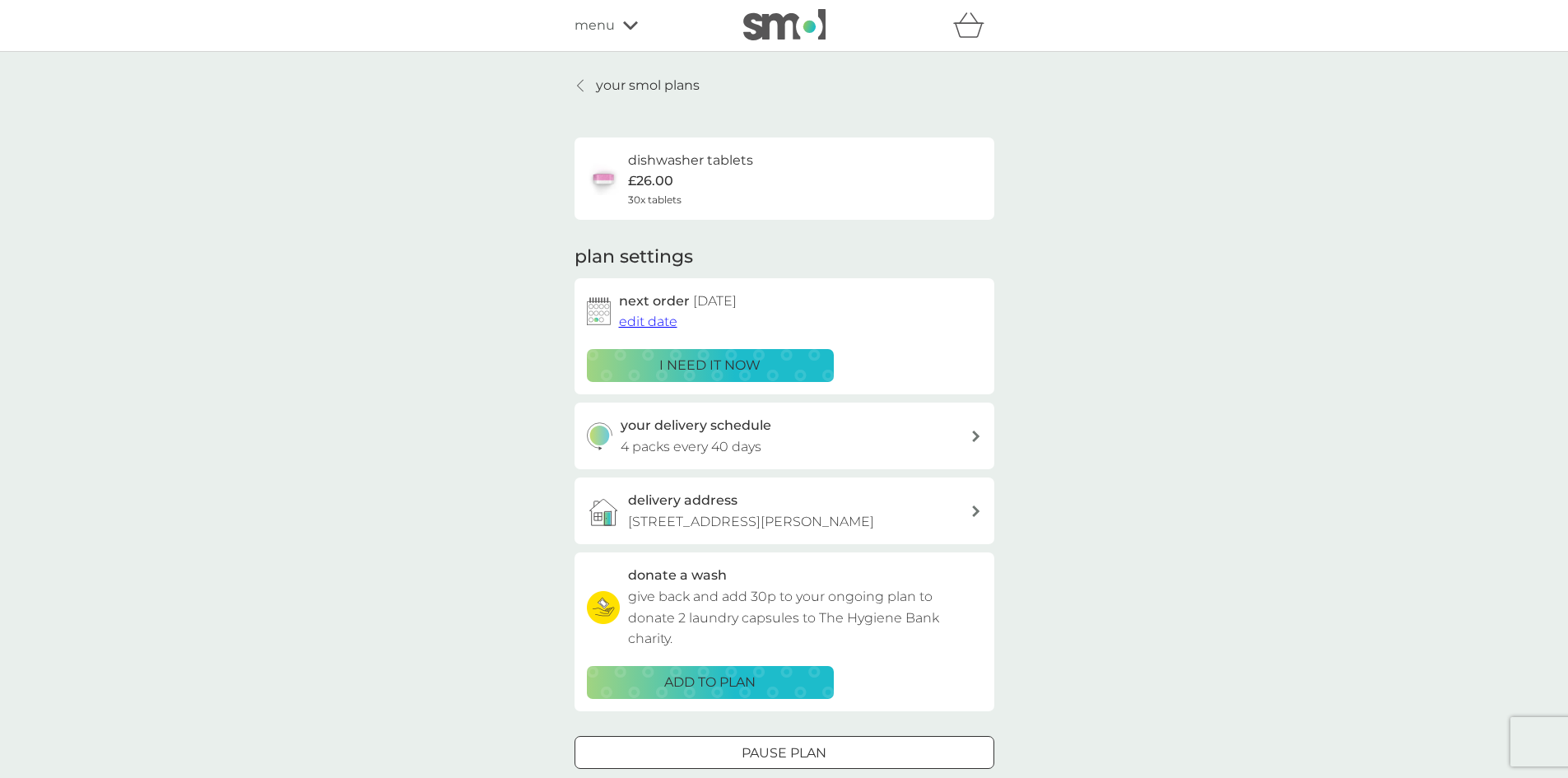
click at [601, 314] on img at bounding box center [599, 311] width 24 height 28
click at [545, 277] on div "your smol plans dishwasher tablets £26.00 30x tablets plan settings next order …" at bounding box center [784, 444] width 1568 height 785
drag, startPoint x: 540, startPoint y: 43, endPoint x: 577, endPoint y: 83, distance: 54.5
click at [577, 83] on div "refer a friend & you BOTH save smol impact smol shop your smol plans your upcom…" at bounding box center [784, 614] width 1568 height 1230
click at [577, 83] on div at bounding box center [581, 86] width 12 height 13
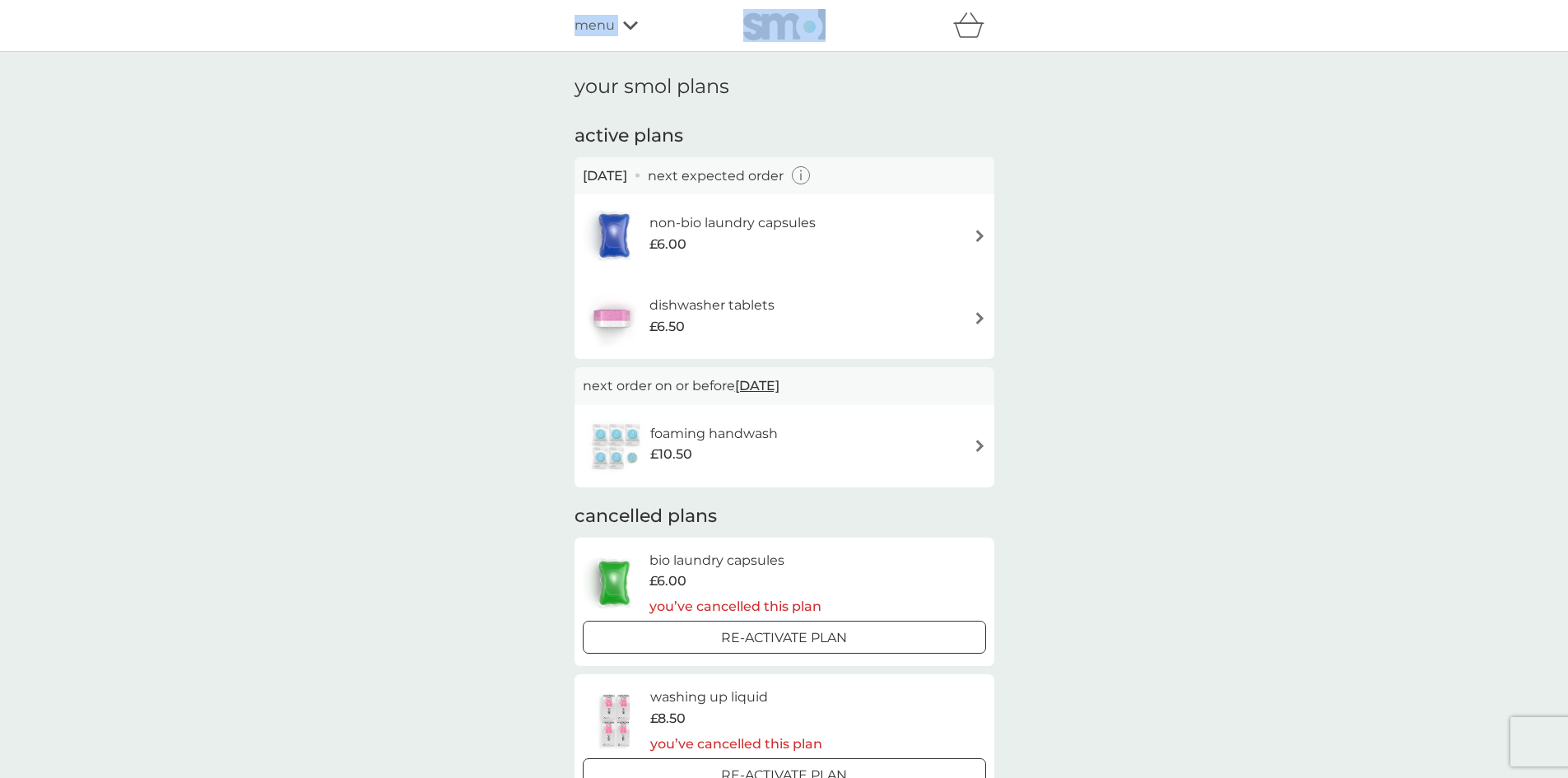
click at [983, 318] on img at bounding box center [979, 317] width 12 height 12
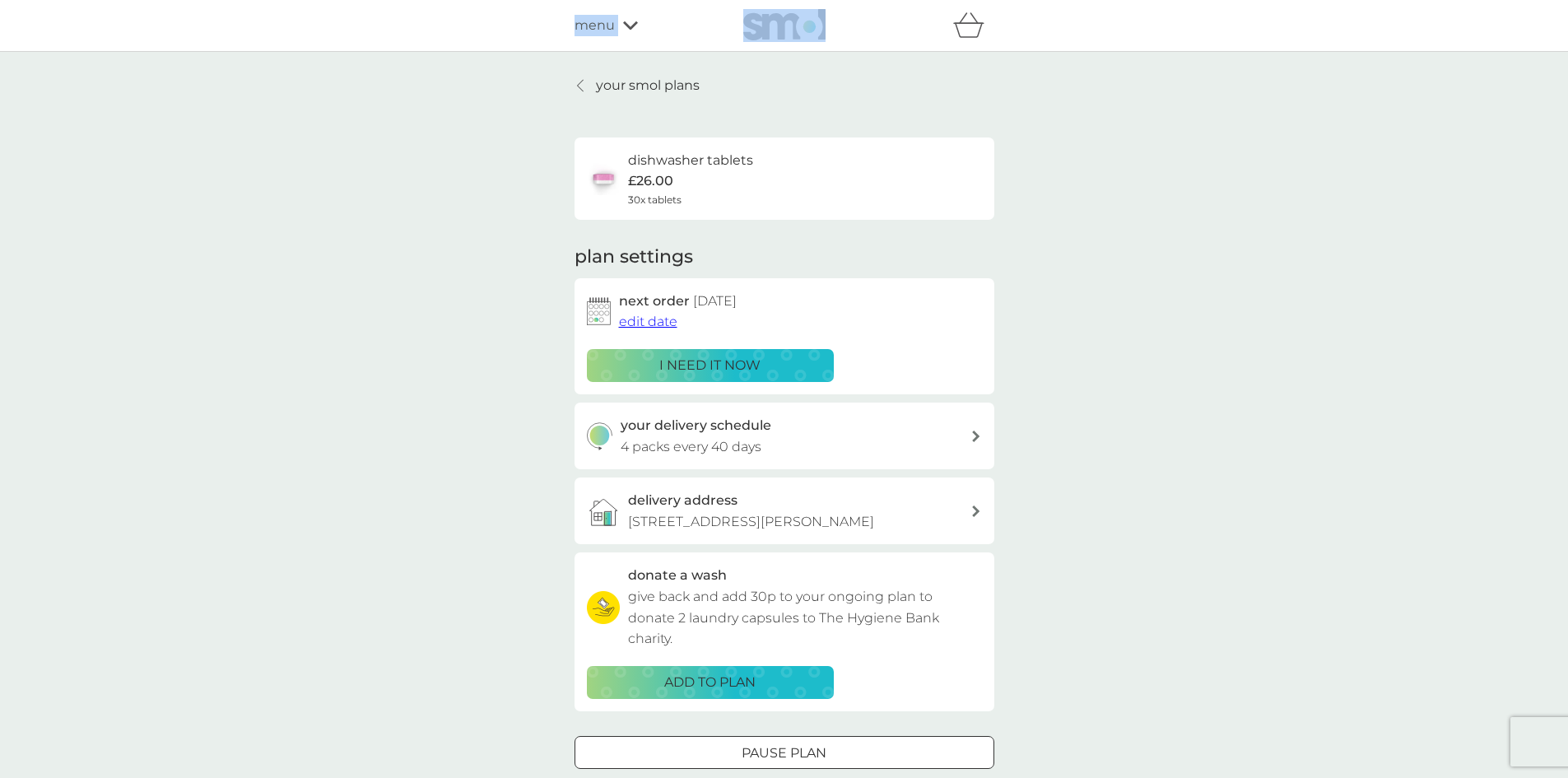
click at [578, 86] on icon at bounding box center [580, 86] width 6 height 13
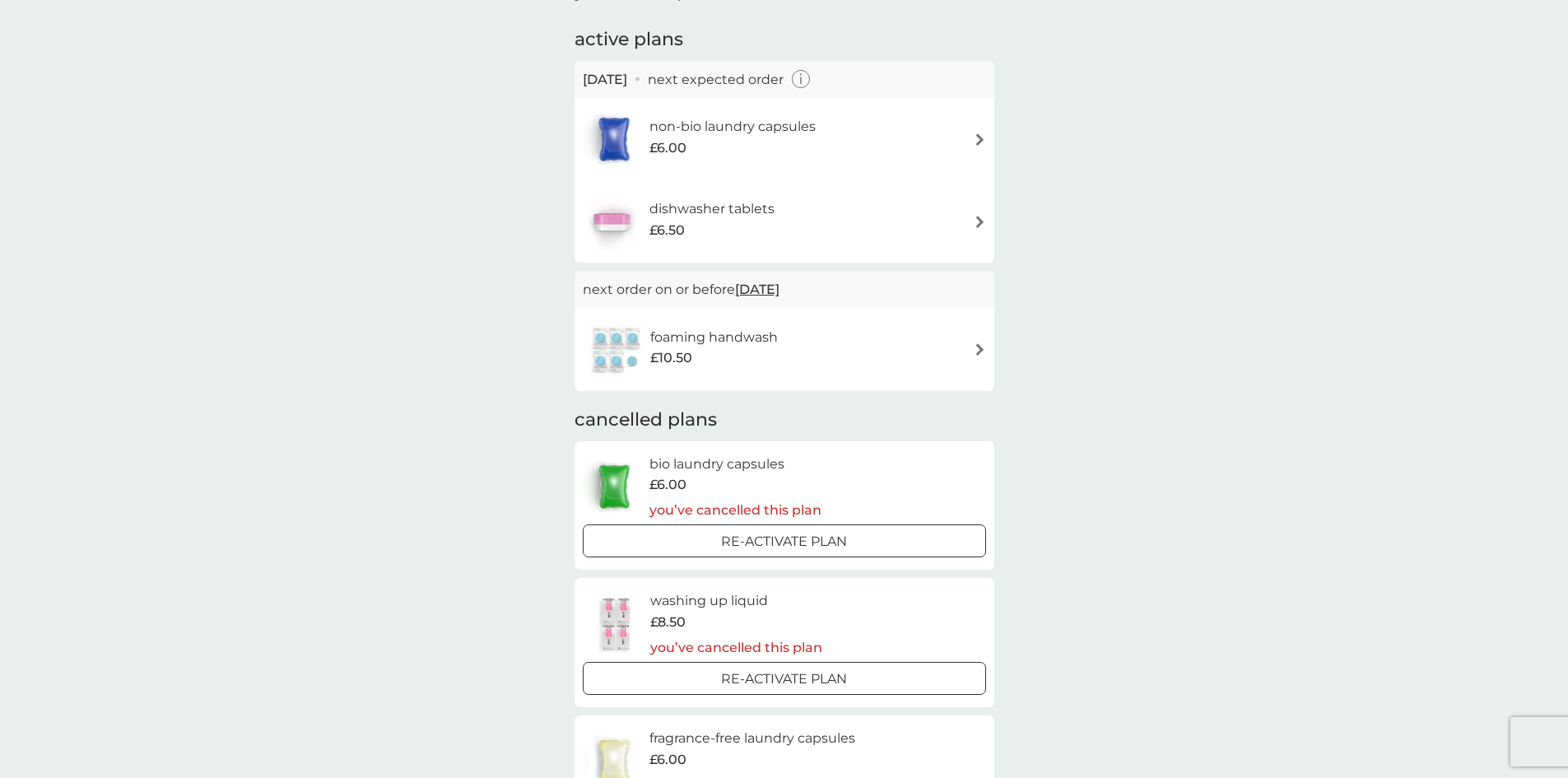
scroll to position [96, 0]
click at [981, 221] on img at bounding box center [979, 222] width 12 height 12
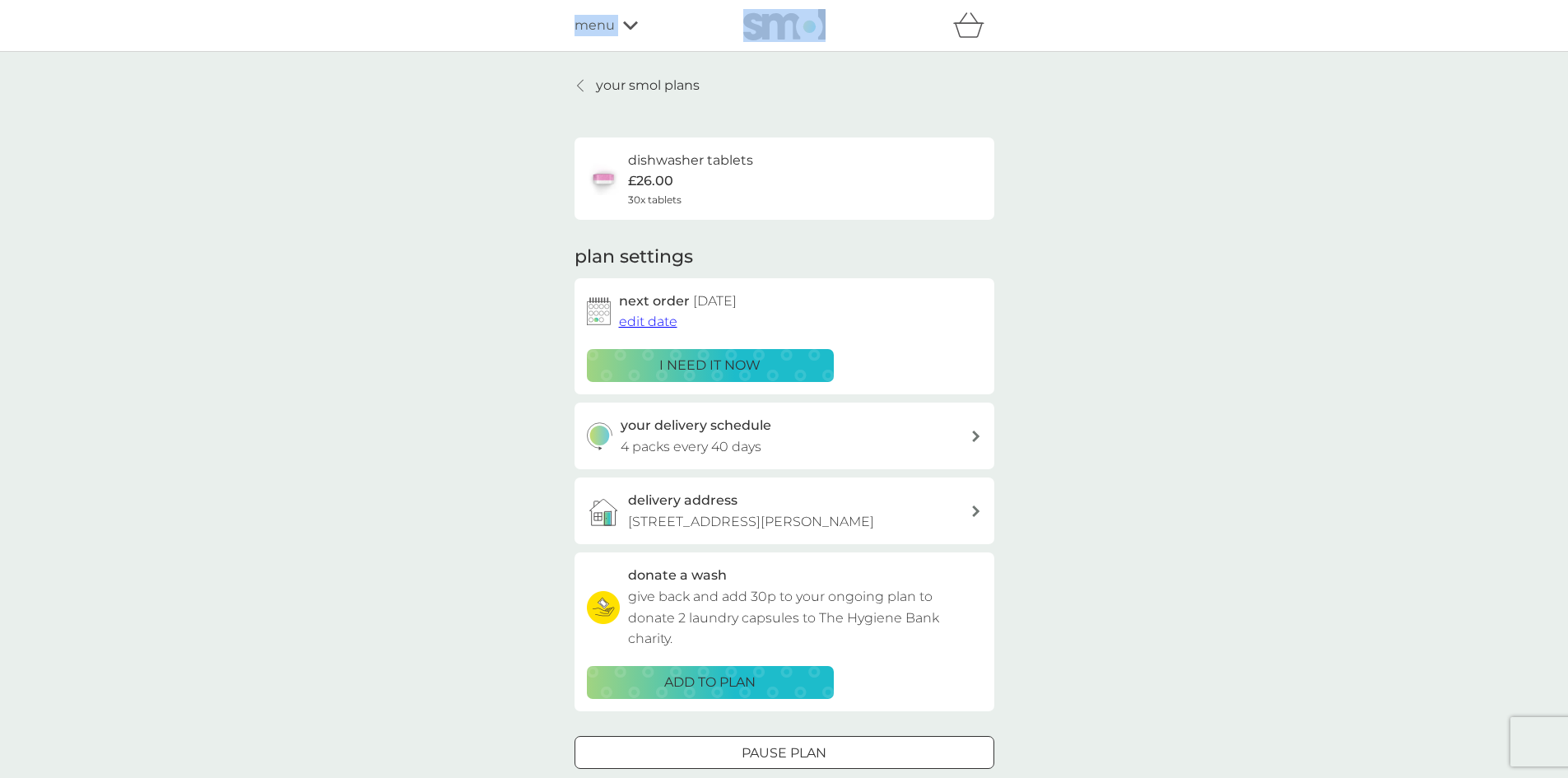
click at [584, 88] on div at bounding box center [581, 86] width 12 height 13
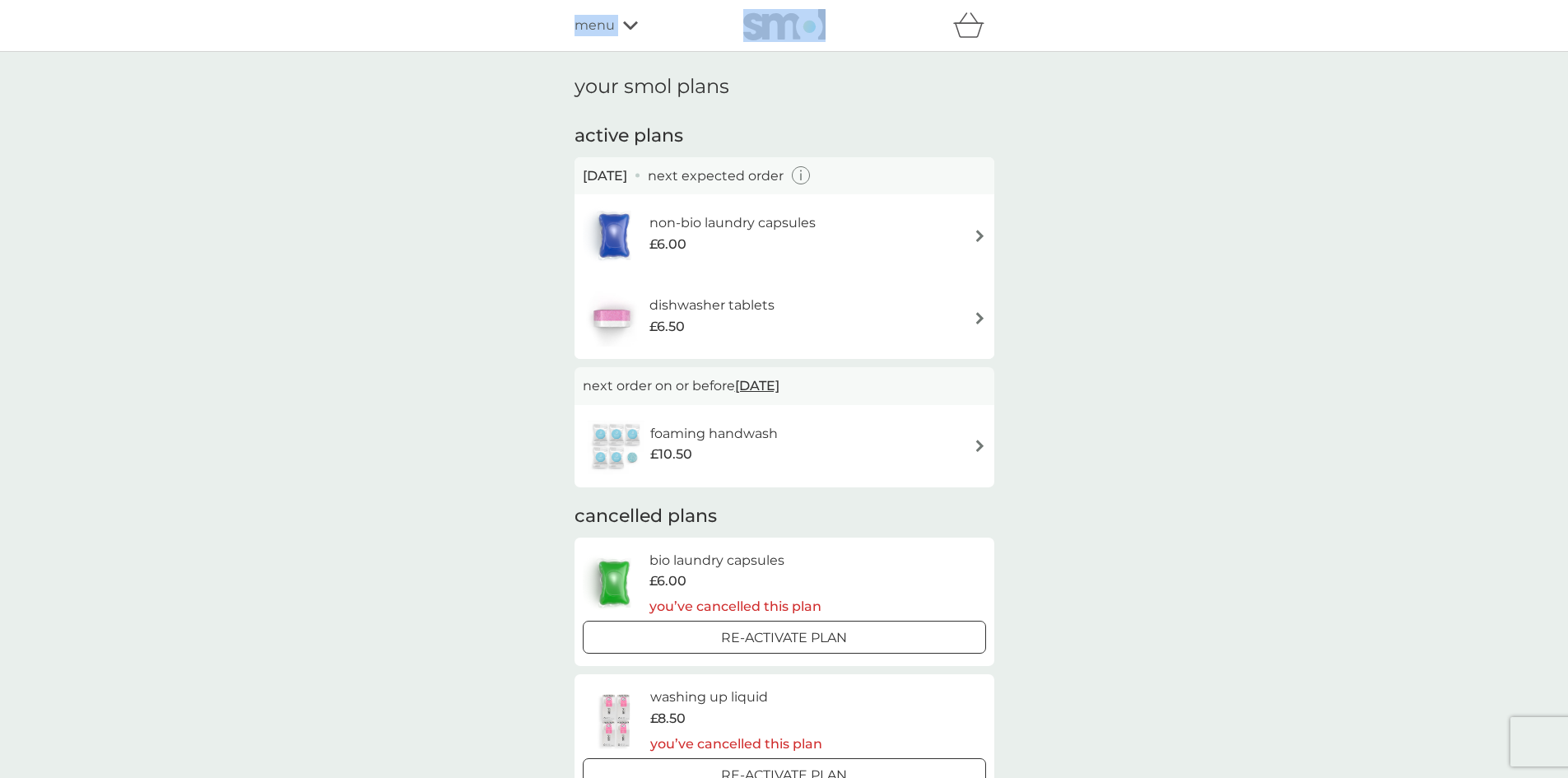
click at [982, 315] on img at bounding box center [979, 317] width 12 height 12
